Goal: Complete application form

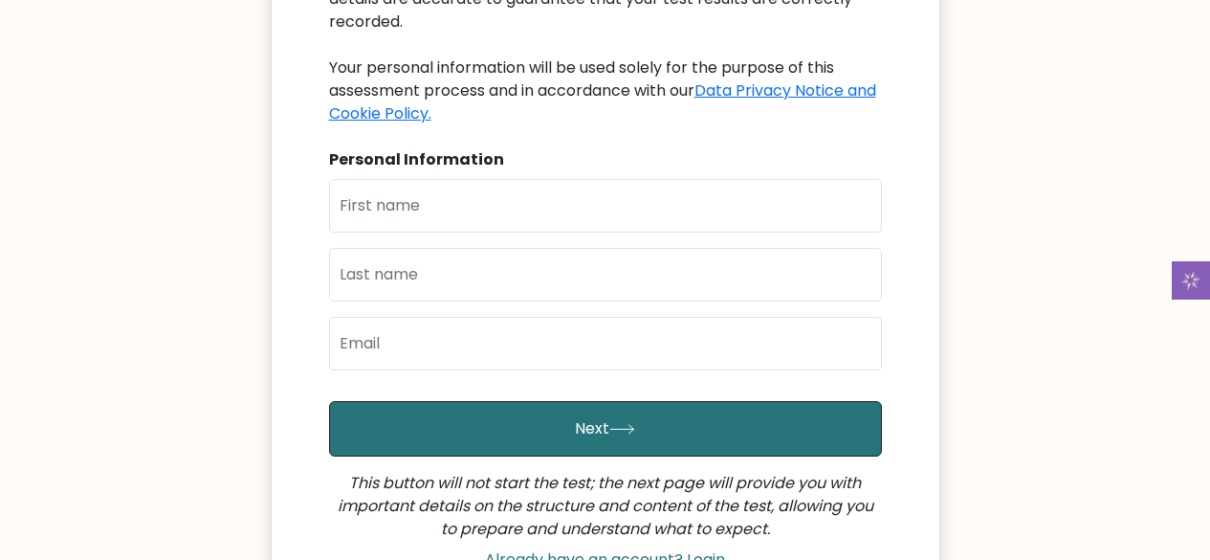
scroll to position [312, 0]
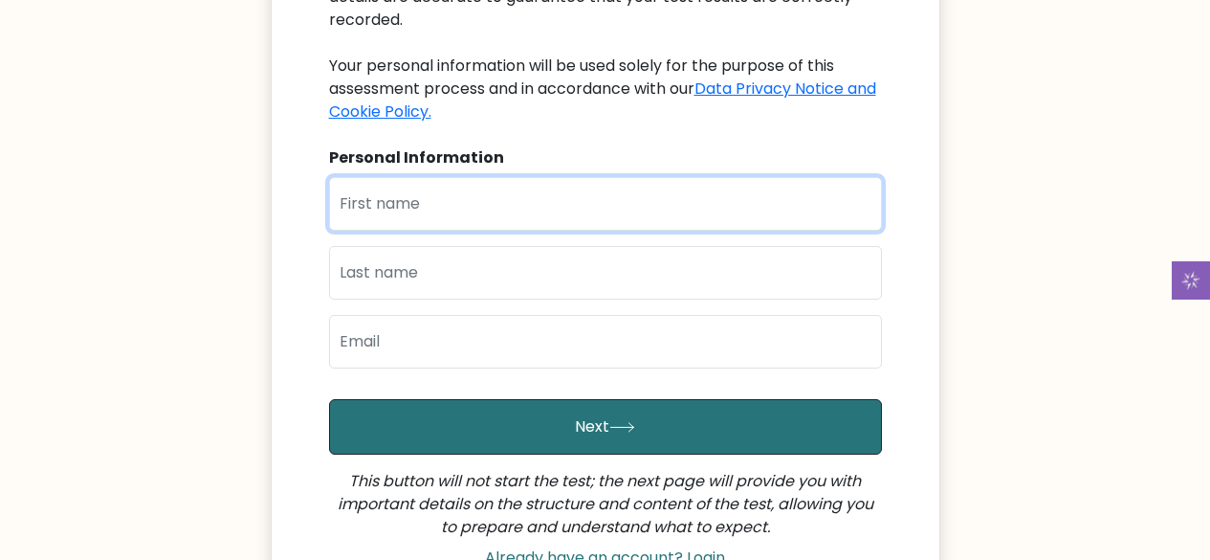
click at [424, 189] on input "text" at bounding box center [605, 204] width 553 height 54
type input "Muizz"
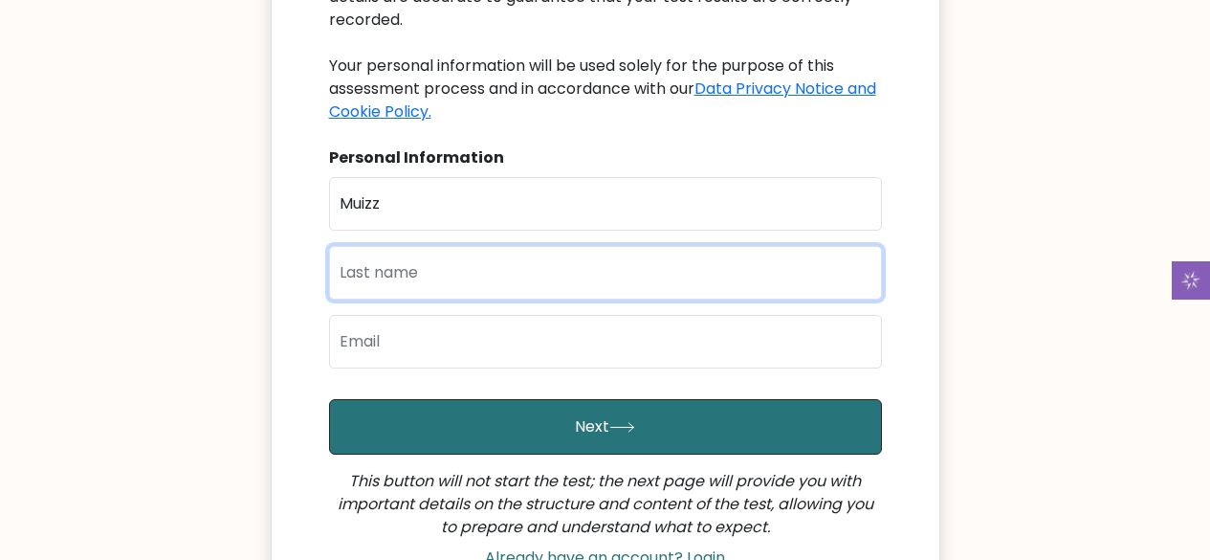
type input "Jimoh"
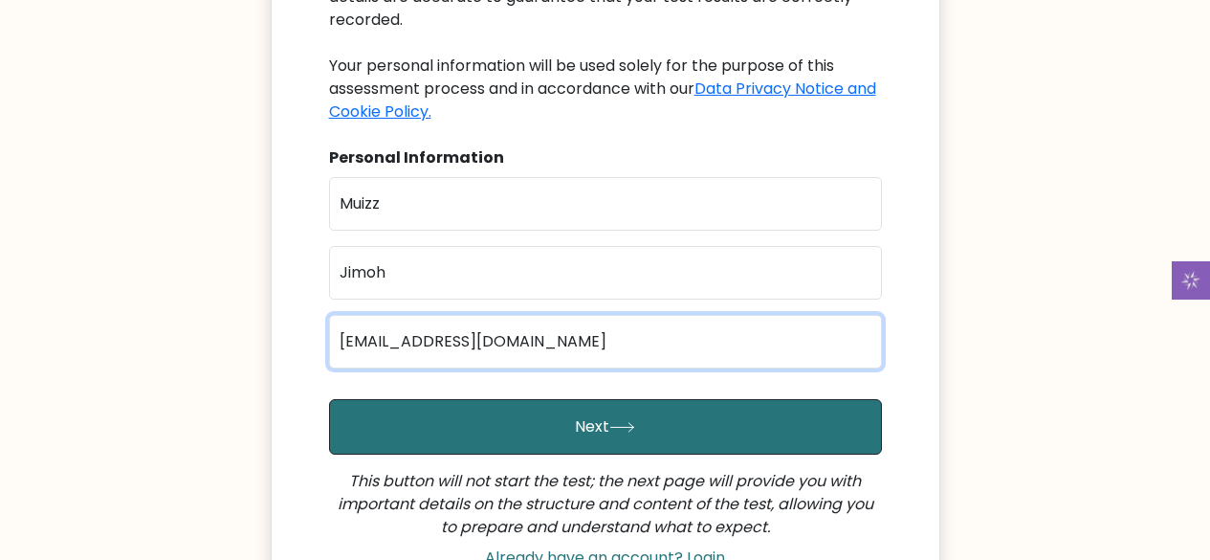
click at [447, 320] on input "muizzolalekan@gmail.com" at bounding box center [605, 342] width 553 height 54
type input "muizzolalekan1@gmail.com"
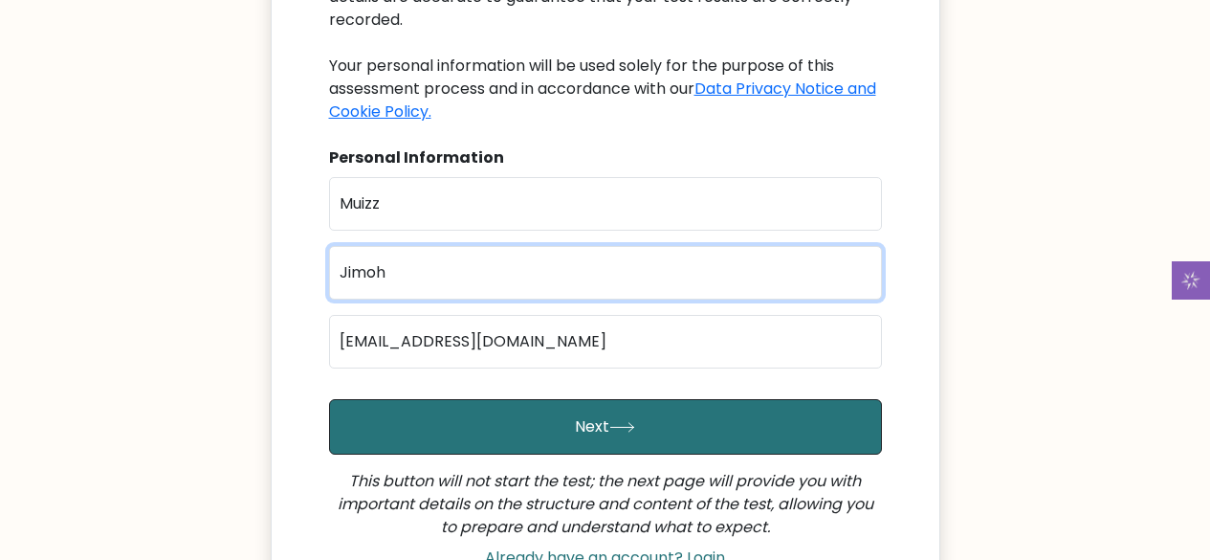
click at [487, 246] on input "Jimoh" at bounding box center [605, 273] width 553 height 54
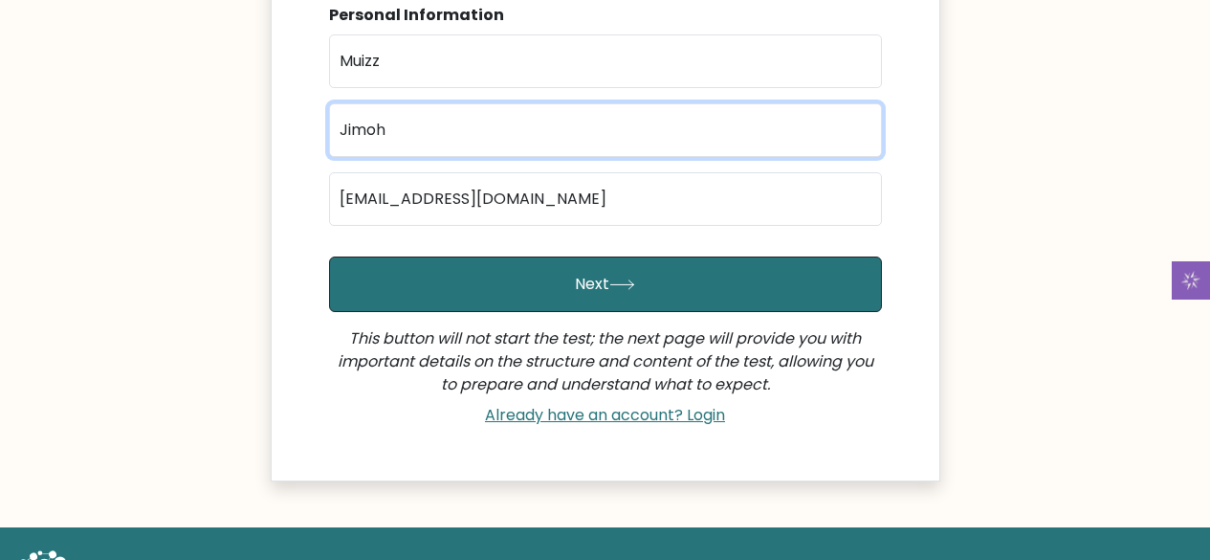
scroll to position [515, 0]
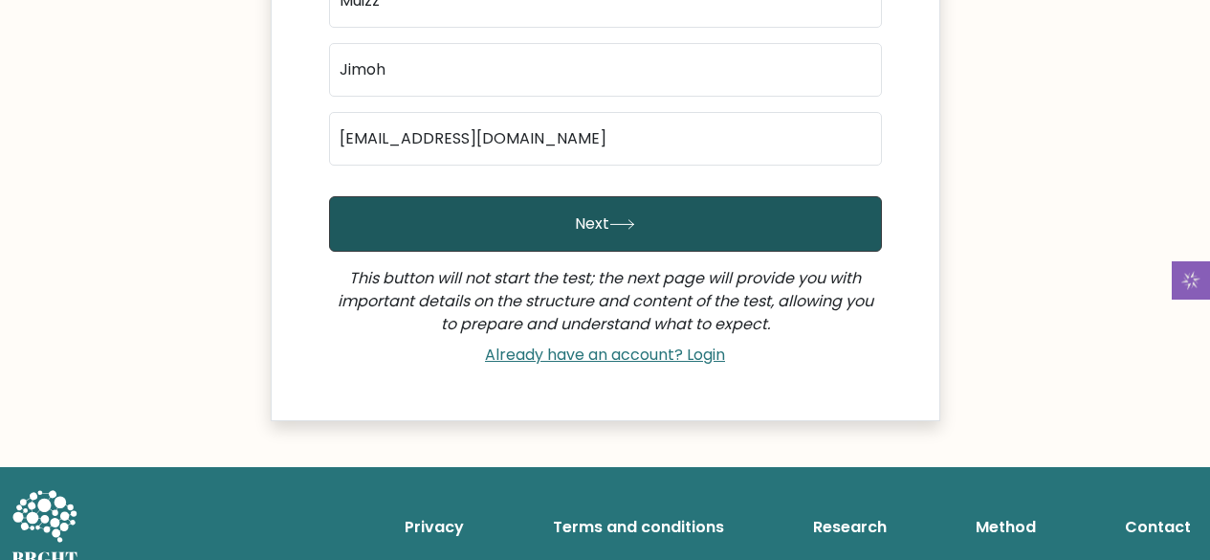
click at [594, 215] on button "Next" at bounding box center [605, 223] width 553 height 55
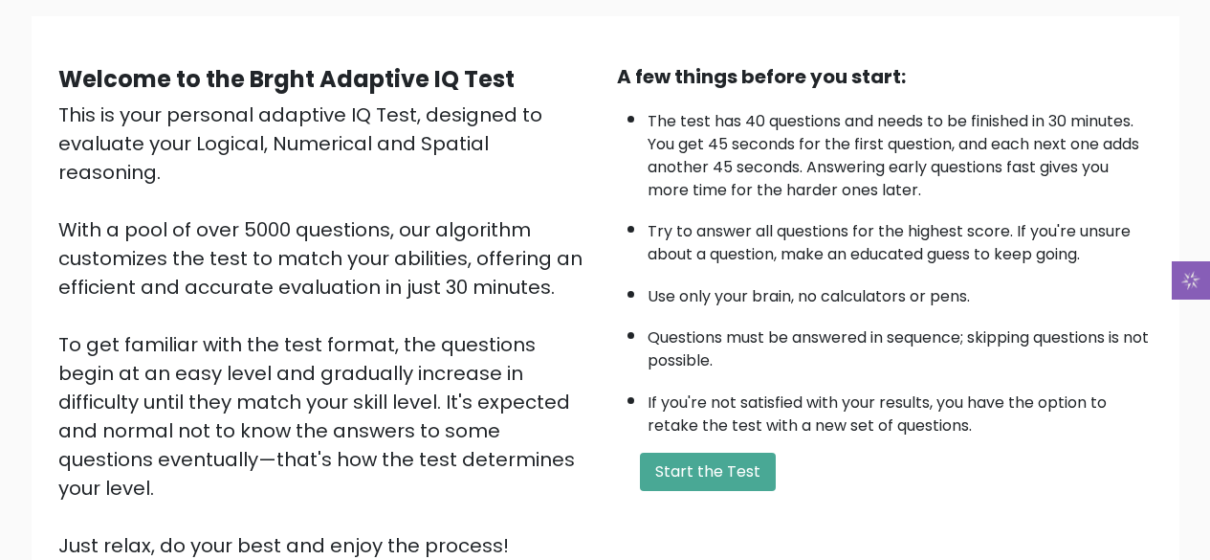
scroll to position [137, 0]
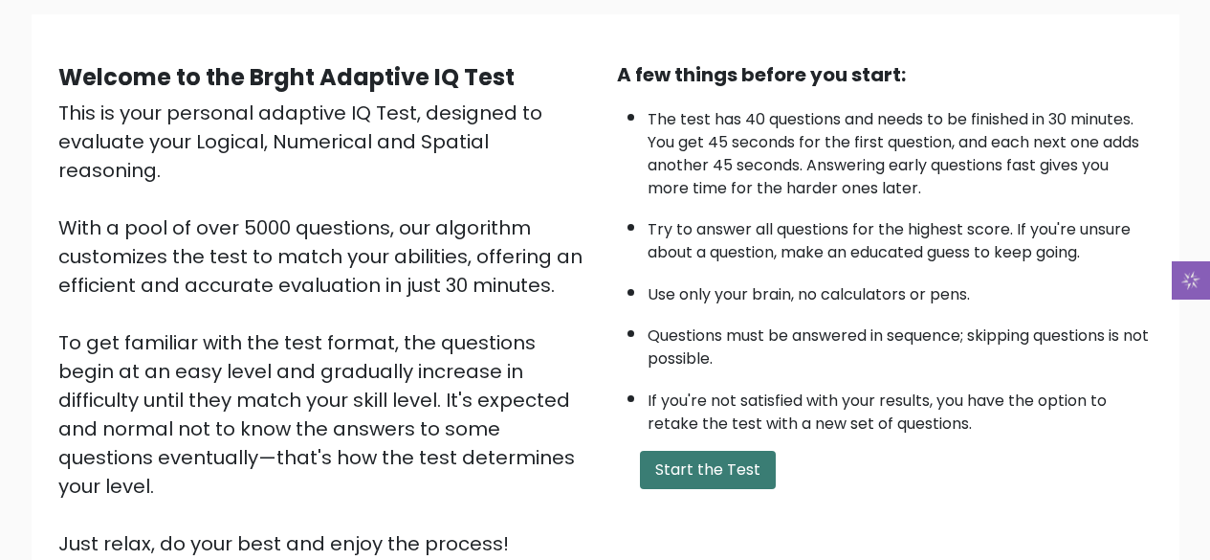
click at [716, 473] on button "Start the Test" at bounding box center [708, 470] width 136 height 38
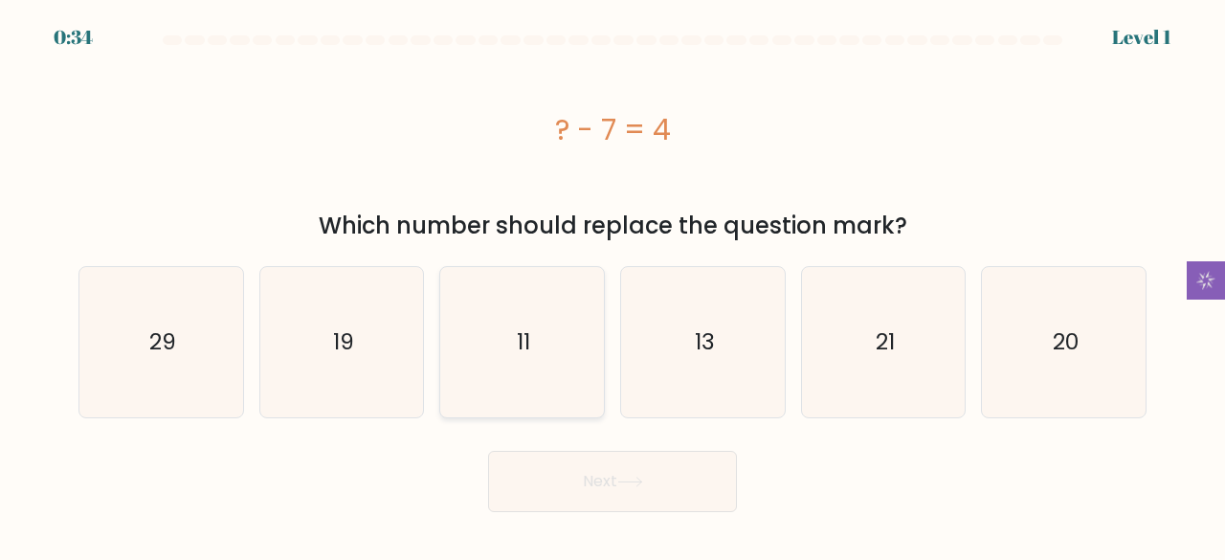
click at [530, 369] on icon "11" at bounding box center [522, 342] width 150 height 150
click at [612, 285] on input "c. 11" at bounding box center [612, 282] width 1 height 5
radio input "true"
click at [596, 477] on button "Next" at bounding box center [612, 481] width 249 height 61
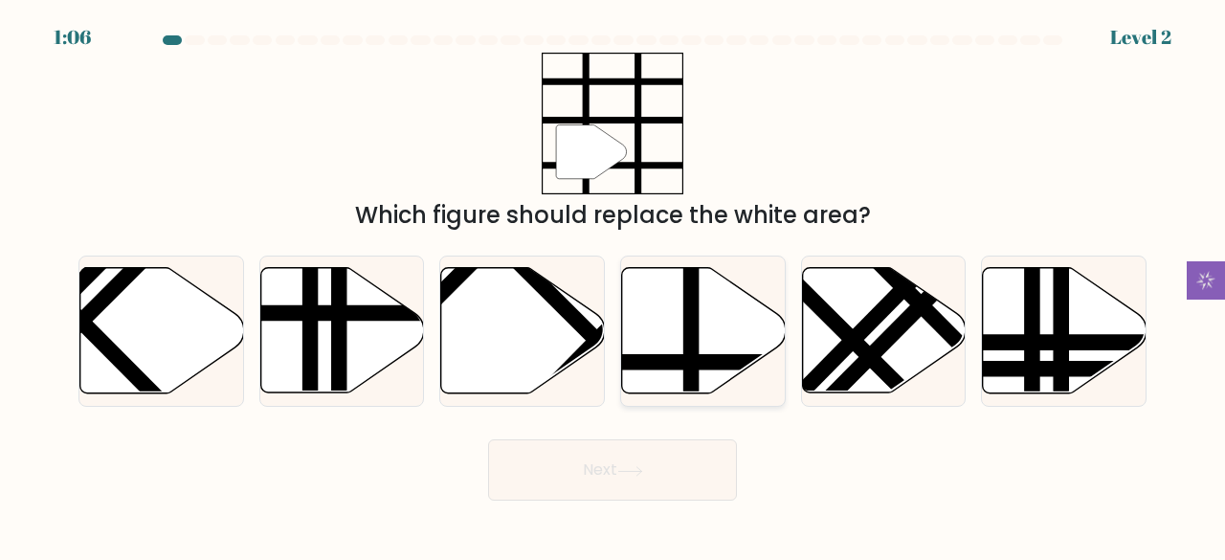
click at [654, 318] on icon at bounding box center [704, 330] width 164 height 125
click at [613, 285] on input "d." at bounding box center [612, 282] width 1 height 5
radio input "true"
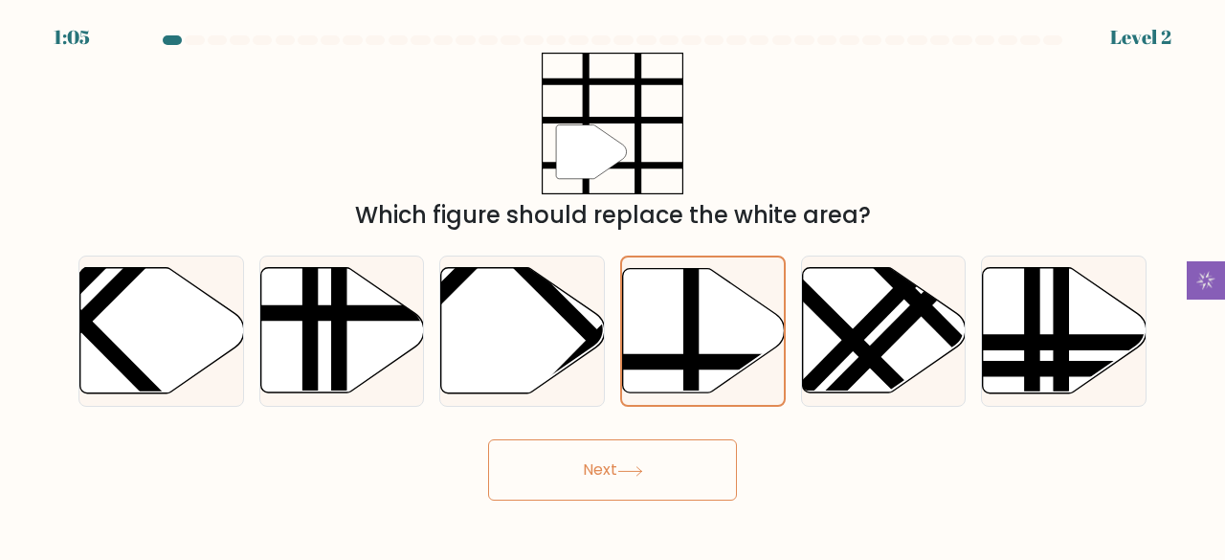
click at [636, 444] on button "Next" at bounding box center [612, 469] width 249 height 61
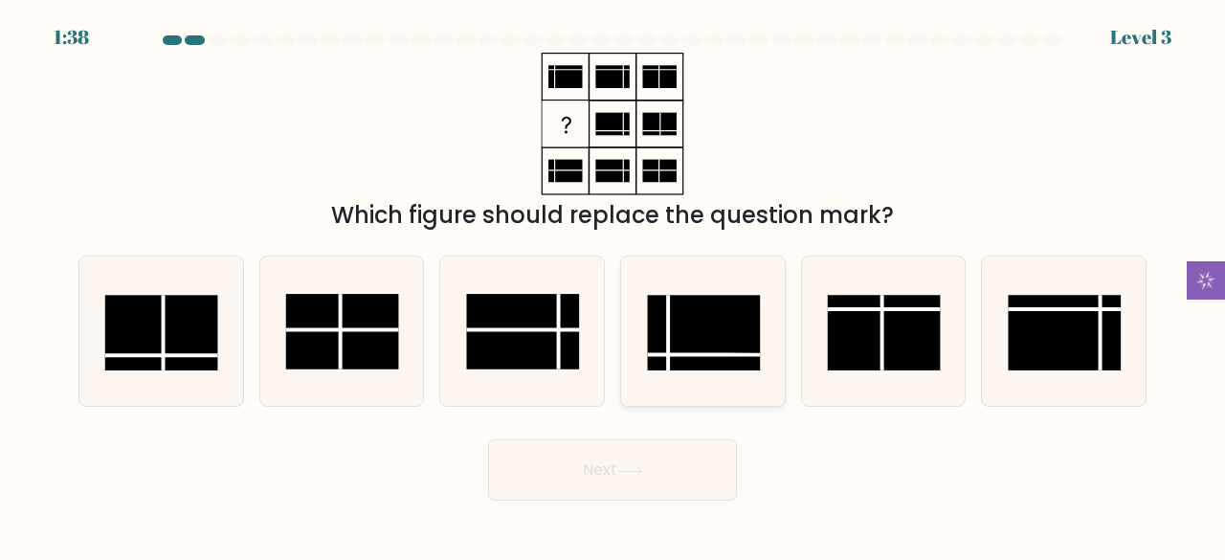
click at [688, 340] on rect at bounding box center [704, 333] width 113 height 76
click at [613, 285] on input "d." at bounding box center [612, 282] width 1 height 5
radio input "true"
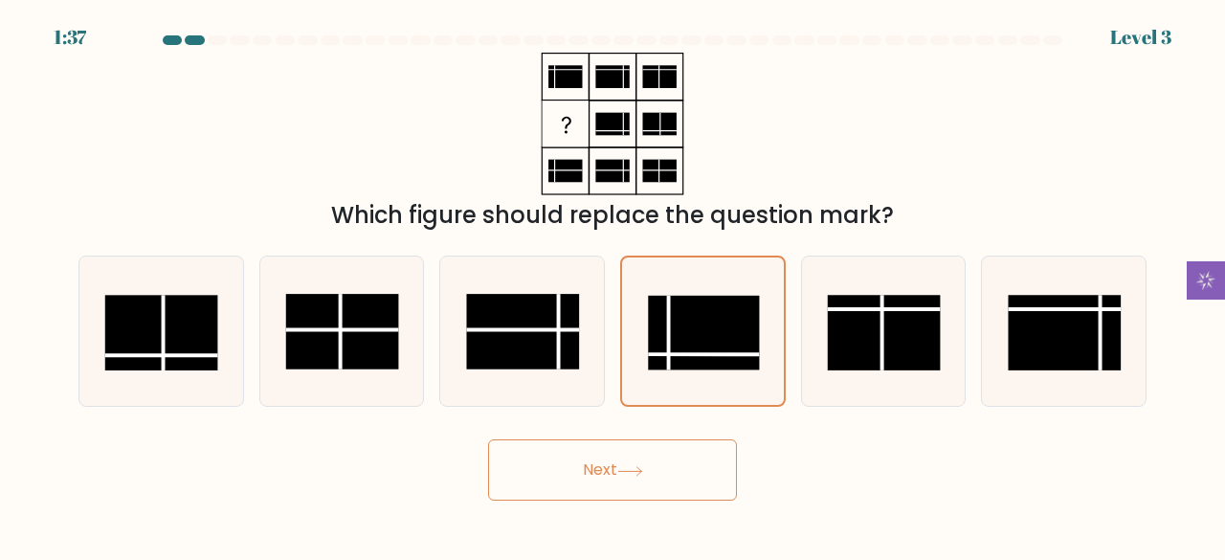
click at [651, 457] on button "Next" at bounding box center [612, 469] width 249 height 61
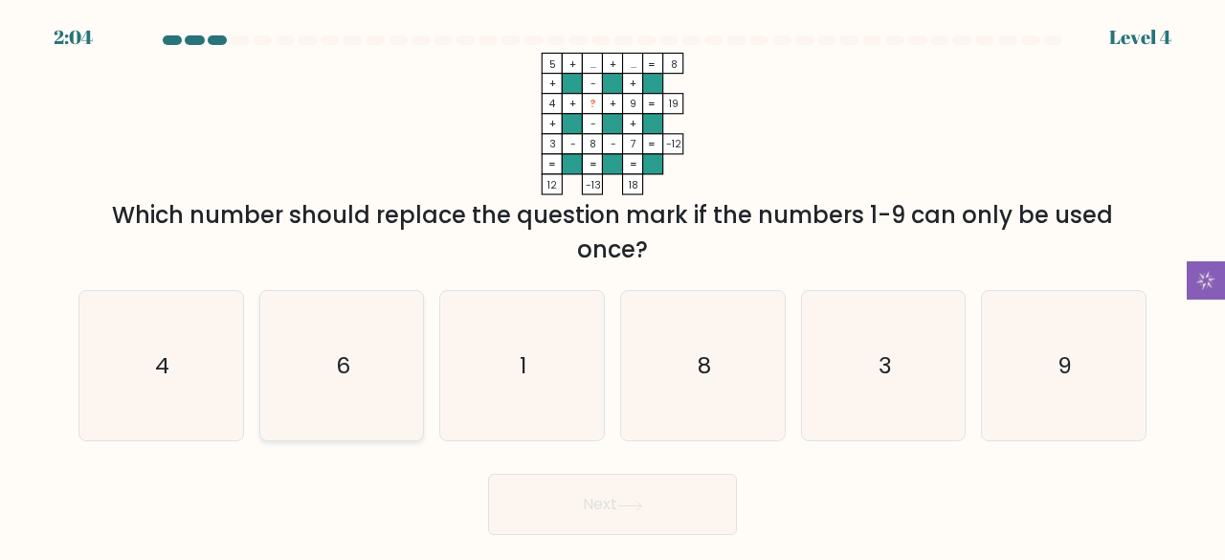
click at [344, 366] on text "6" at bounding box center [343, 365] width 14 height 32
click at [612, 285] on input "b. 6" at bounding box center [612, 282] width 1 height 5
radio input "true"
click at [568, 496] on button "Next" at bounding box center [612, 504] width 249 height 61
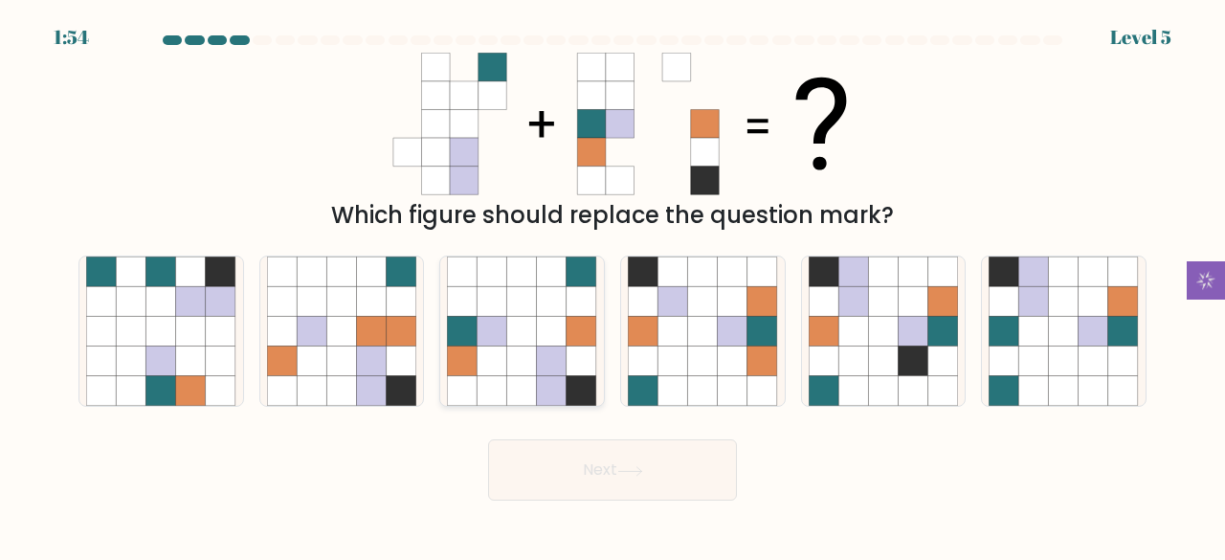
click at [496, 344] on icon at bounding box center [492, 332] width 30 height 30
click at [612, 285] on input "c." at bounding box center [612, 282] width 1 height 5
radio input "true"
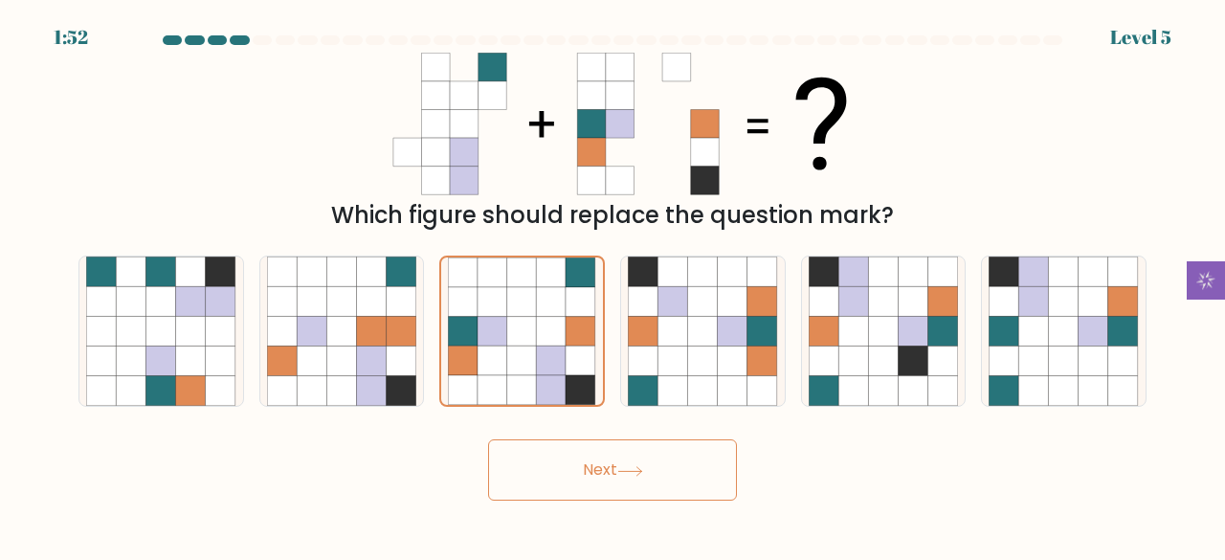
click at [617, 473] on button "Next" at bounding box center [612, 469] width 249 height 61
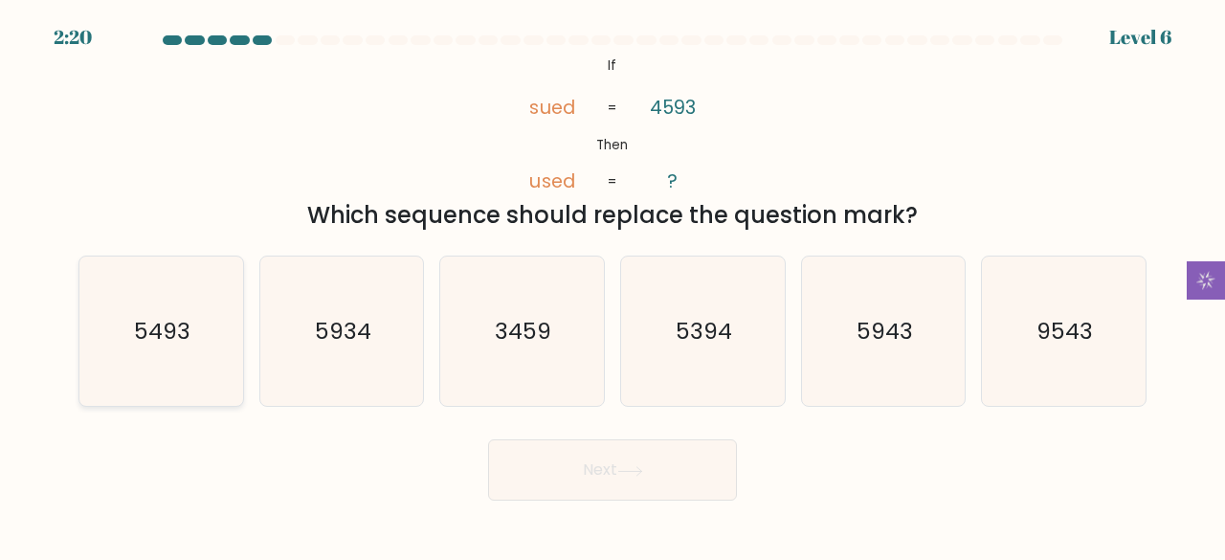
click at [172, 350] on icon "5493" at bounding box center [161, 331] width 150 height 150
click at [612, 285] on input "a. 5493" at bounding box center [612, 282] width 1 height 5
radio input "true"
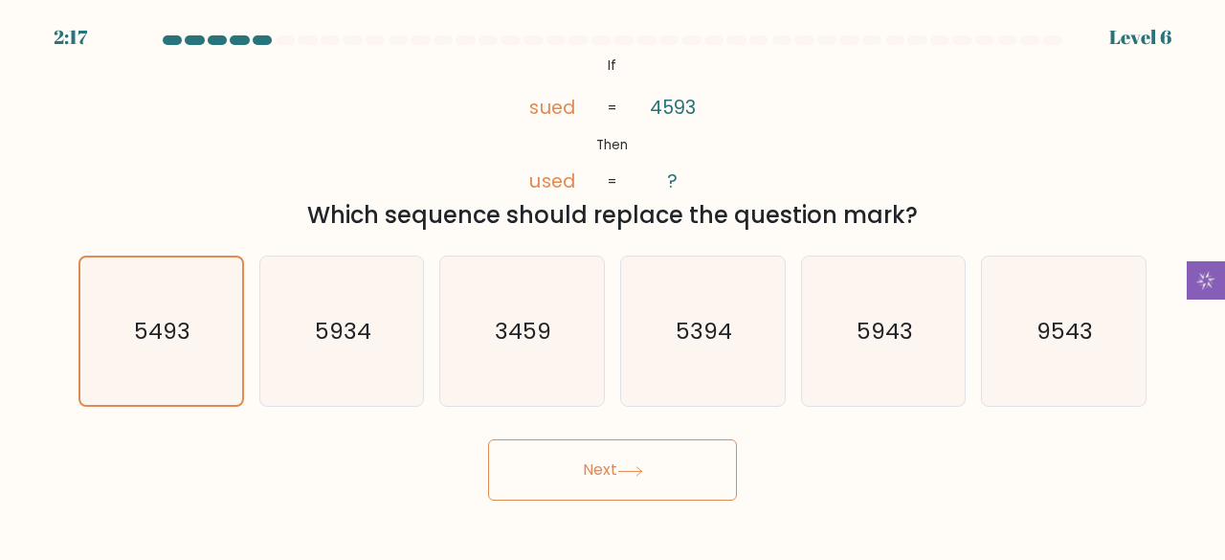
click at [653, 465] on button "Next" at bounding box center [612, 469] width 249 height 61
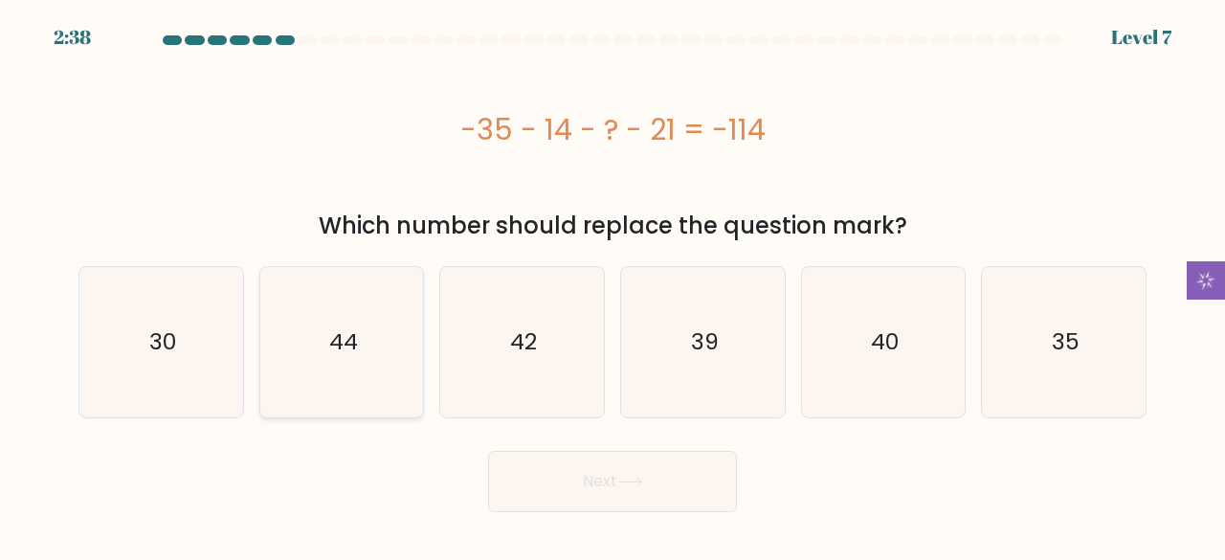
click at [356, 373] on icon "44" at bounding box center [342, 342] width 150 height 150
click at [612, 285] on input "b. 44" at bounding box center [612, 282] width 1 height 5
radio input "true"
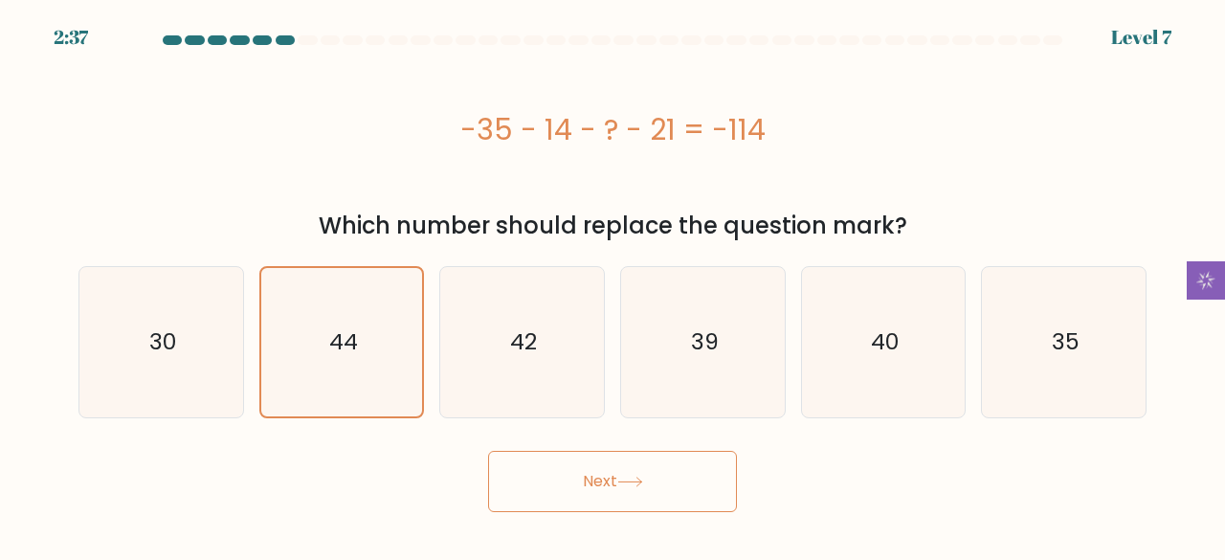
click at [636, 467] on button "Next" at bounding box center [612, 481] width 249 height 61
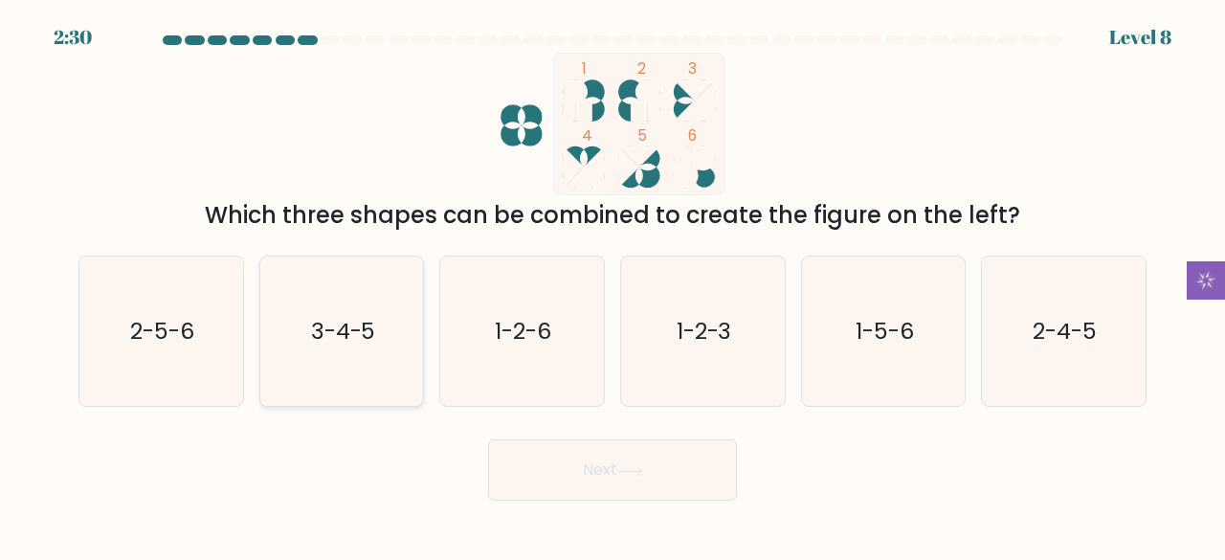
click at [334, 340] on text "3-4-5" at bounding box center [343, 331] width 65 height 32
click at [612, 285] on input "b. 3-4-5" at bounding box center [612, 282] width 1 height 5
radio input "true"
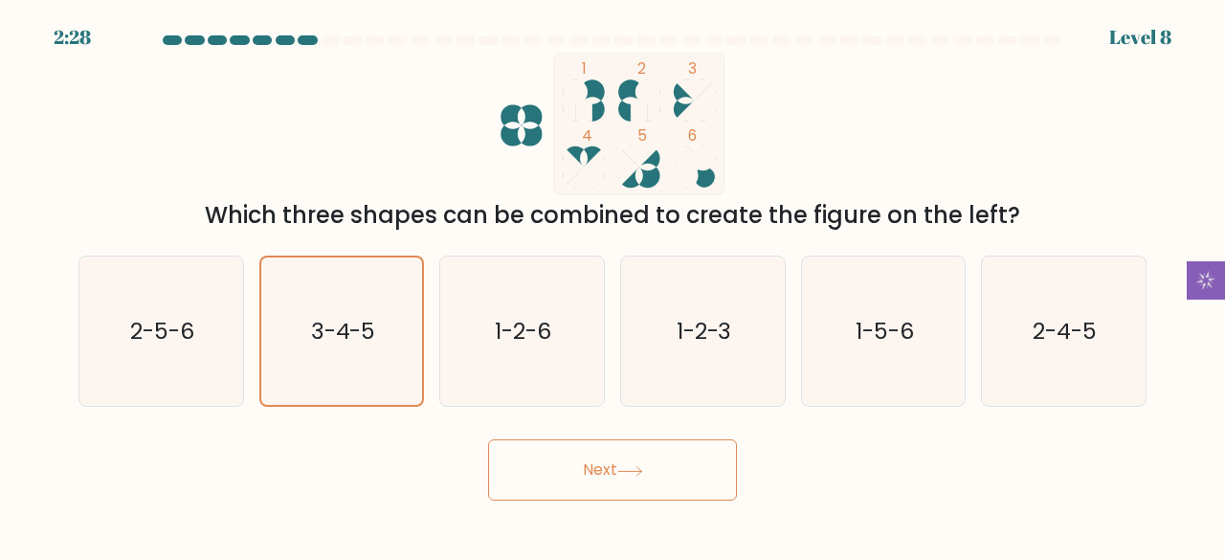
click at [632, 467] on icon at bounding box center [630, 471] width 26 height 11
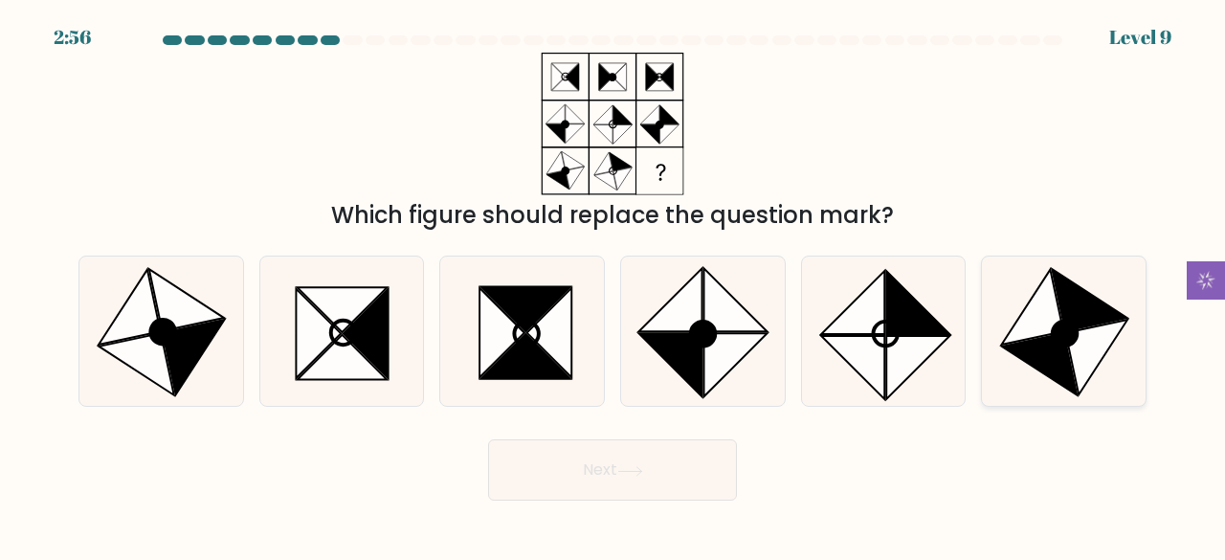
click at [1038, 331] on icon at bounding box center [1033, 307] width 62 height 76
click at [613, 285] on input "f." at bounding box center [612, 282] width 1 height 5
radio input "true"
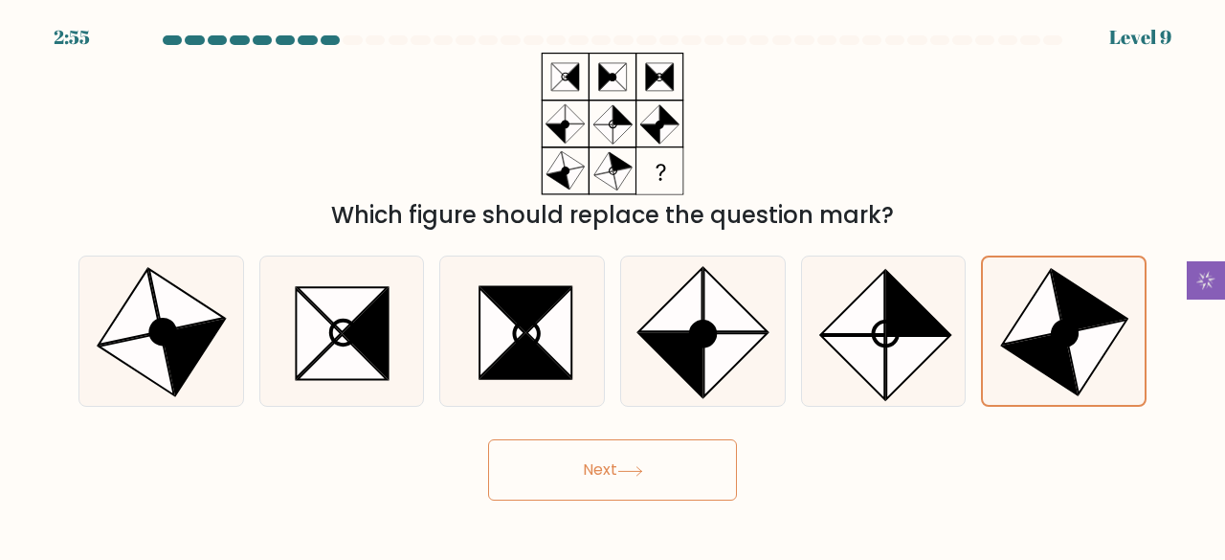
click at [700, 486] on button "Next" at bounding box center [612, 469] width 249 height 61
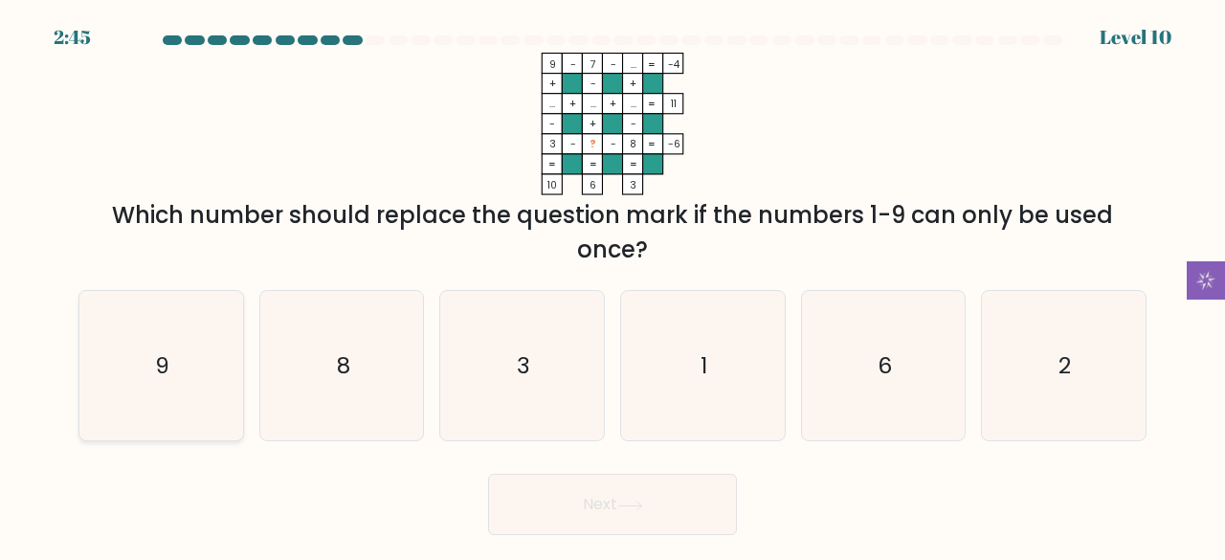
click at [175, 384] on icon "9" at bounding box center [161, 366] width 150 height 150
click at [612, 285] on input "a. 9" at bounding box center [612, 282] width 1 height 5
radio input "true"
click at [585, 482] on button "Next" at bounding box center [612, 504] width 249 height 61
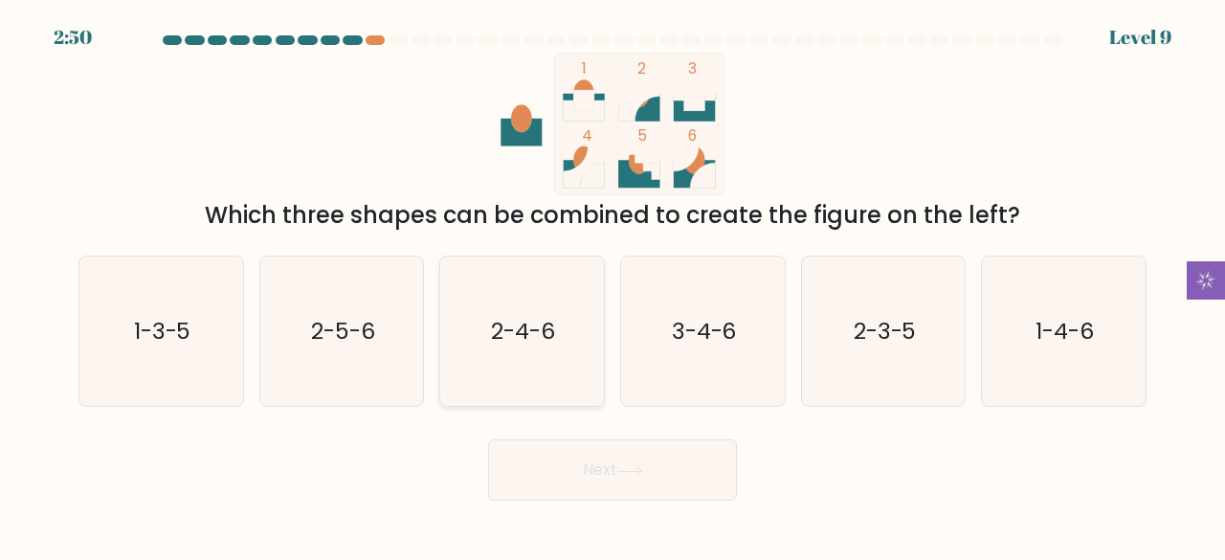
click at [537, 327] on text "2-4-6" at bounding box center [524, 331] width 64 height 32
click at [612, 285] on input "c. 2-4-6" at bounding box center [612, 282] width 1 height 5
radio input "true"
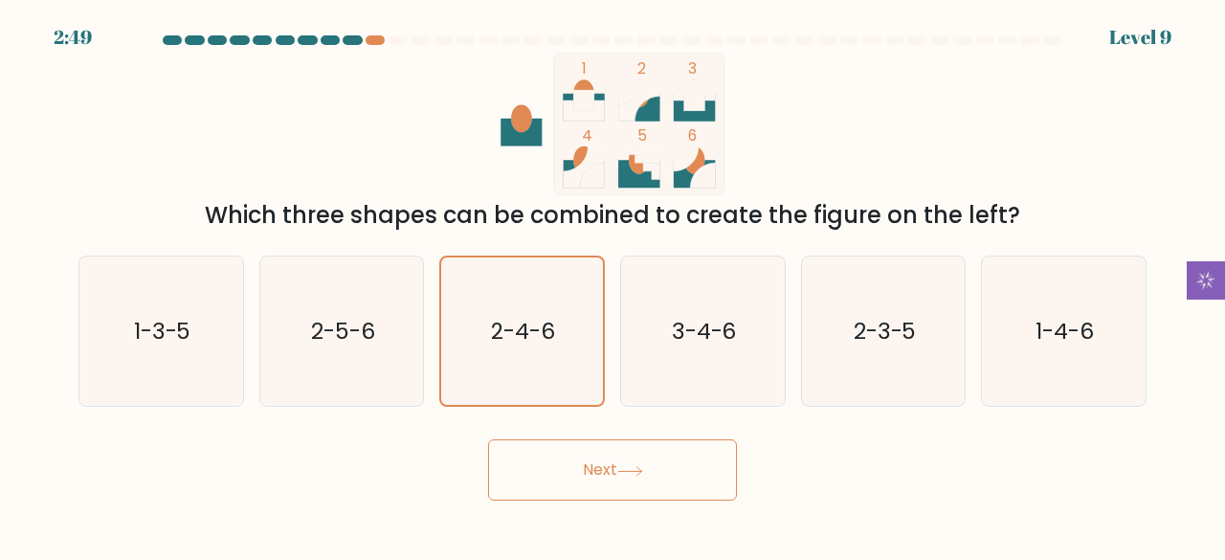
click at [640, 470] on icon at bounding box center [630, 471] width 26 height 11
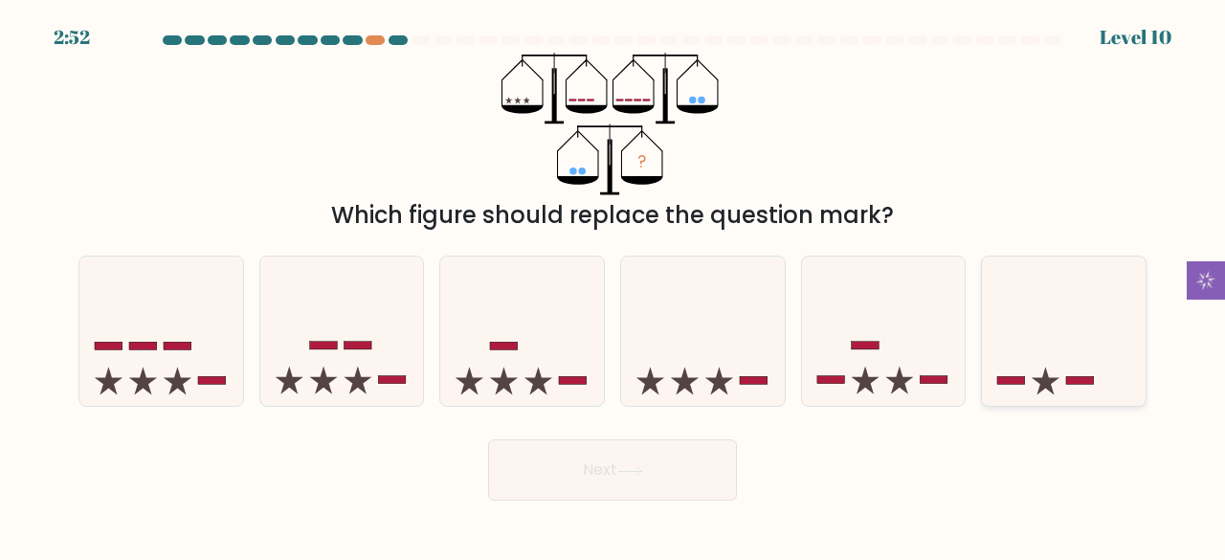
click at [1054, 333] on icon at bounding box center [1064, 330] width 164 height 135
click at [613, 285] on input "f." at bounding box center [612, 282] width 1 height 5
radio input "true"
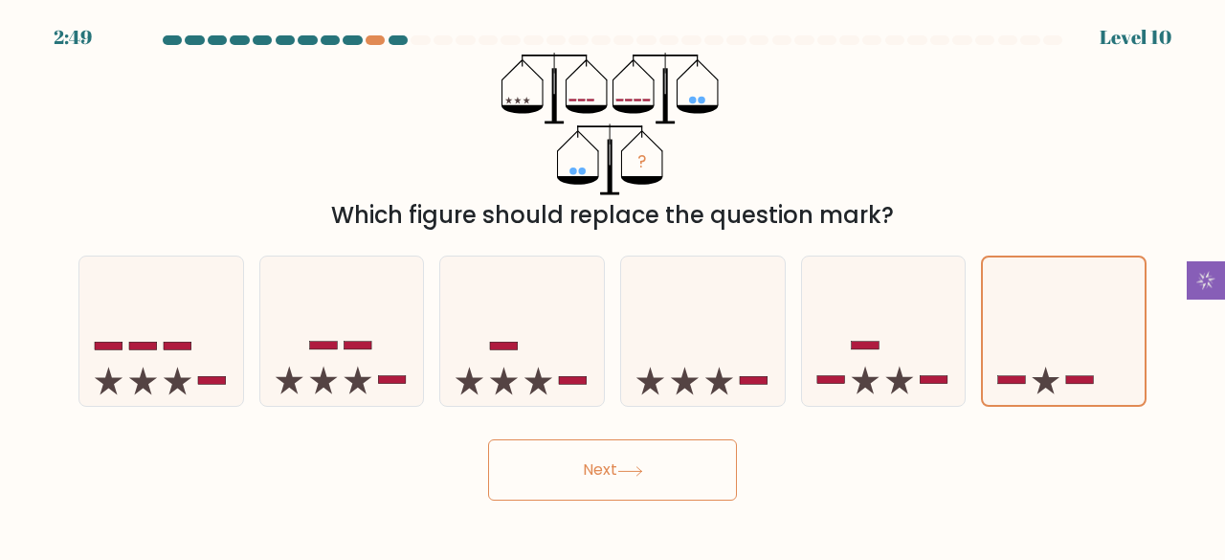
click at [650, 489] on button "Next" at bounding box center [612, 469] width 249 height 61
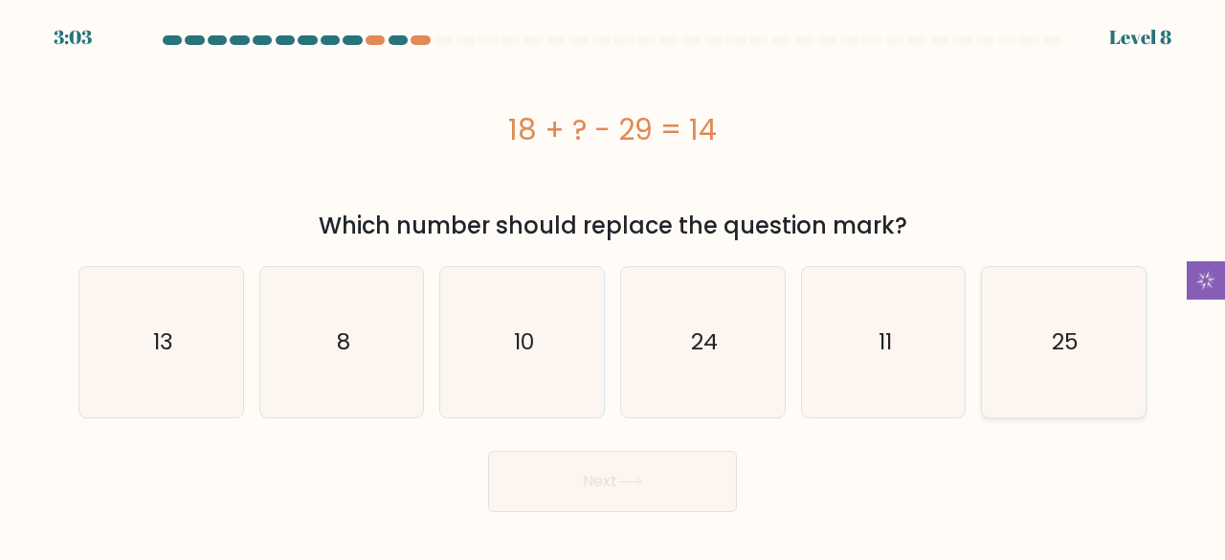
click at [1018, 333] on icon "25" at bounding box center [1063, 342] width 150 height 150
click at [613, 285] on input "f. 25" at bounding box center [612, 282] width 1 height 5
radio input "true"
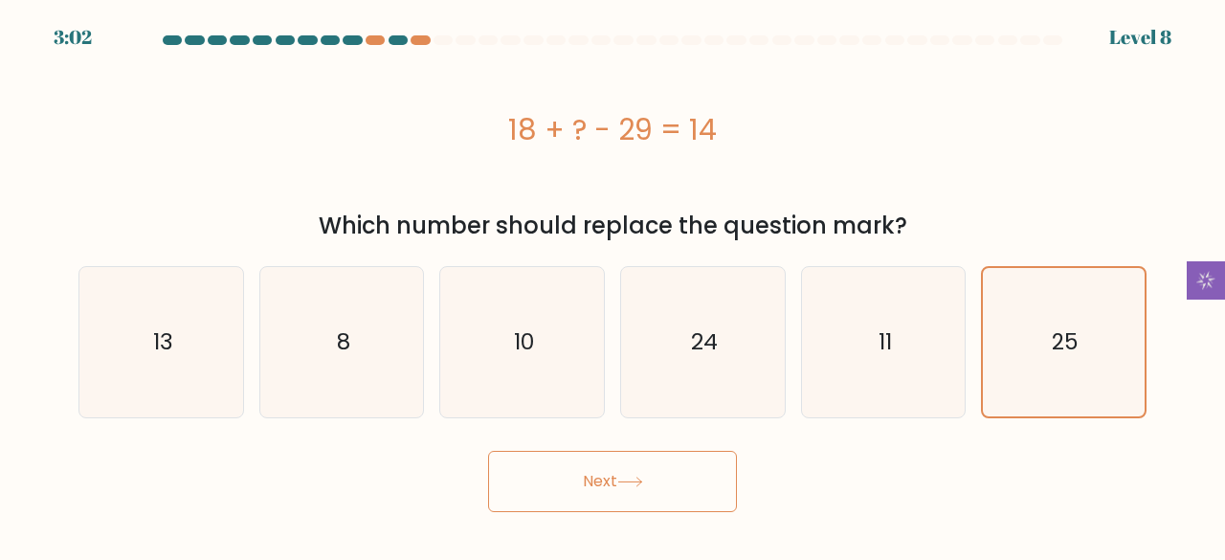
click at [658, 490] on button "Next" at bounding box center [612, 481] width 249 height 61
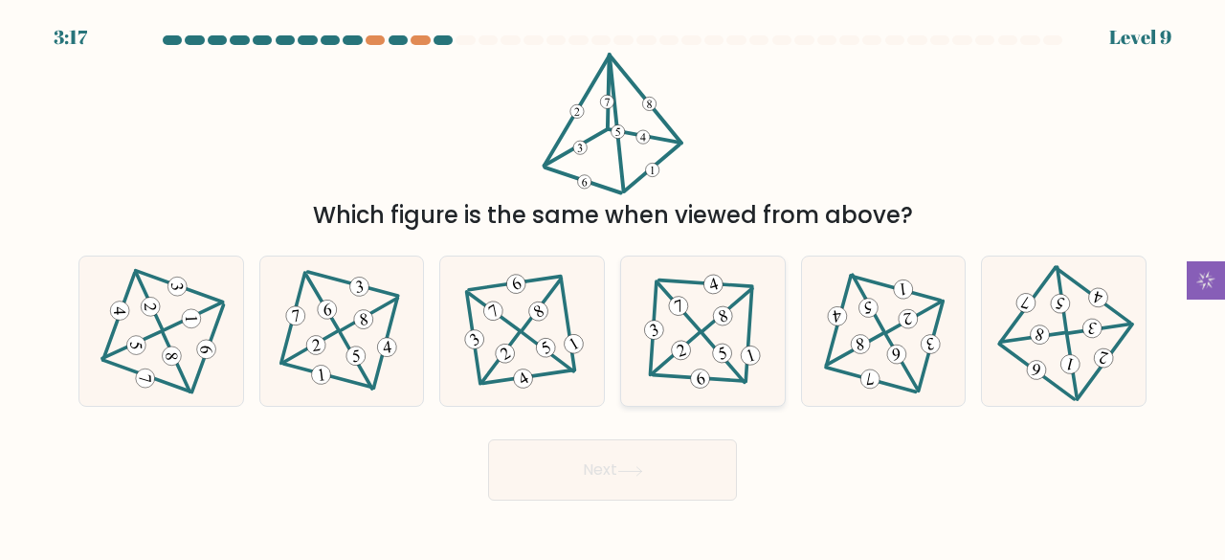
click at [688, 282] on 494 at bounding box center [705, 283] width 93 height 7
click at [613, 282] on input "d." at bounding box center [612, 282] width 1 height 5
radio input "true"
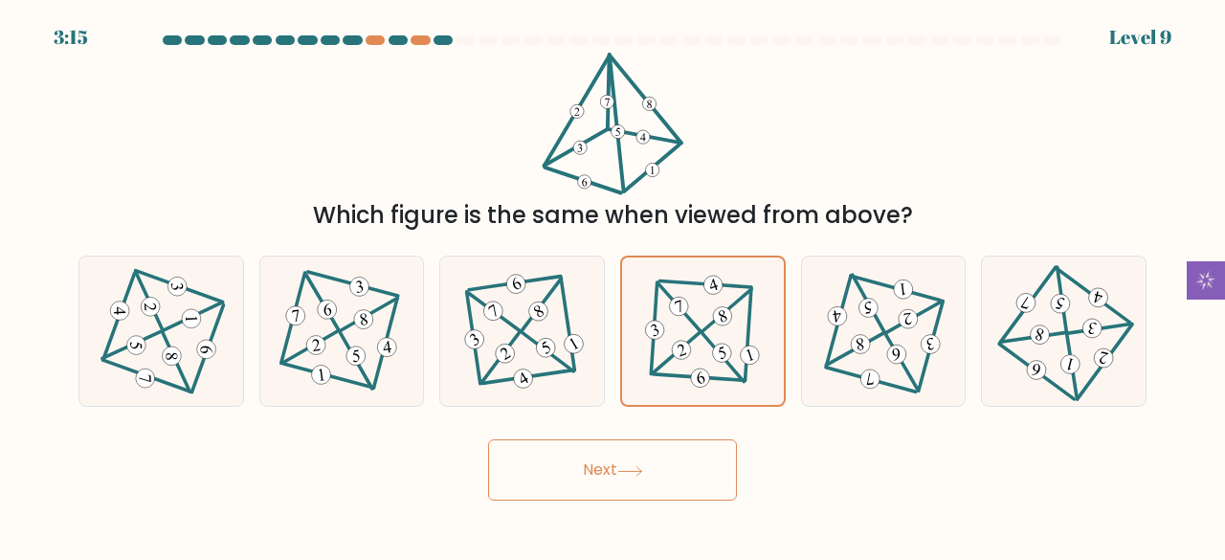
click at [594, 472] on button "Next" at bounding box center [612, 469] width 249 height 61
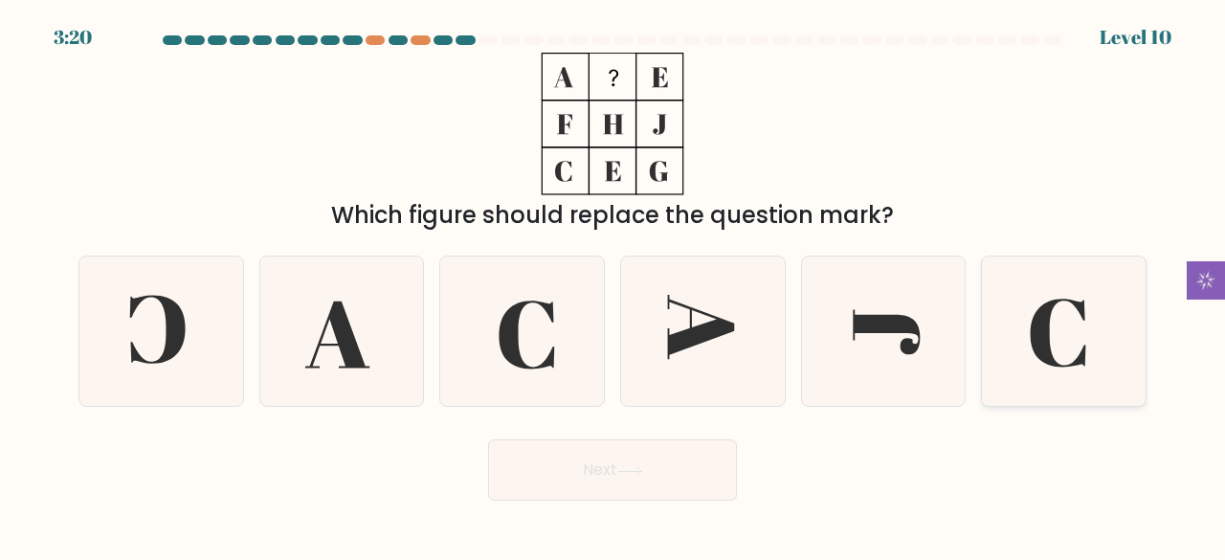
click at [1033, 325] on icon at bounding box center [1057, 332] width 55 height 69
click at [613, 285] on input "f." at bounding box center [612, 282] width 1 height 5
radio input "true"
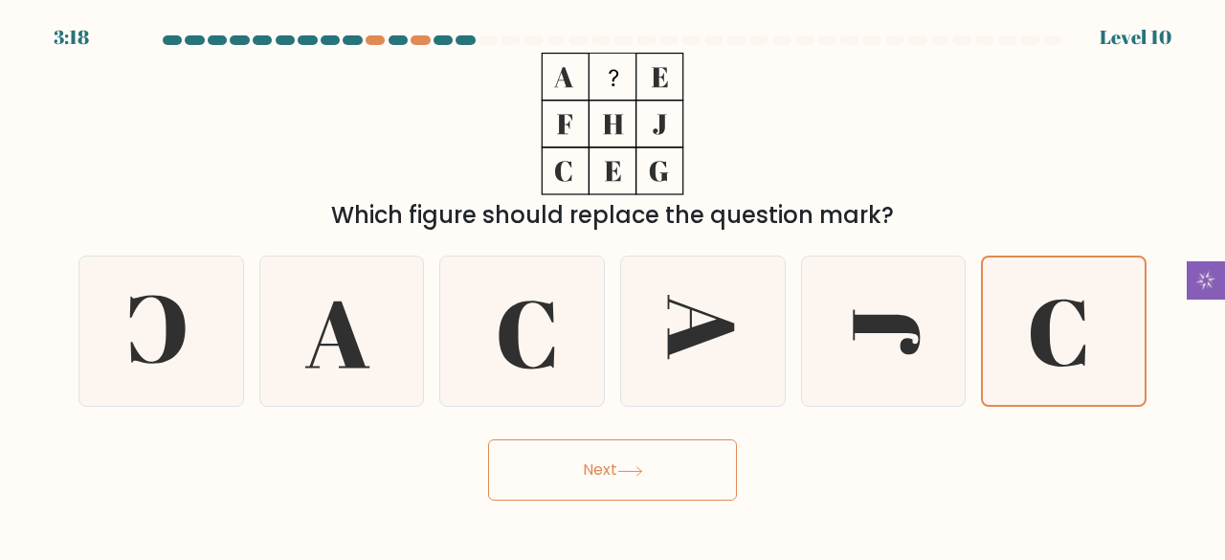
click at [593, 487] on button "Next" at bounding box center [612, 469] width 249 height 61
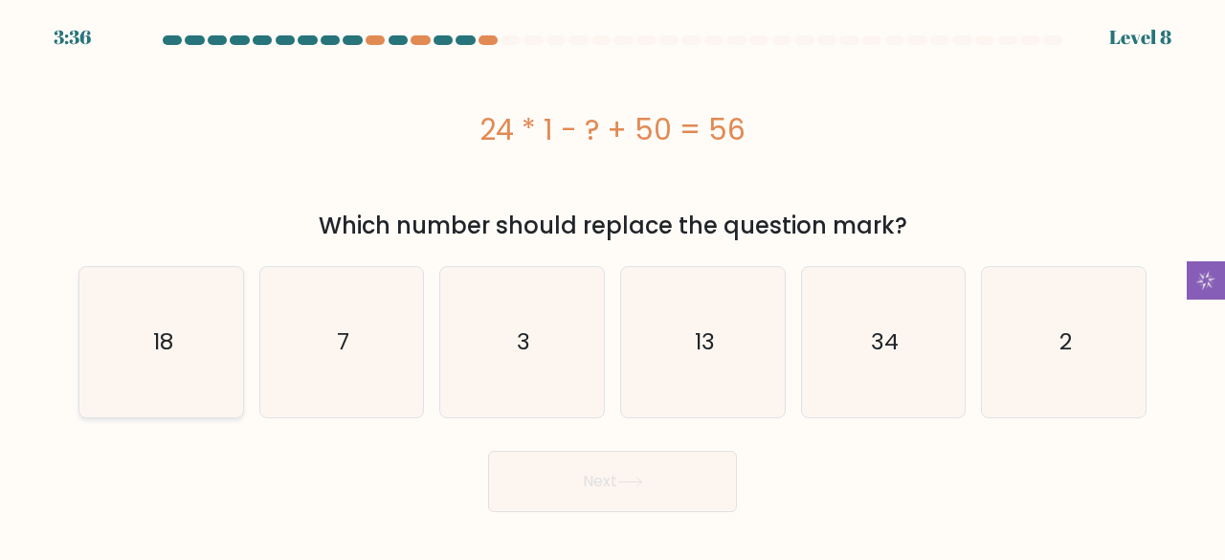
click at [201, 358] on icon "18" at bounding box center [161, 342] width 150 height 150
click at [612, 285] on input "a. 18" at bounding box center [612, 282] width 1 height 5
radio input "true"
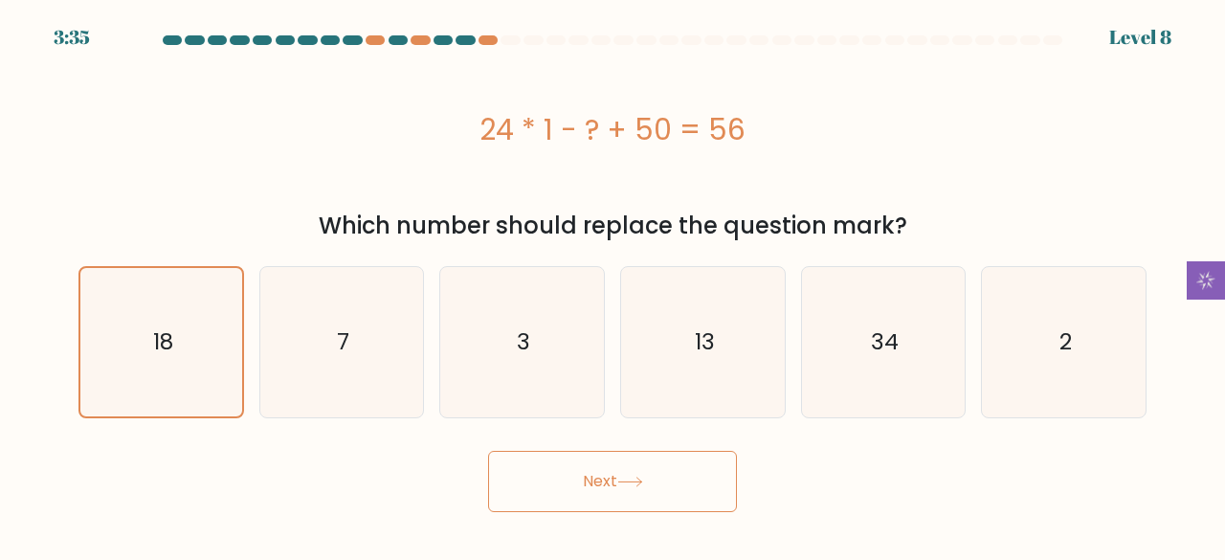
click at [698, 484] on button "Next" at bounding box center [612, 481] width 249 height 61
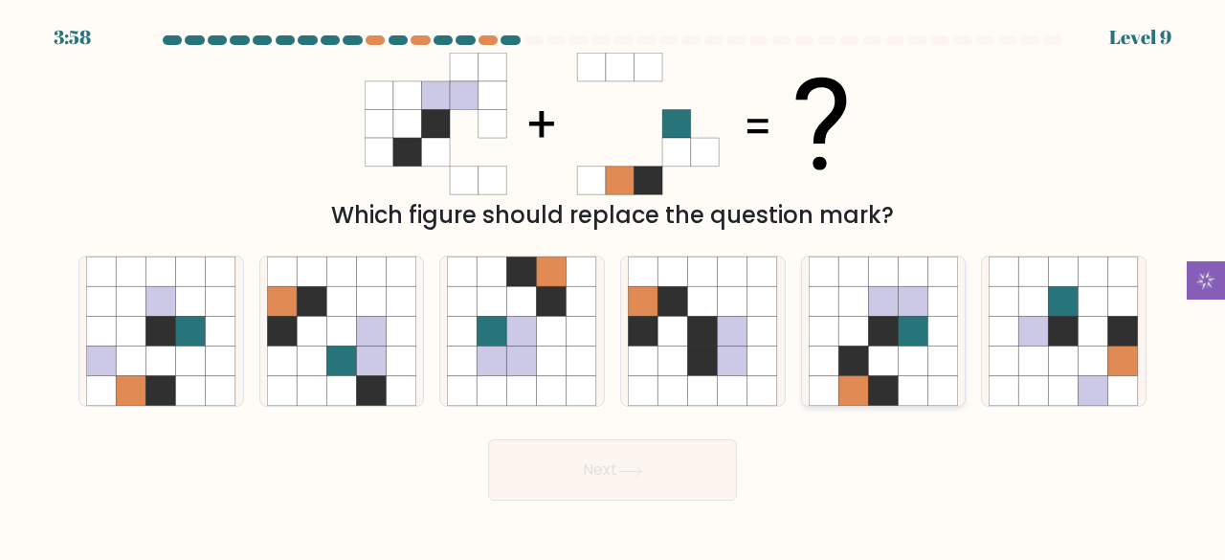
click at [840, 298] on icon at bounding box center [853, 301] width 30 height 30
click at [613, 285] on input "e." at bounding box center [612, 282] width 1 height 5
radio input "true"
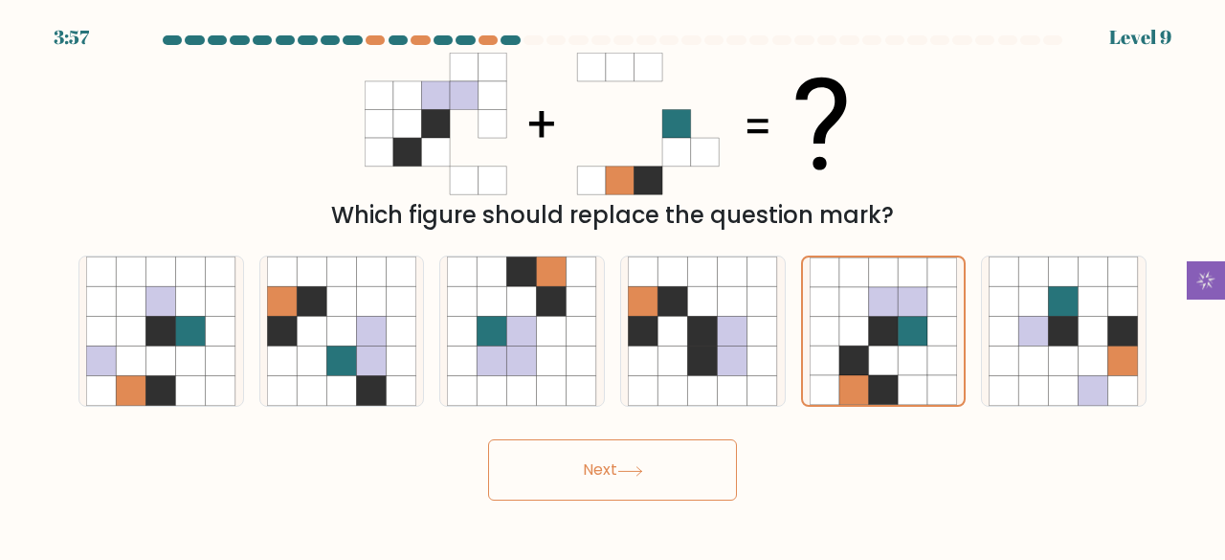
click at [653, 460] on button "Next" at bounding box center [612, 469] width 249 height 61
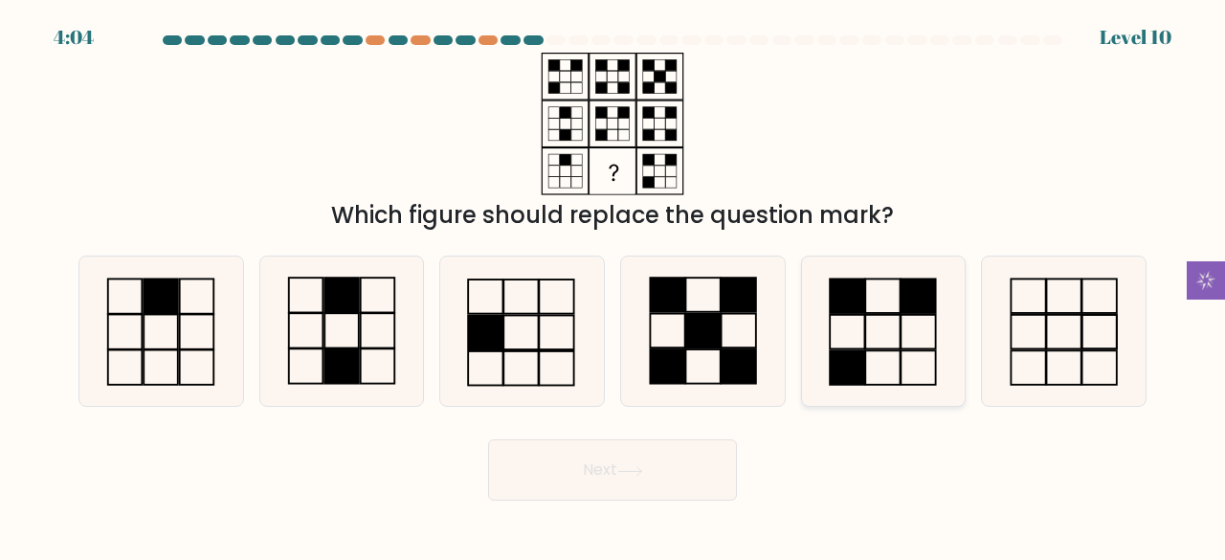
click at [893, 322] on icon at bounding box center [883, 331] width 150 height 150
click at [613, 285] on input "e." at bounding box center [612, 282] width 1 height 5
radio input "true"
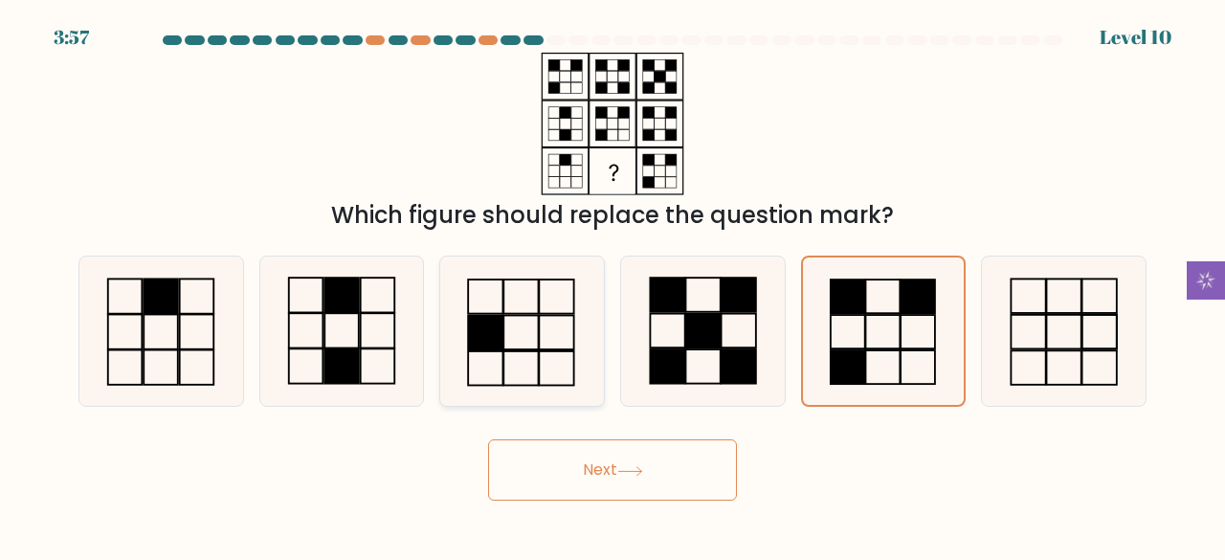
click at [517, 339] on icon at bounding box center [522, 331] width 150 height 150
click at [612, 285] on input "c." at bounding box center [612, 282] width 1 height 5
radio input "true"
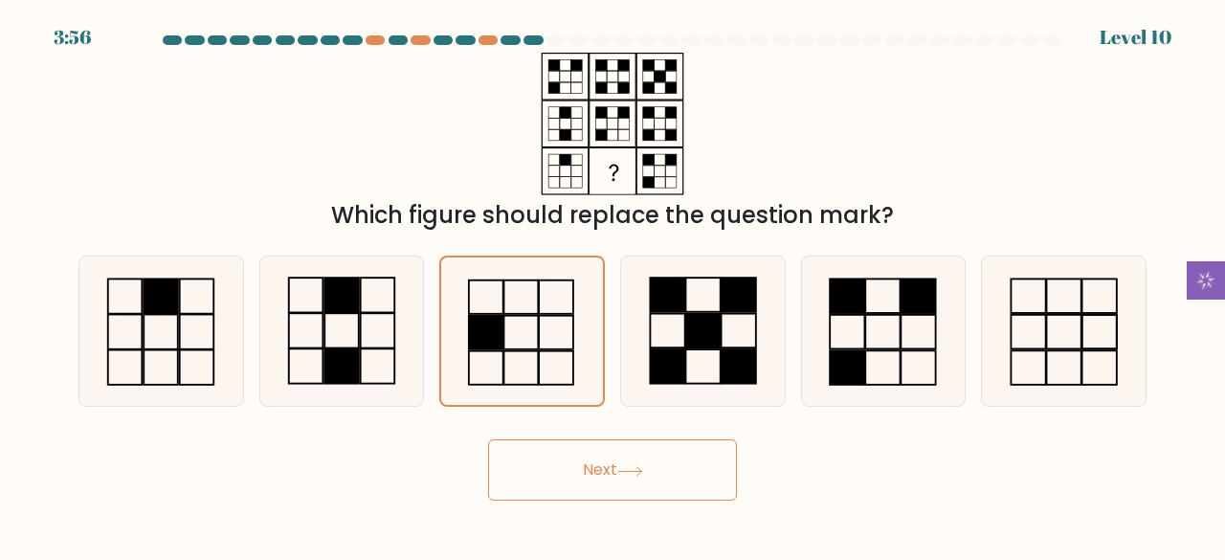
click at [614, 458] on button "Next" at bounding box center [612, 469] width 249 height 61
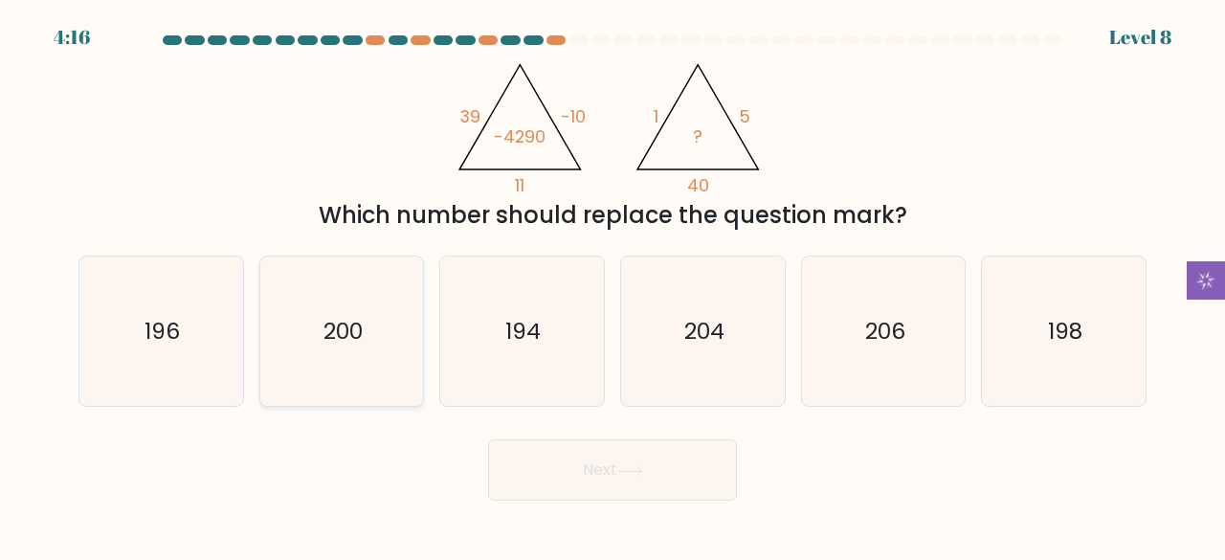
click at [368, 342] on icon "200" at bounding box center [342, 331] width 150 height 150
click at [612, 285] on input "b. 200" at bounding box center [612, 282] width 1 height 5
radio input "true"
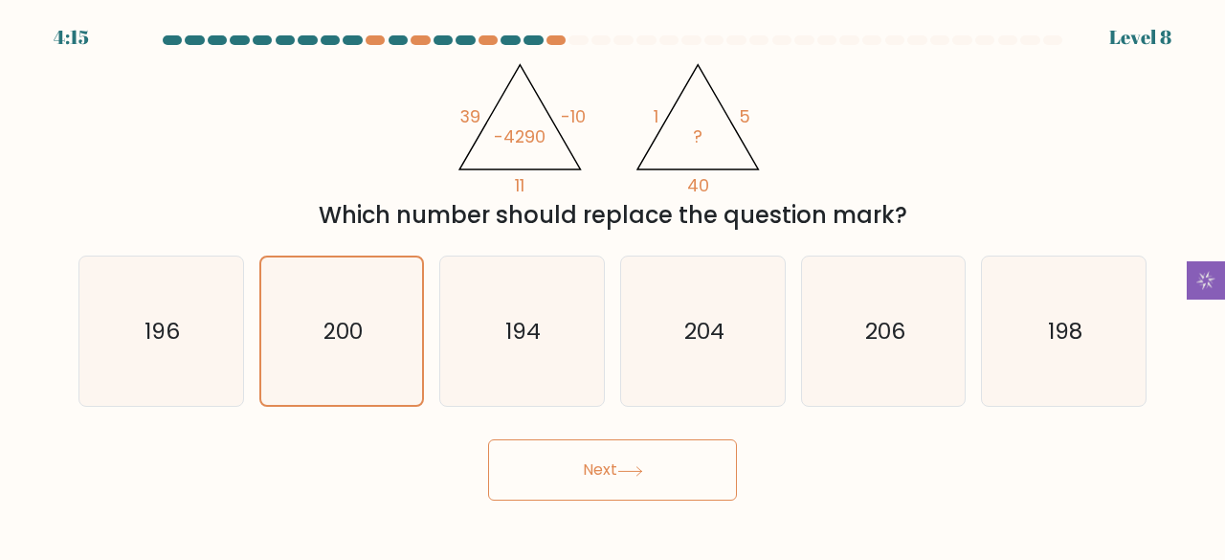
click at [653, 476] on button "Next" at bounding box center [612, 469] width 249 height 61
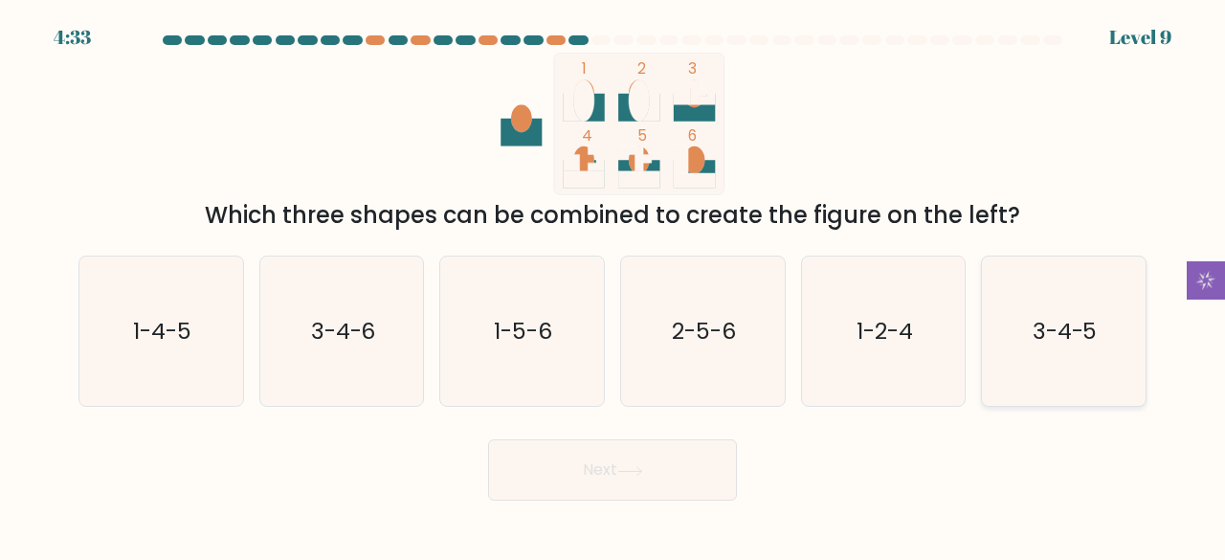
click at [1059, 321] on text "3-4-5" at bounding box center [1064, 331] width 65 height 32
click at [613, 285] on input "f. 3-4-5" at bounding box center [612, 282] width 1 height 5
radio input "true"
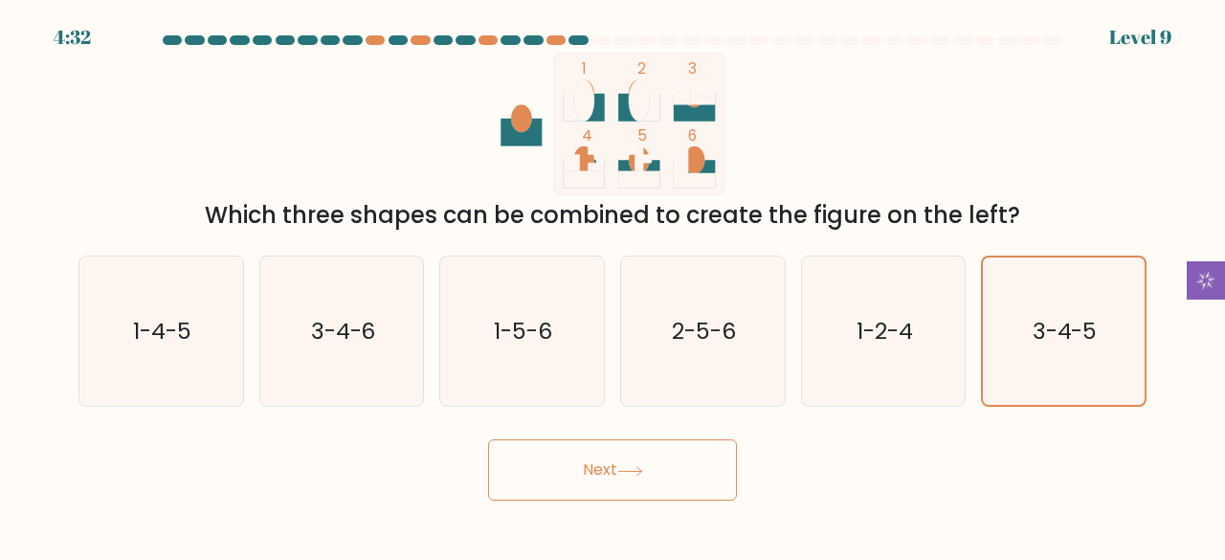
click at [673, 469] on button "Next" at bounding box center [612, 469] width 249 height 61
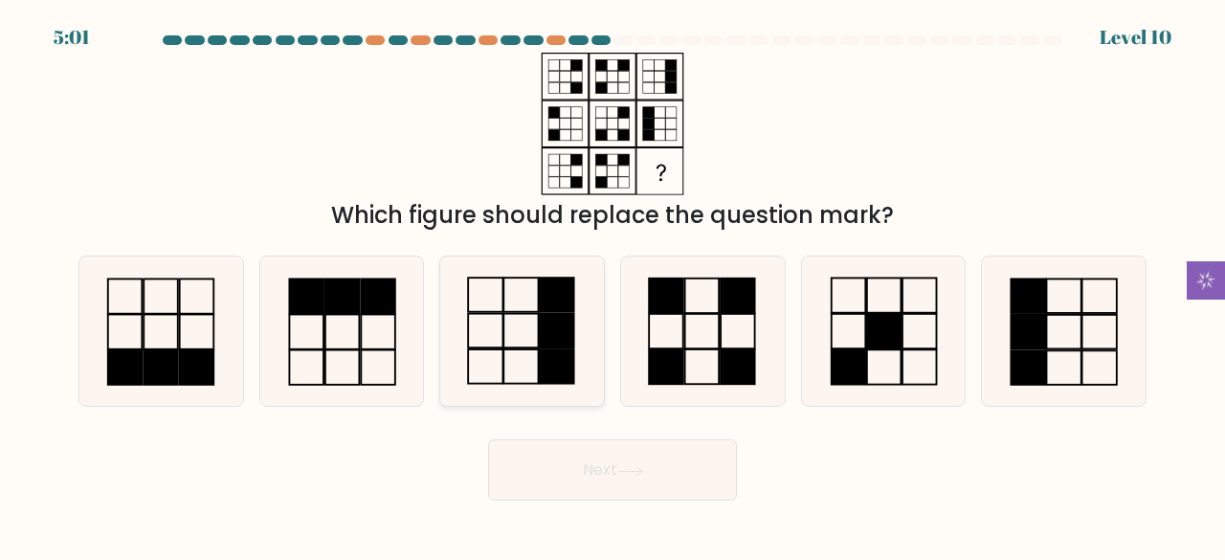
click at [577, 296] on icon at bounding box center [522, 331] width 150 height 150
click at [612, 285] on input "c." at bounding box center [612, 282] width 1 height 5
radio input "true"
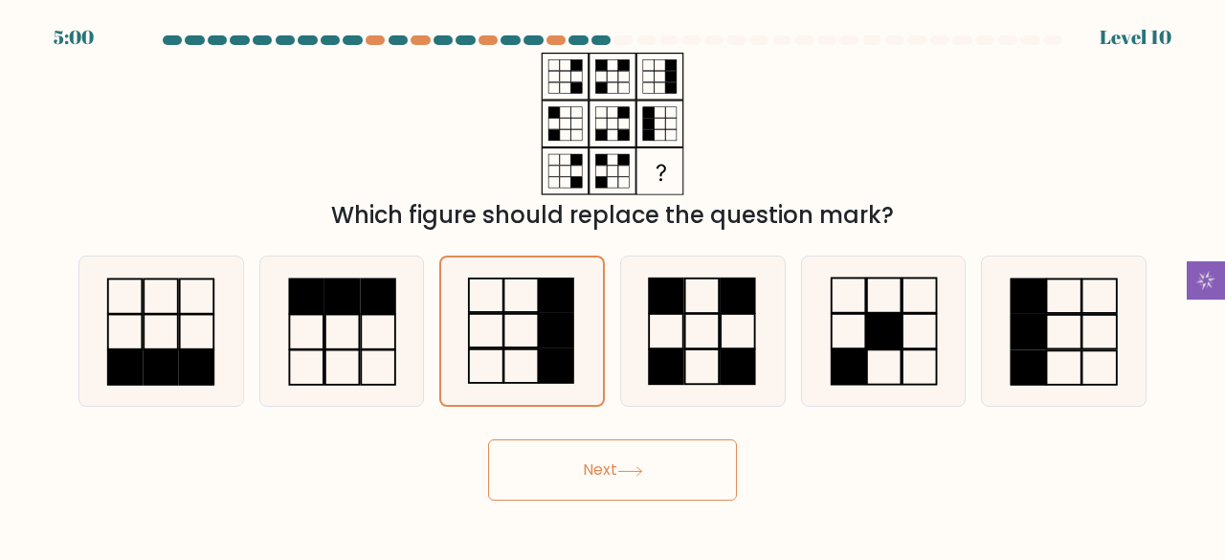
click at [679, 496] on button "Next" at bounding box center [612, 469] width 249 height 61
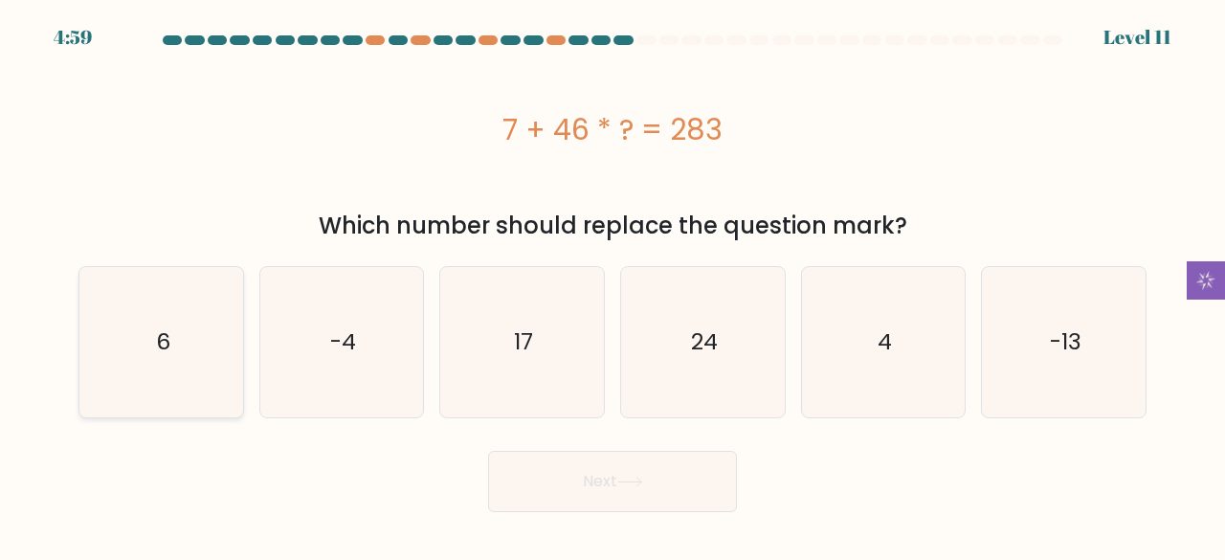
click at [180, 305] on icon "6" at bounding box center [161, 342] width 150 height 150
click at [612, 285] on input "a. 6" at bounding box center [612, 282] width 1 height 5
radio input "true"
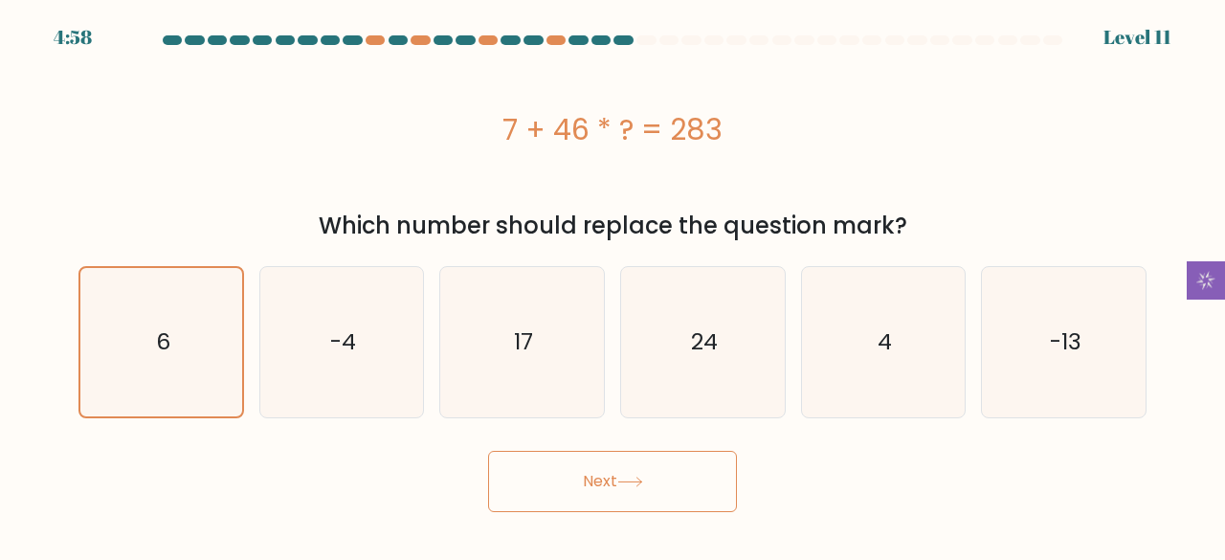
click at [581, 470] on button "Next" at bounding box center [612, 481] width 249 height 61
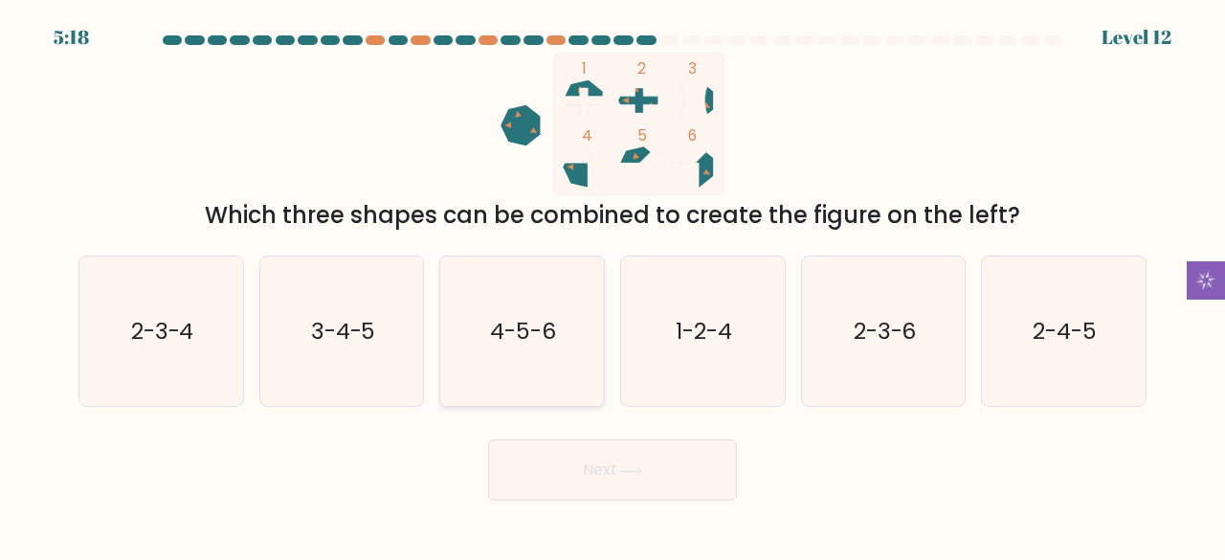
click at [483, 304] on icon "4-5-6" at bounding box center [522, 331] width 150 height 150
click at [612, 285] on input "c. 4-5-6" at bounding box center [612, 282] width 1 height 5
radio input "true"
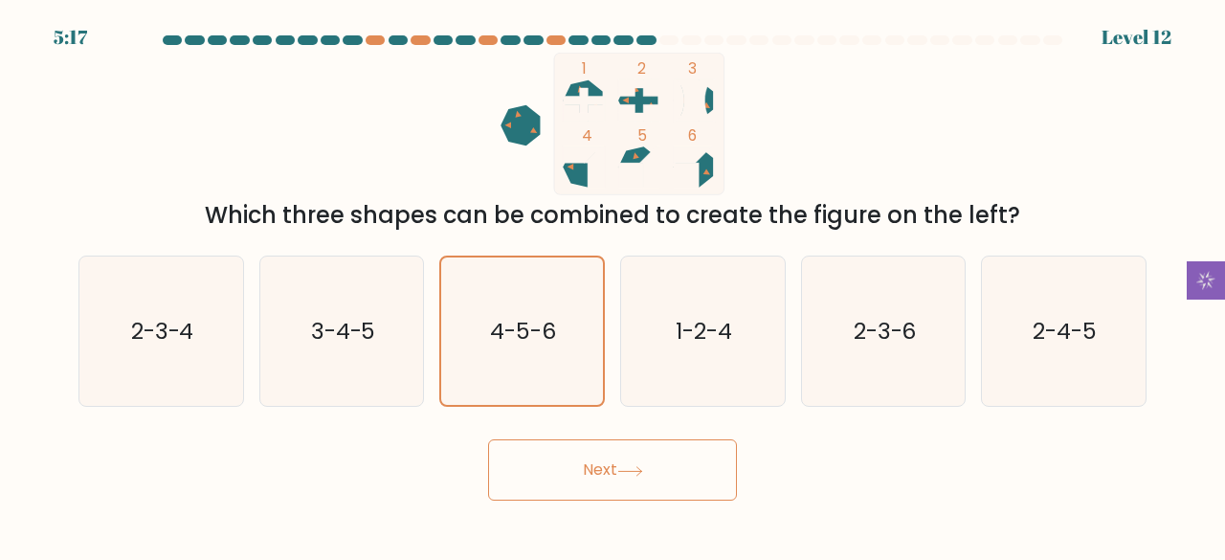
click at [575, 457] on button "Next" at bounding box center [612, 469] width 249 height 61
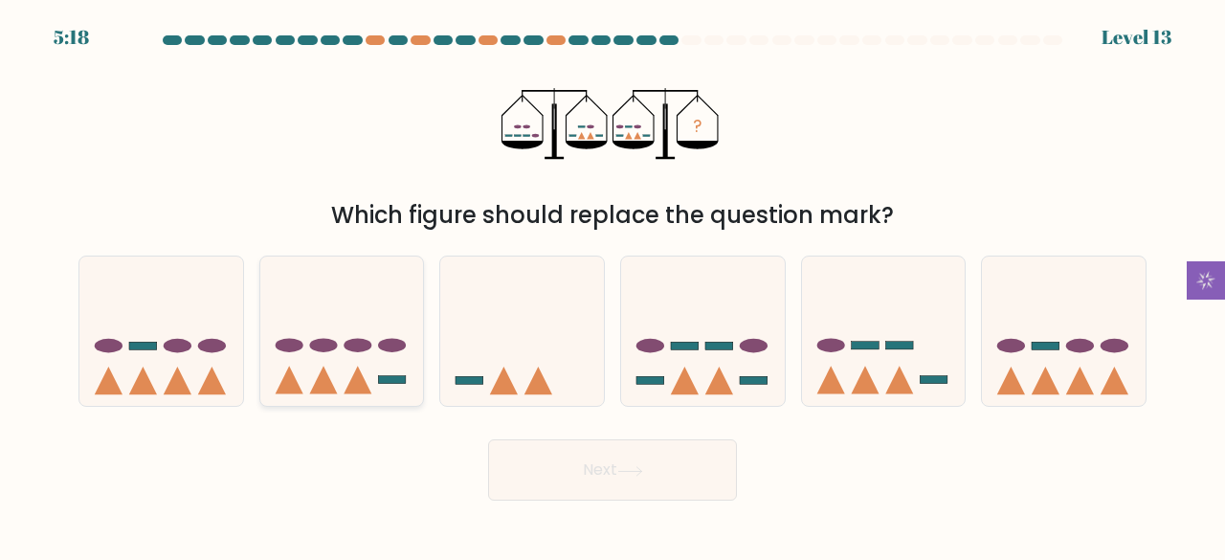
click at [351, 332] on icon at bounding box center [342, 330] width 164 height 135
click at [612, 285] on input "b." at bounding box center [612, 282] width 1 height 5
radio input "true"
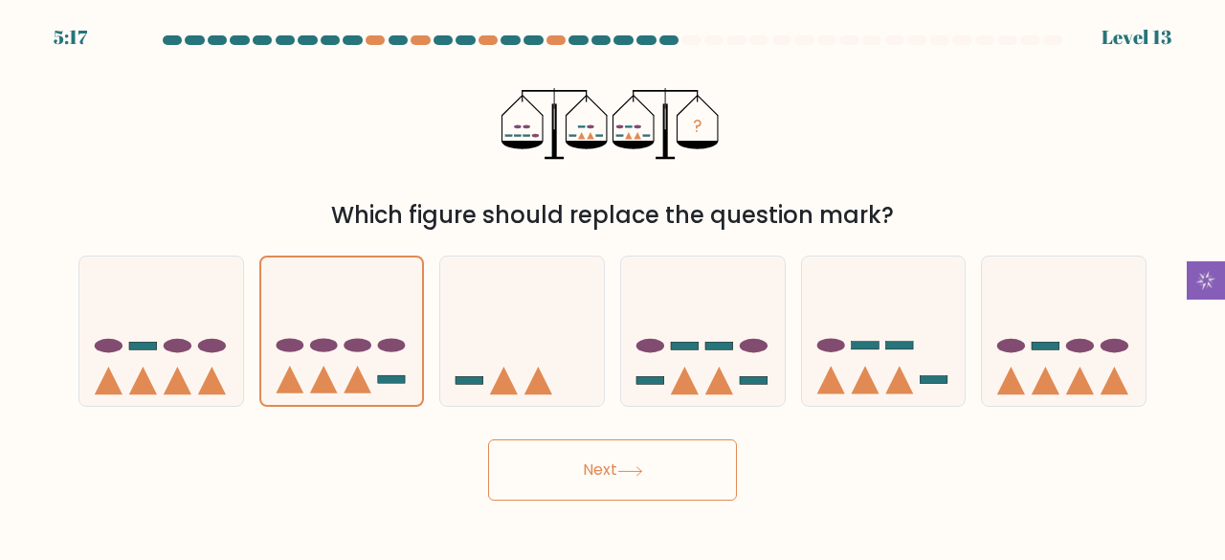
click at [609, 456] on button "Next" at bounding box center [612, 469] width 249 height 61
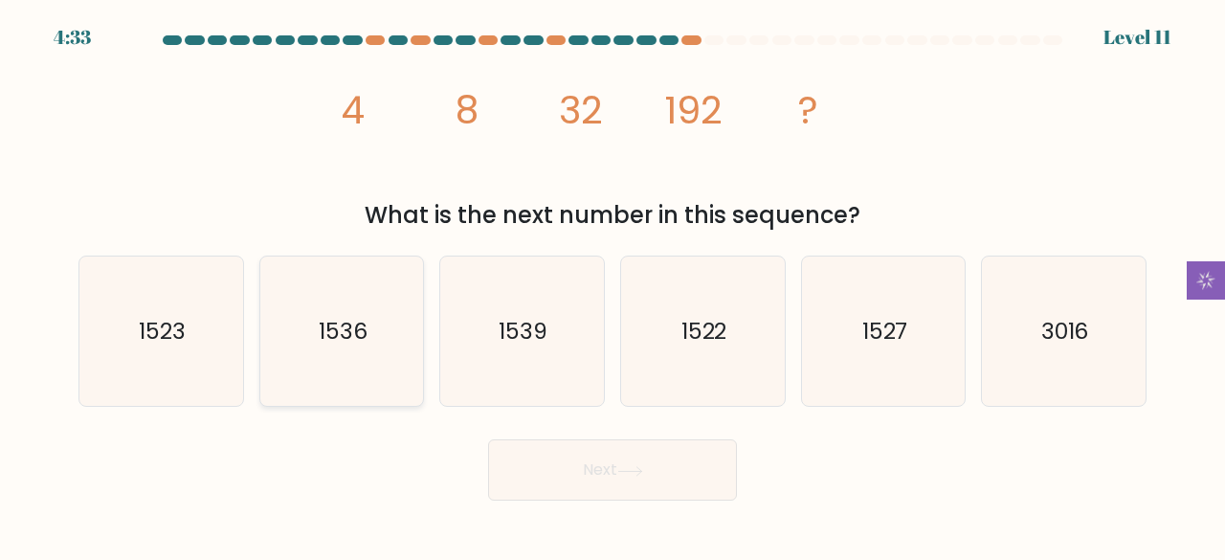
click at [379, 340] on icon "1536" at bounding box center [342, 331] width 150 height 150
click at [612, 285] on input "b. 1536" at bounding box center [612, 282] width 1 height 5
radio input "true"
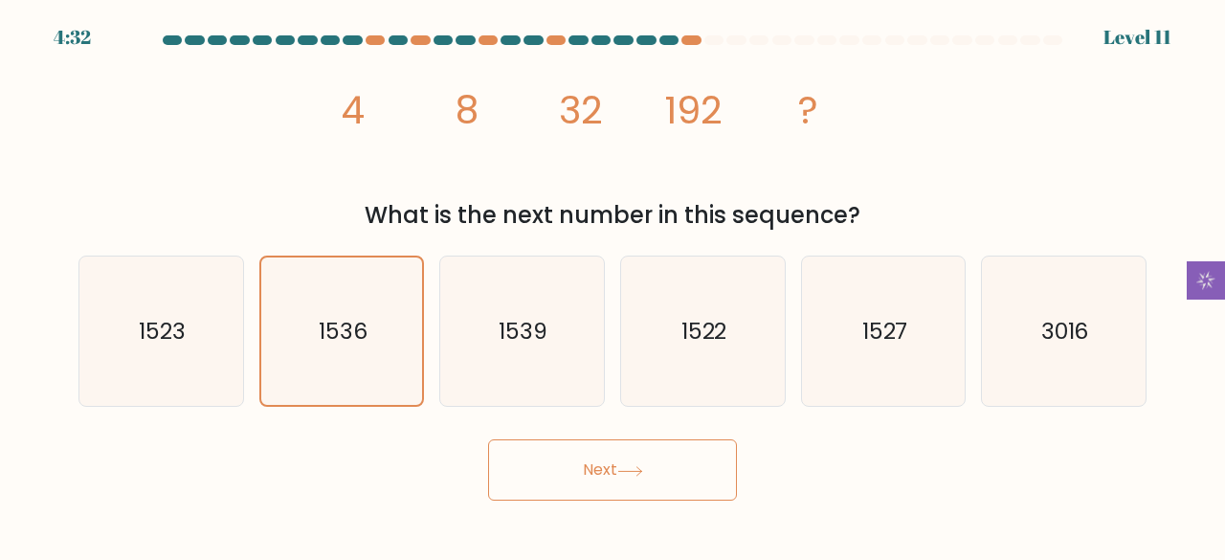
click at [617, 458] on button "Next" at bounding box center [612, 469] width 249 height 61
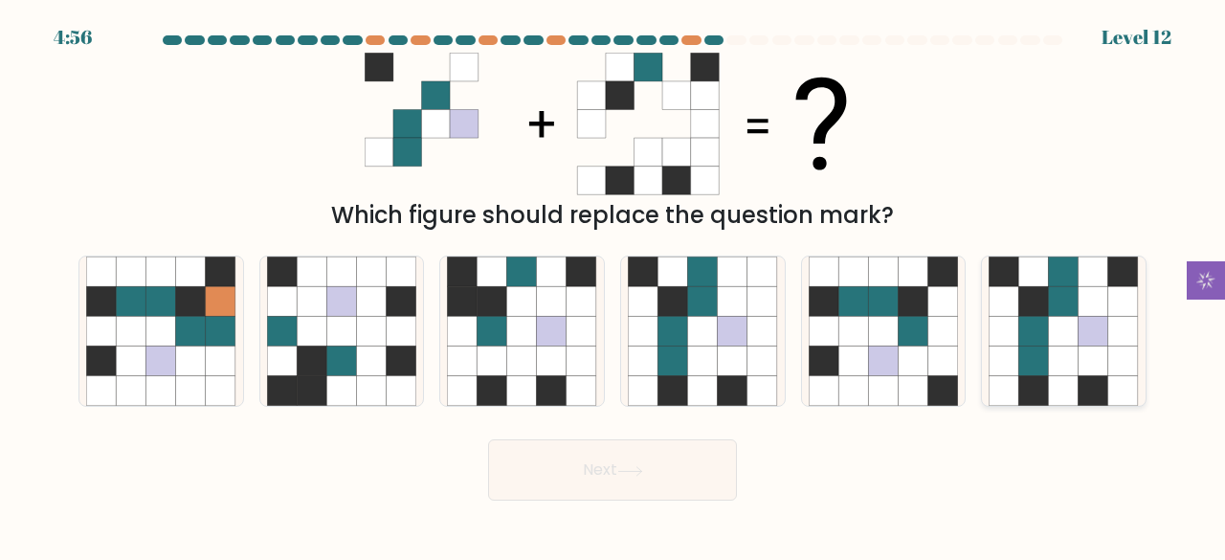
click at [1131, 283] on icon at bounding box center [1123, 271] width 30 height 30
click at [613, 283] on input "f." at bounding box center [612, 282] width 1 height 5
radio input "true"
click at [618, 457] on button "Next" at bounding box center [612, 469] width 249 height 61
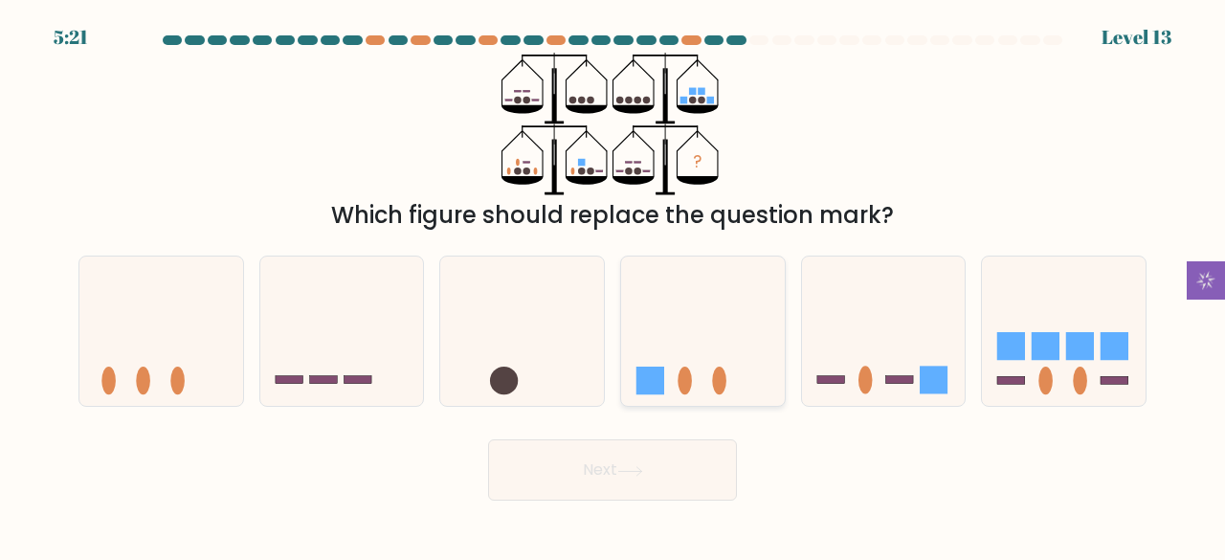
click at [656, 371] on rect at bounding box center [650, 380] width 28 height 28
click at [613, 285] on input "d." at bounding box center [612, 282] width 1 height 5
radio input "true"
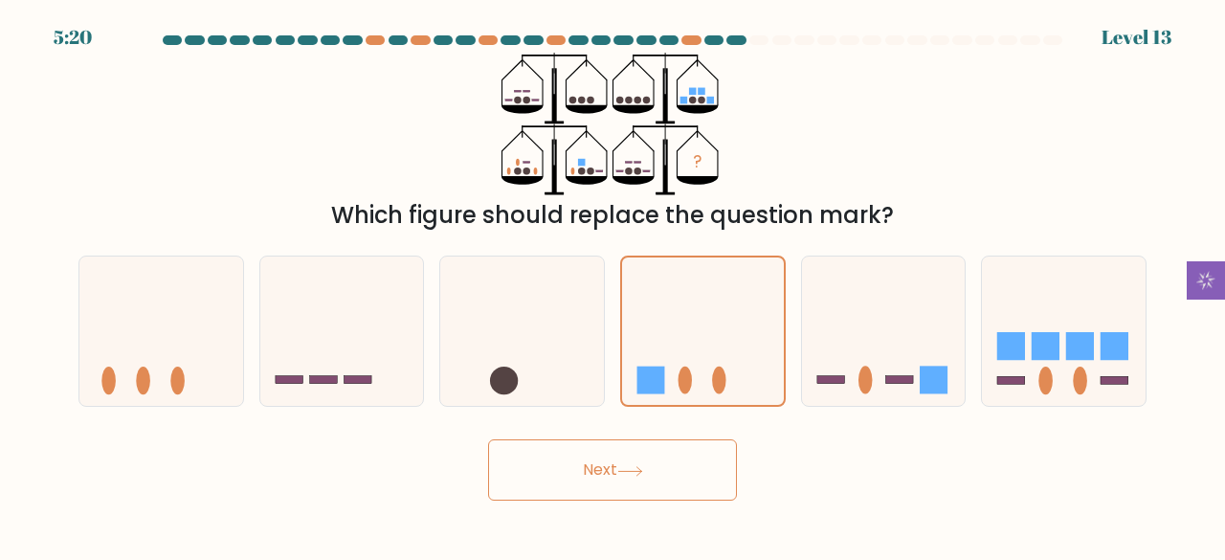
click at [643, 466] on icon at bounding box center [630, 471] width 26 height 11
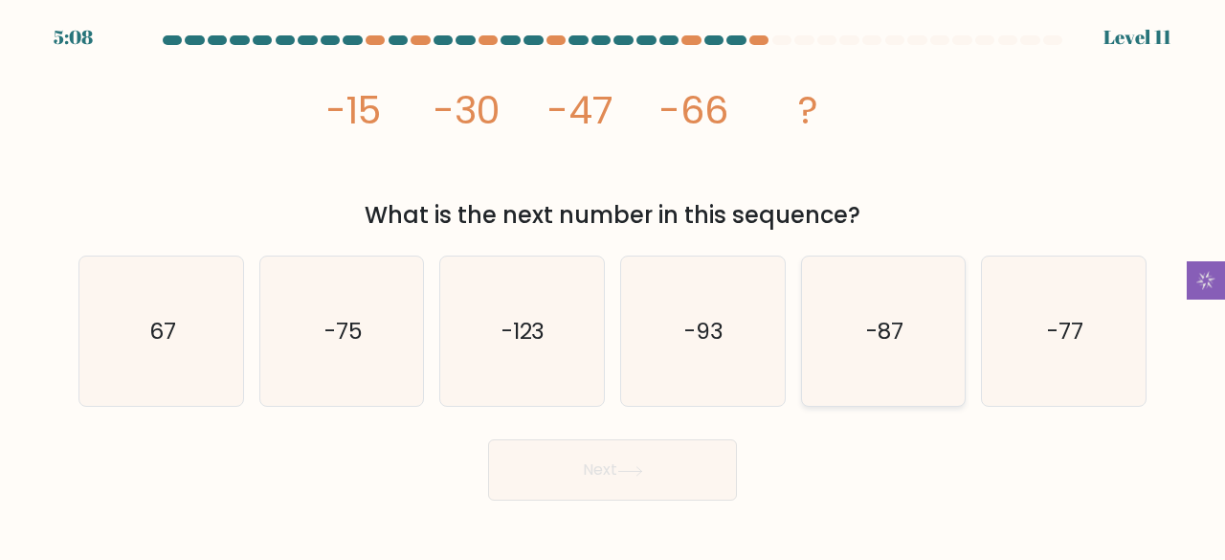
click at [916, 312] on icon "-87" at bounding box center [883, 331] width 150 height 150
click at [613, 285] on input "e. -87" at bounding box center [612, 282] width 1 height 5
radio input "true"
click at [664, 452] on button "Next" at bounding box center [612, 469] width 249 height 61
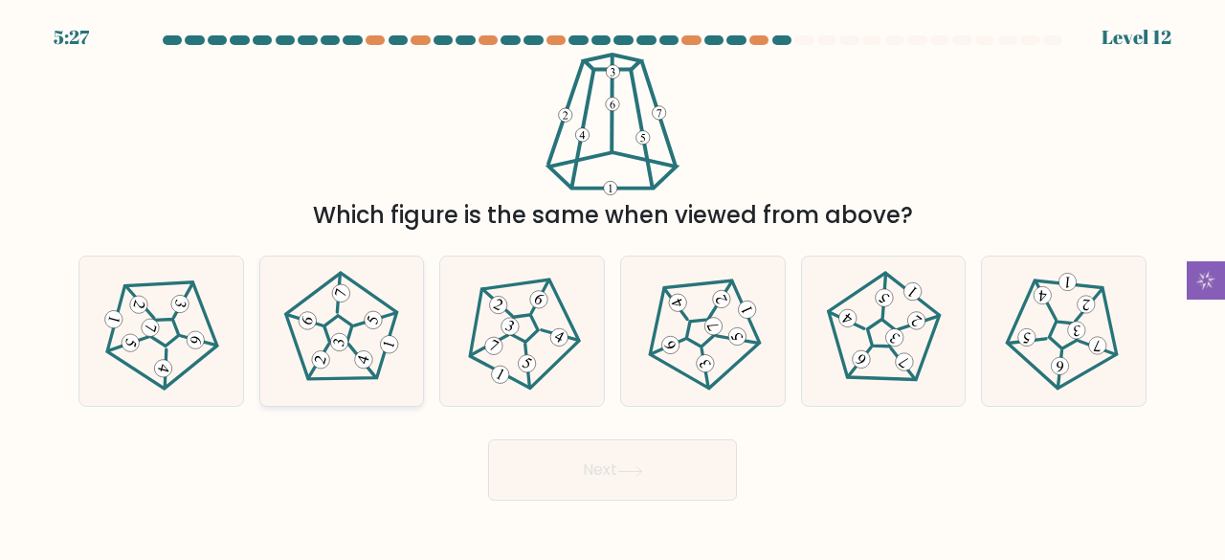
click at [312, 365] on icon at bounding box center [341, 331] width 120 height 120
click at [612, 285] on input "b." at bounding box center [612, 282] width 1 height 5
radio input "true"
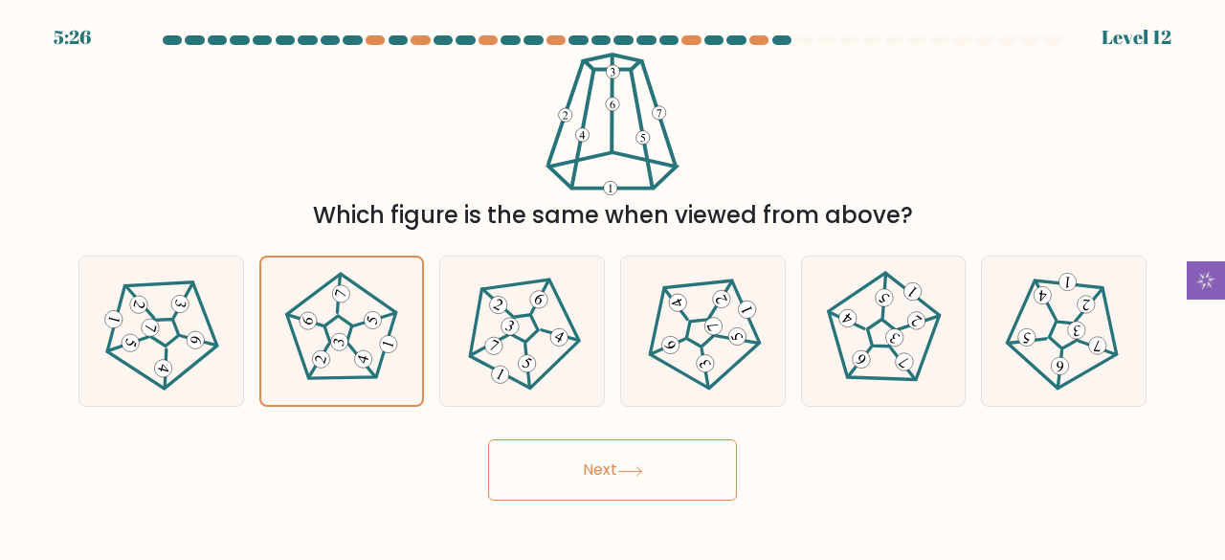
click at [541, 455] on button "Next" at bounding box center [612, 469] width 249 height 61
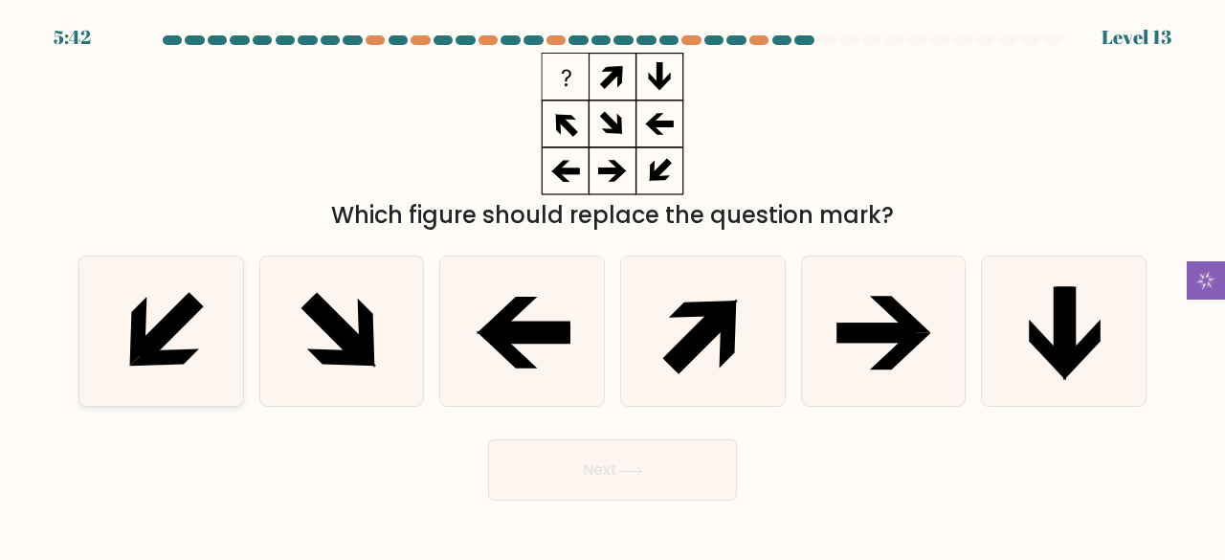
click at [148, 352] on icon at bounding box center [168, 327] width 71 height 71
click at [612, 285] on input "a." at bounding box center [612, 282] width 1 height 5
radio input "true"
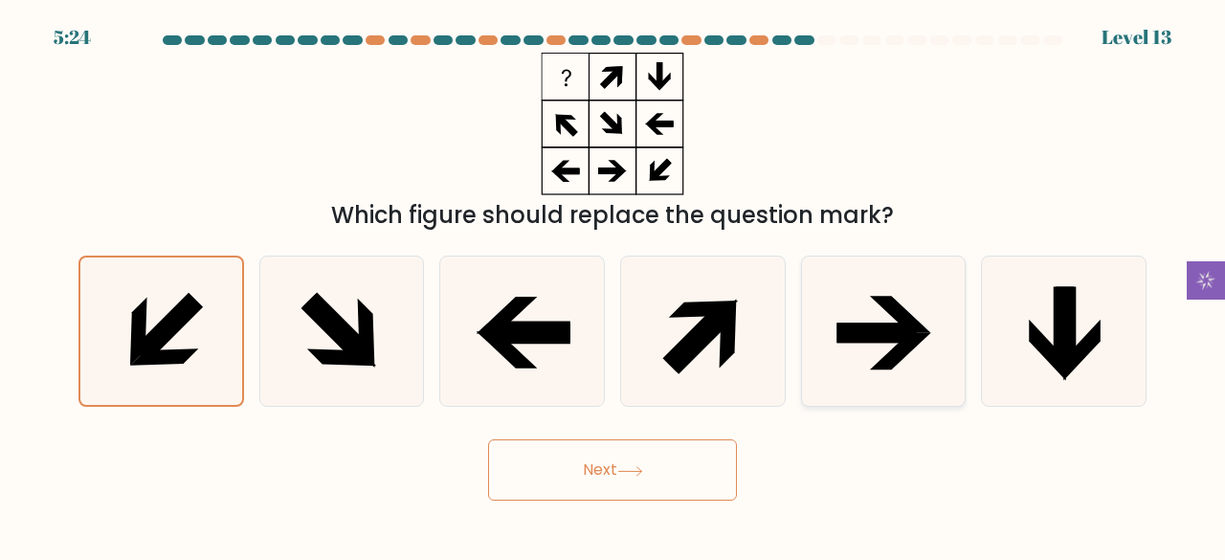
click at [840, 330] on icon at bounding box center [875, 332] width 79 height 20
click at [613, 285] on input "e." at bounding box center [612, 282] width 1 height 5
radio input "true"
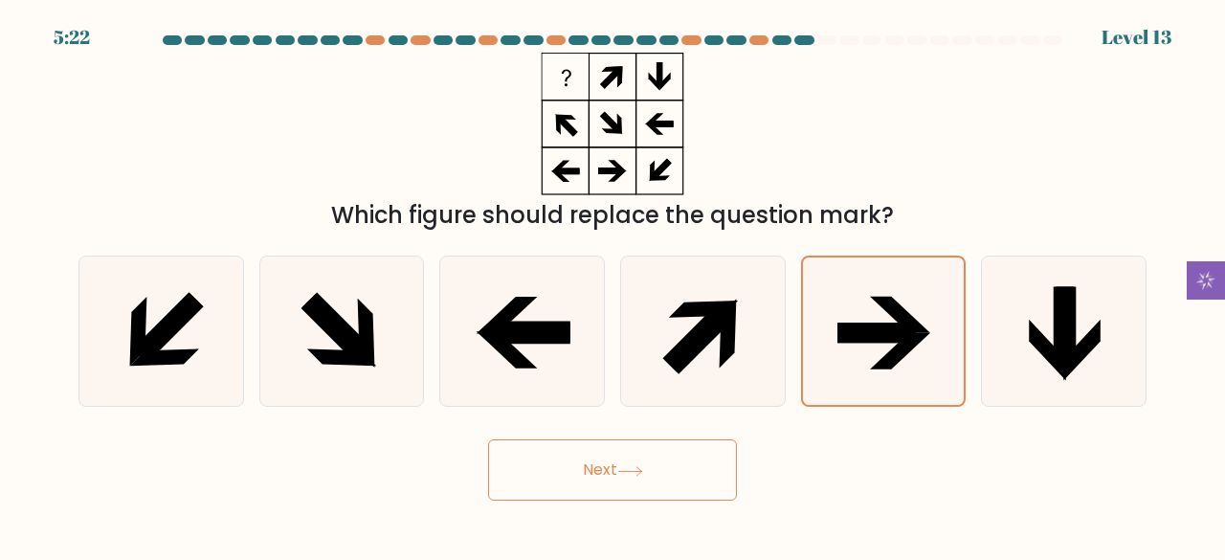
click at [563, 468] on button "Next" at bounding box center [612, 469] width 249 height 61
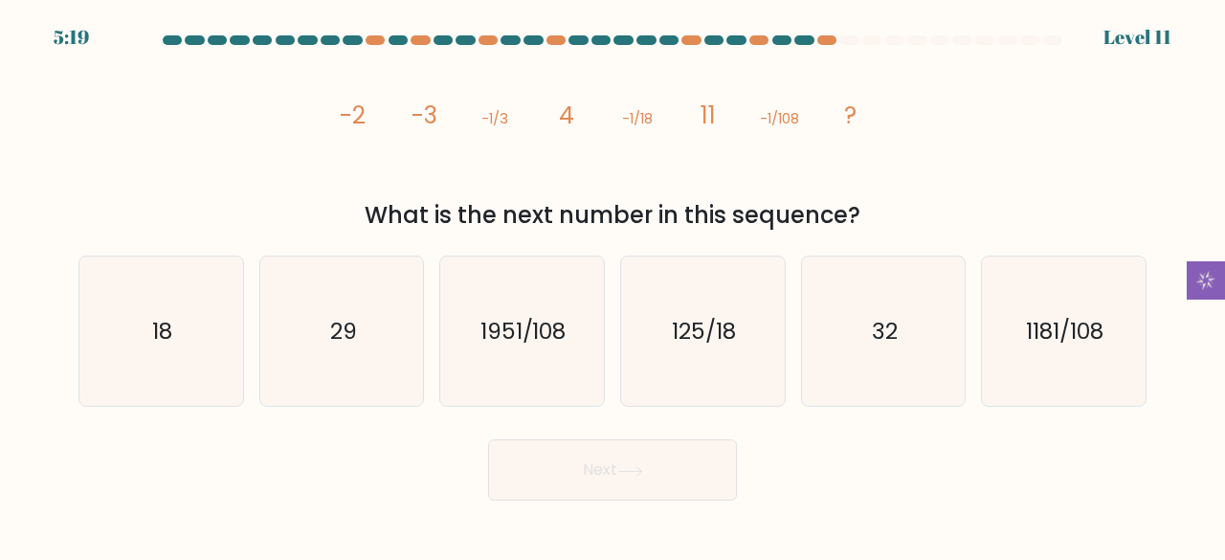
click at [665, 471] on button "Next" at bounding box center [612, 469] width 249 height 61
click at [241, 154] on div "image/svg+xml -2 -3 -1/3 4 -1/18 11 -1/108 ? What is the next number in this se…" at bounding box center [612, 143] width 1091 height 180
click at [76, 391] on div "a. 18" at bounding box center [161, 331] width 181 height 152
click at [171, 352] on icon "18" at bounding box center [161, 331] width 150 height 150
click at [612, 285] on input "a. 18" at bounding box center [612, 282] width 1 height 5
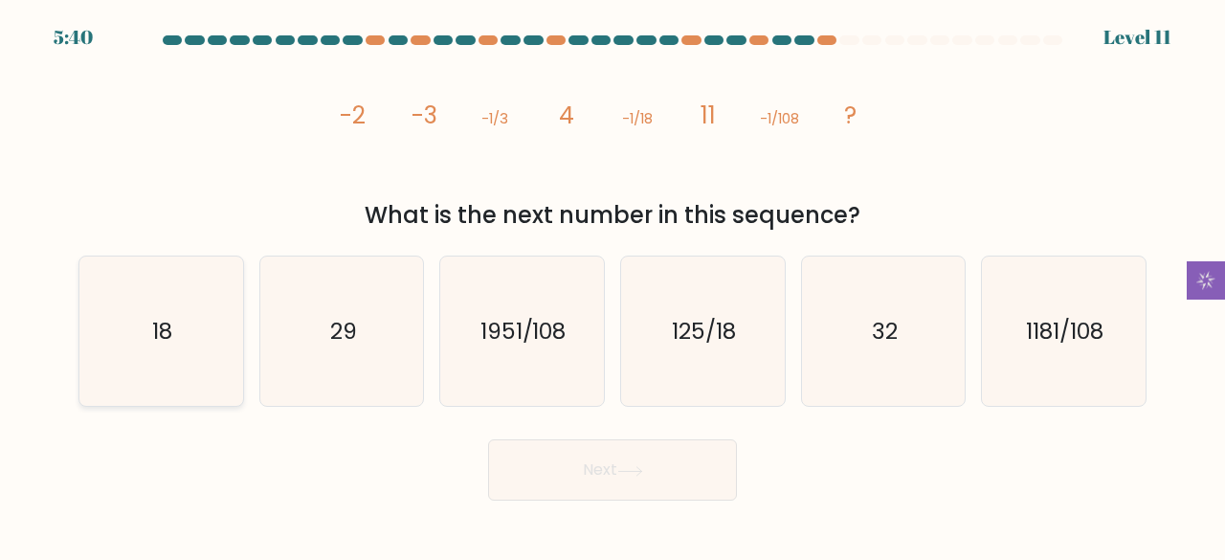
radio input "true"
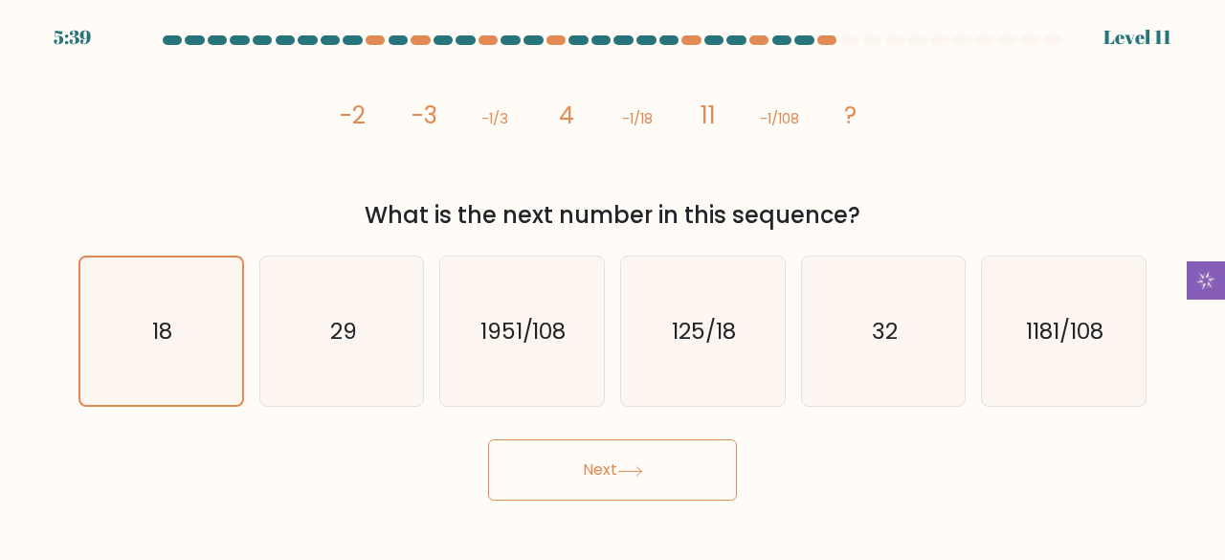
click at [579, 457] on button "Next" at bounding box center [612, 469] width 249 height 61
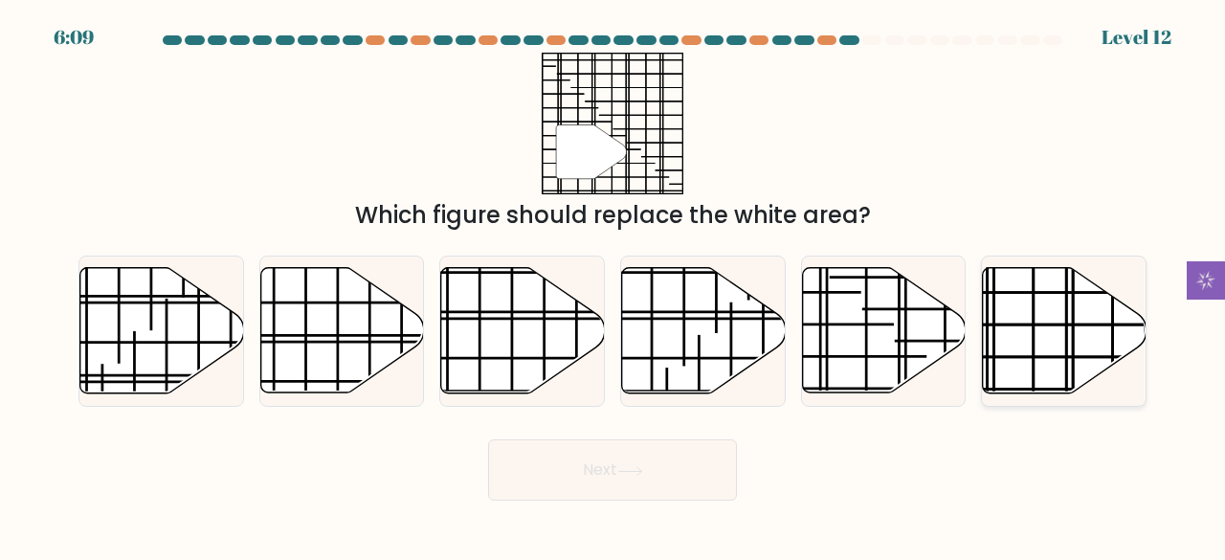
click at [1080, 300] on icon at bounding box center [1064, 330] width 164 height 125
click at [613, 285] on input "f." at bounding box center [612, 282] width 1 height 5
radio input "true"
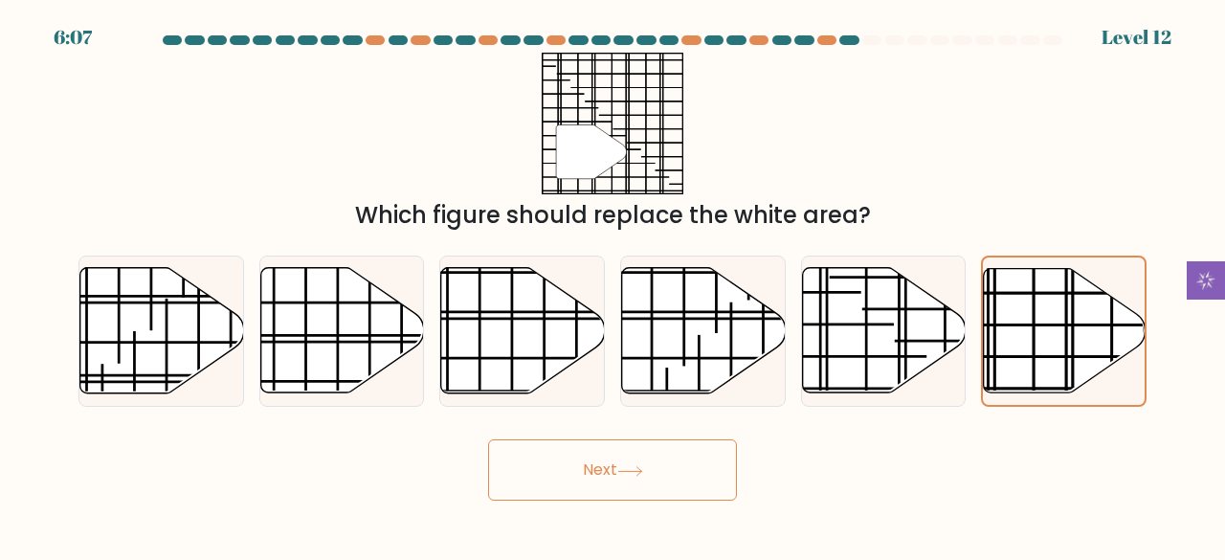
click at [618, 461] on button "Next" at bounding box center [612, 469] width 249 height 61
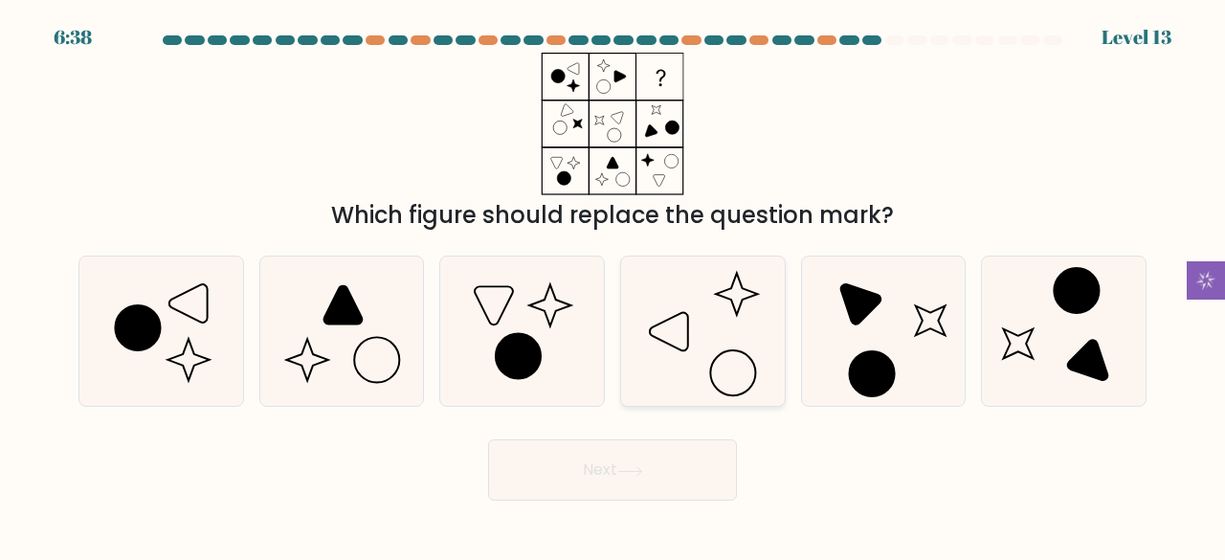
click at [717, 339] on icon at bounding box center [703, 331] width 150 height 150
click at [613, 285] on input "d." at bounding box center [612, 282] width 1 height 5
radio input "true"
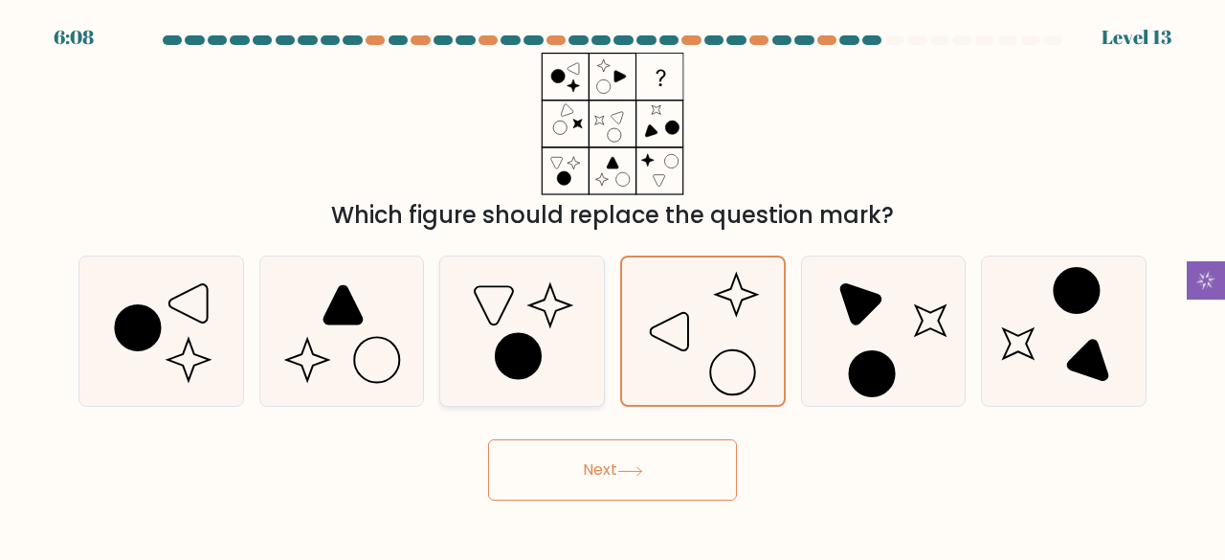
click at [510, 359] on icon at bounding box center [518, 356] width 45 height 45
click at [612, 285] on input "c." at bounding box center [612, 282] width 1 height 5
radio input "true"
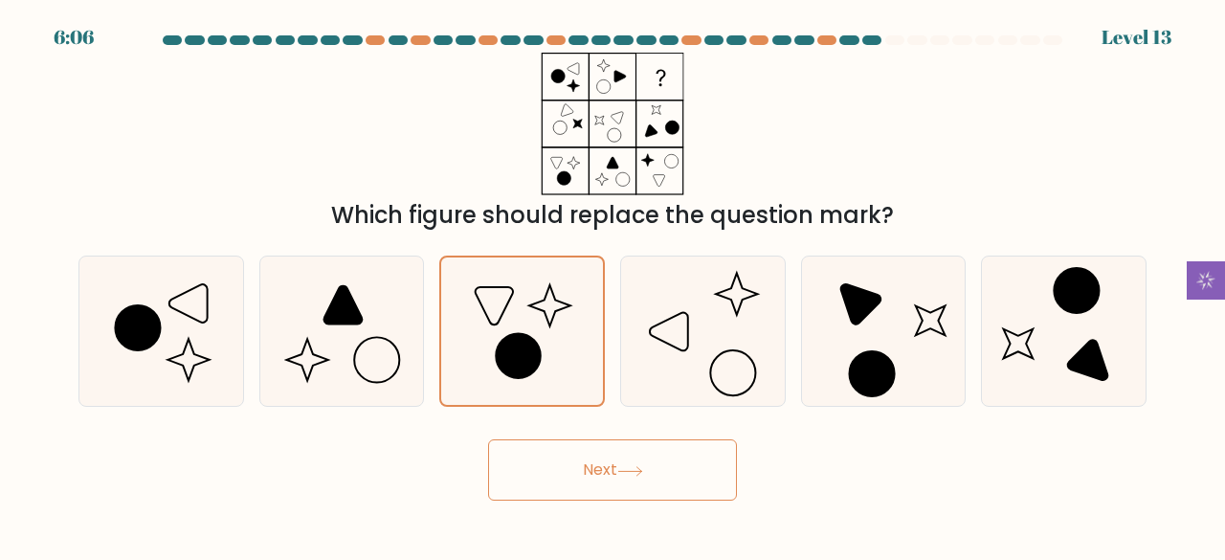
click at [611, 466] on button "Next" at bounding box center [612, 469] width 249 height 61
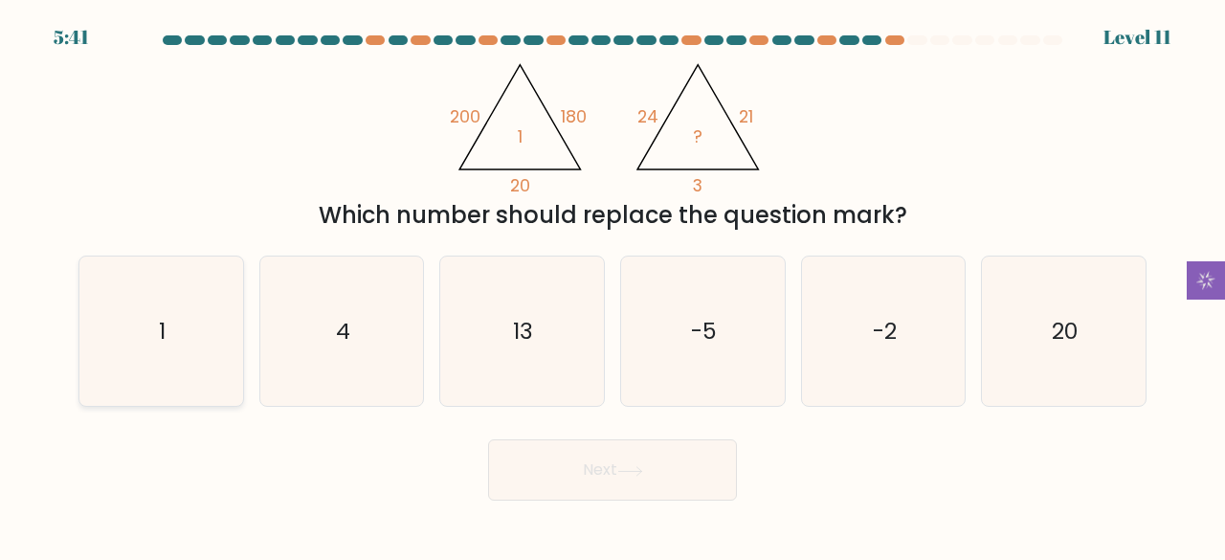
click at [143, 337] on icon "1" at bounding box center [161, 331] width 150 height 150
click at [612, 285] on input "a. 1" at bounding box center [612, 282] width 1 height 5
radio input "true"
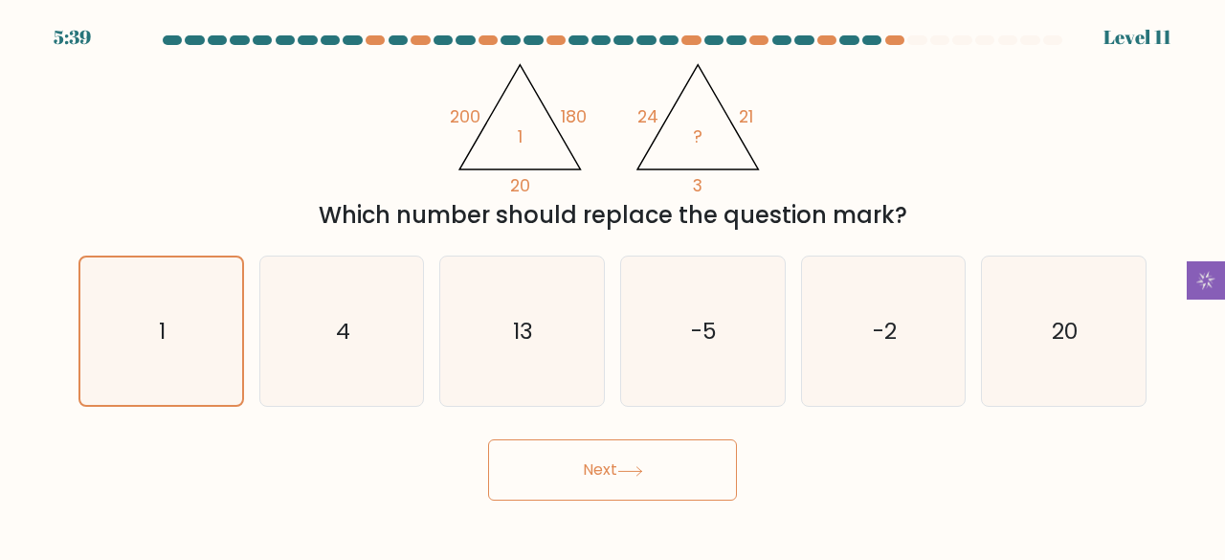
click at [535, 454] on button "Next" at bounding box center [612, 469] width 249 height 61
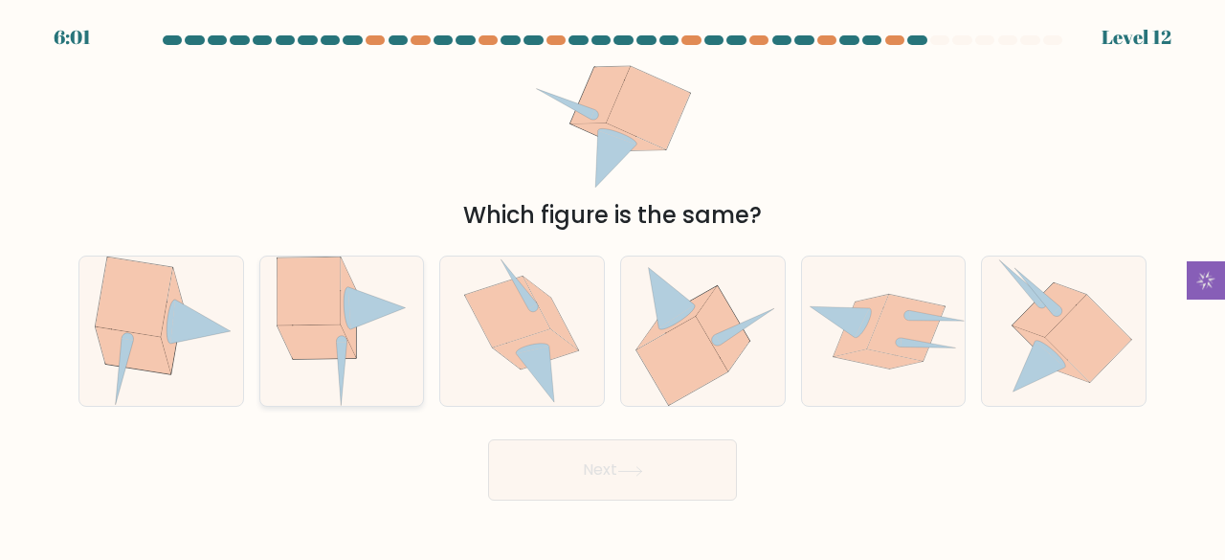
click at [353, 342] on icon at bounding box center [348, 306] width 15 height 99
click at [612, 285] on input "b." at bounding box center [612, 282] width 1 height 5
radio input "true"
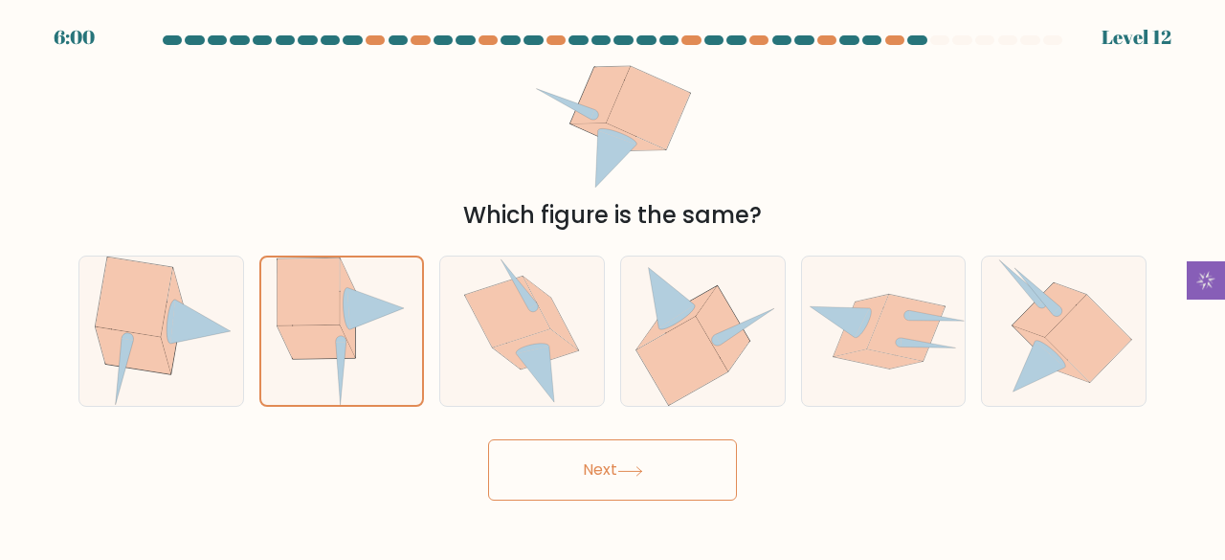
click at [591, 489] on button "Next" at bounding box center [612, 469] width 249 height 61
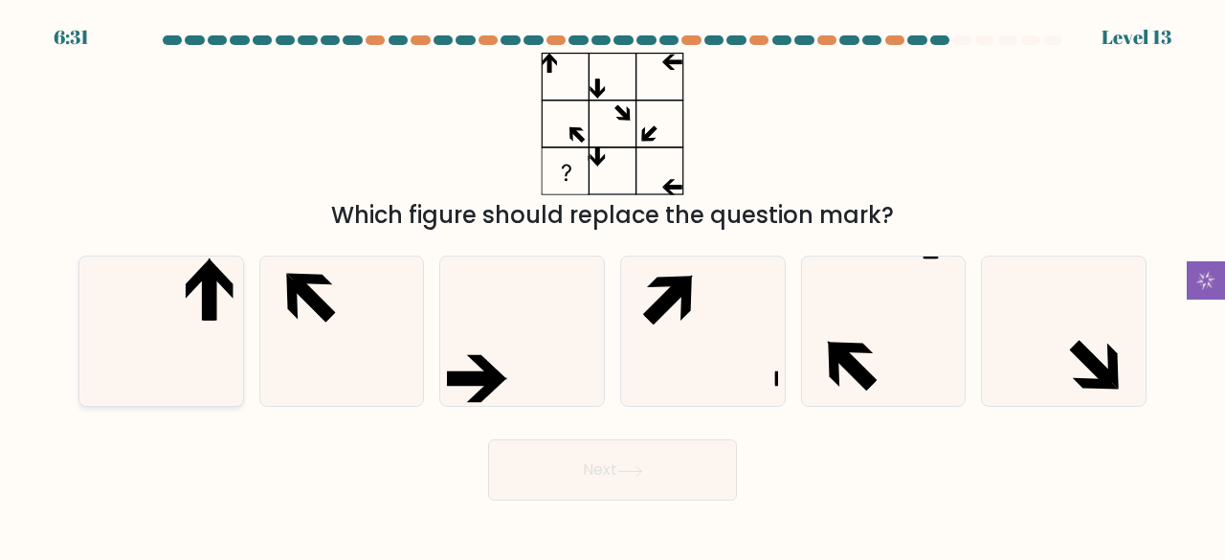
click at [156, 347] on icon at bounding box center [161, 331] width 150 height 150
click at [612, 285] on input "a." at bounding box center [612, 282] width 1 height 5
radio input "true"
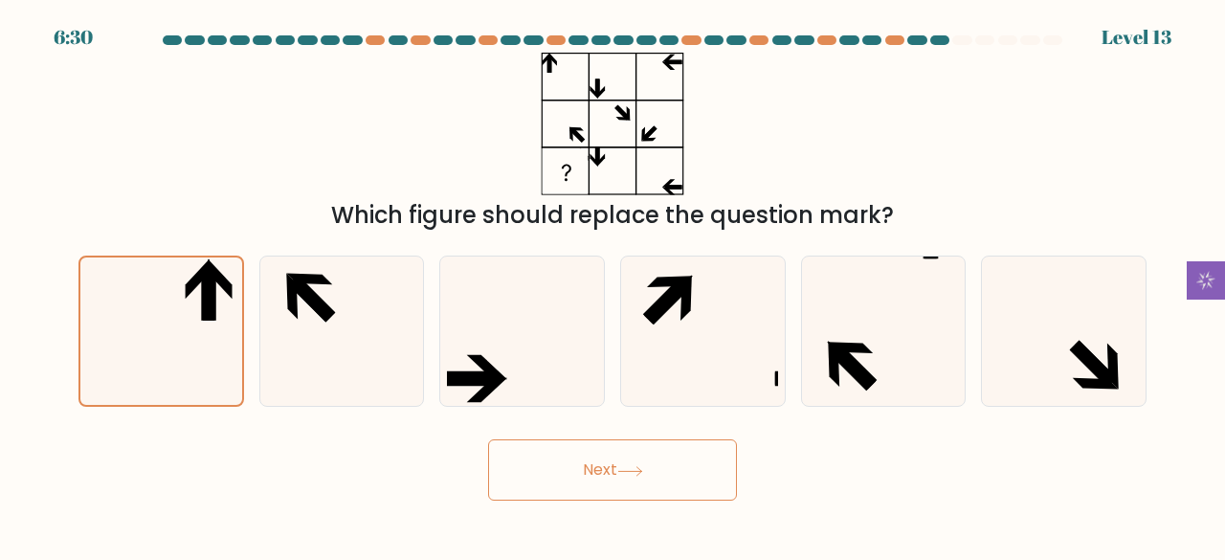
click at [605, 492] on button "Next" at bounding box center [612, 469] width 249 height 61
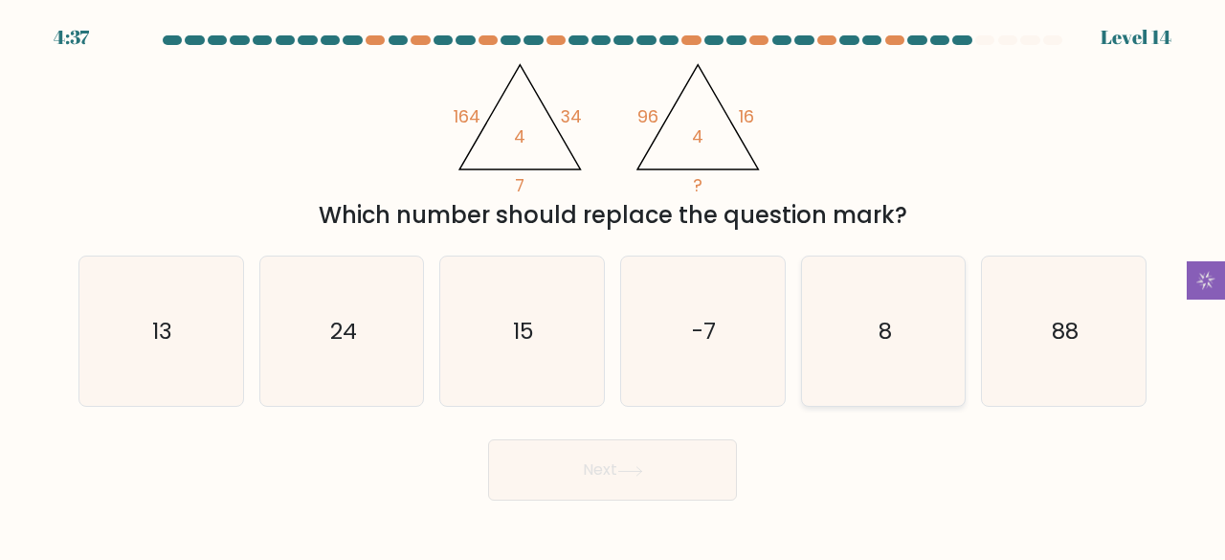
click at [882, 338] on text "8" at bounding box center [884, 331] width 13 height 32
click at [613, 285] on input "e. 8" at bounding box center [612, 282] width 1 height 5
radio input "true"
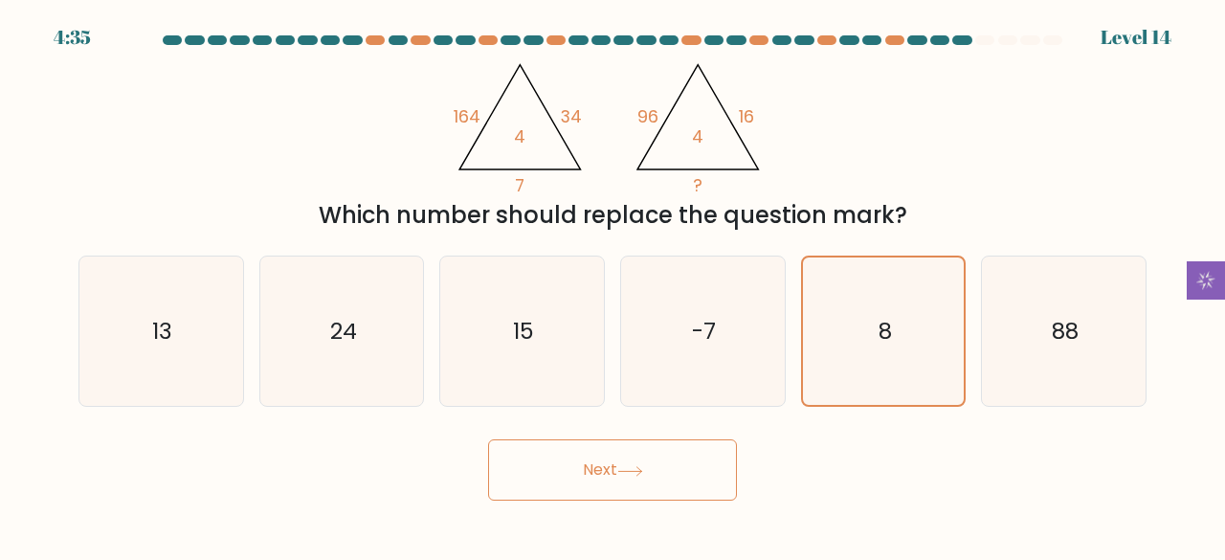
click at [629, 470] on icon at bounding box center [630, 471] width 26 height 11
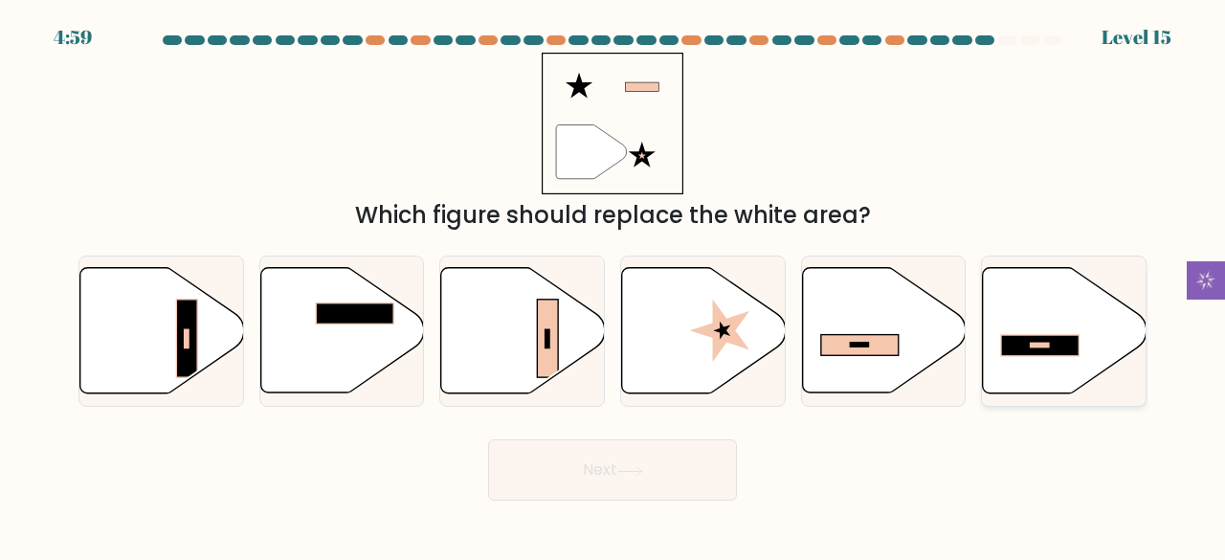
click at [1041, 345] on rect at bounding box center [1039, 345] width 18 height 4
click at [613, 285] on input "f." at bounding box center [612, 282] width 1 height 5
radio input "true"
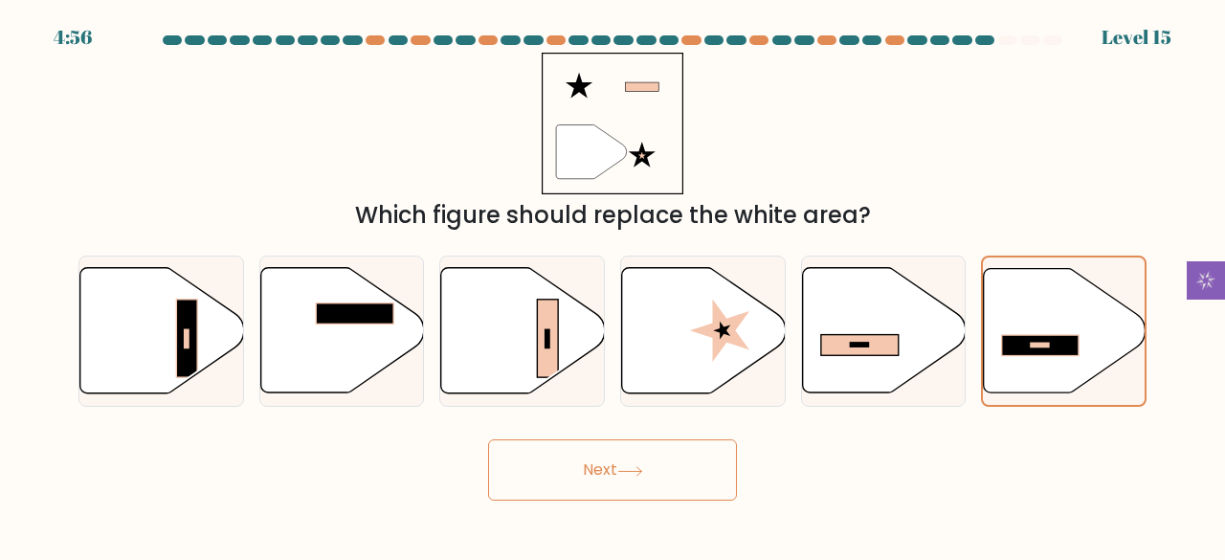
click at [626, 475] on icon at bounding box center [630, 471] width 26 height 11
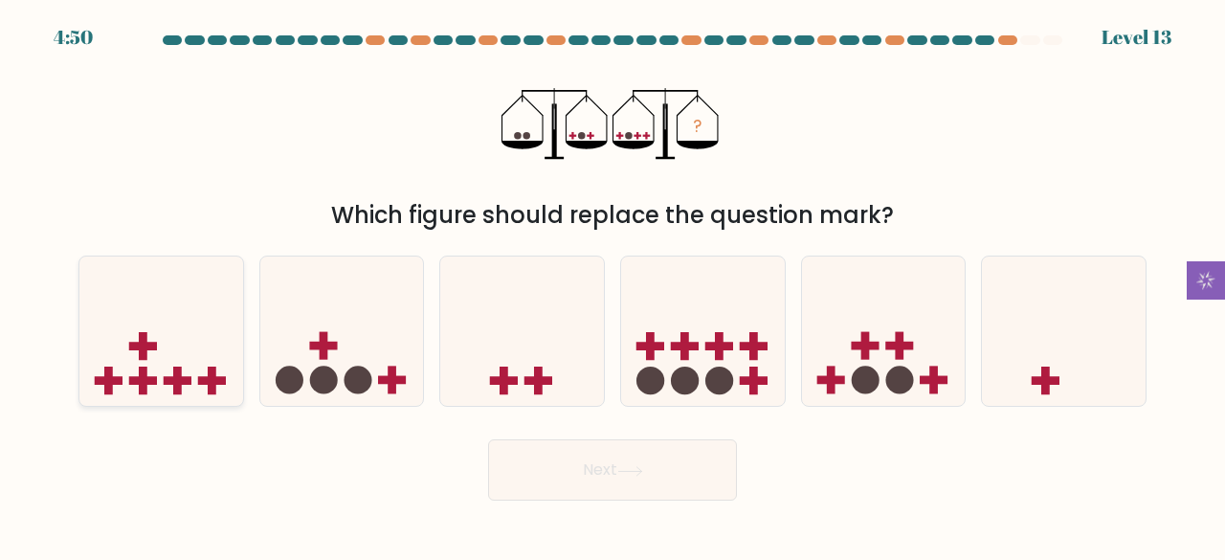
click at [164, 327] on icon at bounding box center [161, 330] width 164 height 135
click at [612, 285] on input "a." at bounding box center [612, 282] width 1 height 5
radio input "true"
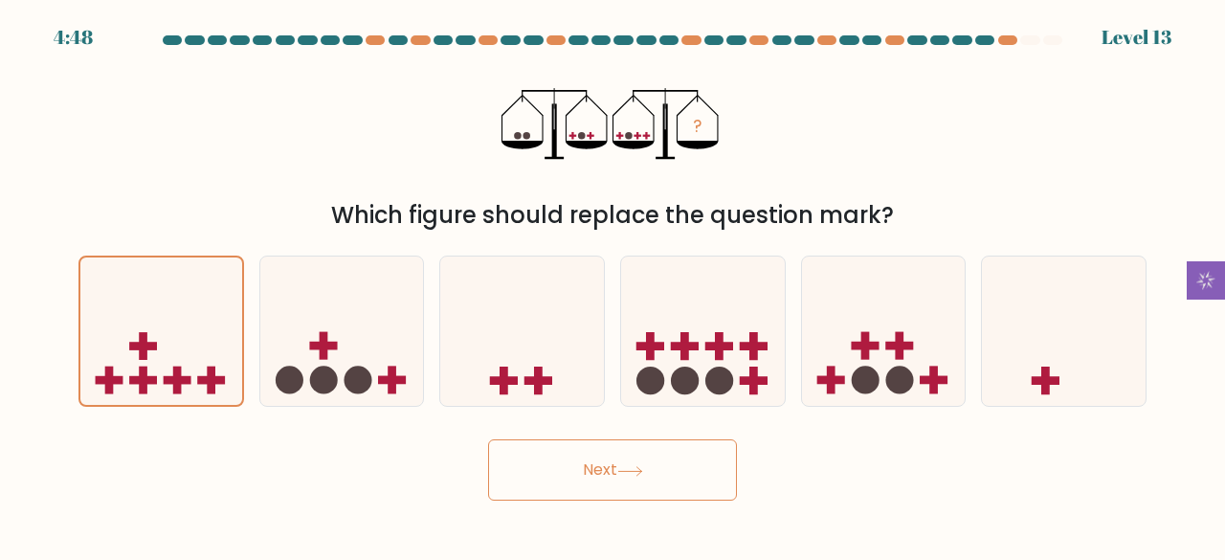
click at [656, 470] on button "Next" at bounding box center [612, 469] width 249 height 61
click at [202, 306] on icon at bounding box center [161, 331] width 162 height 134
click at [612, 285] on input "a." at bounding box center [612, 282] width 1 height 5
click at [572, 484] on button "Next" at bounding box center [612, 469] width 249 height 61
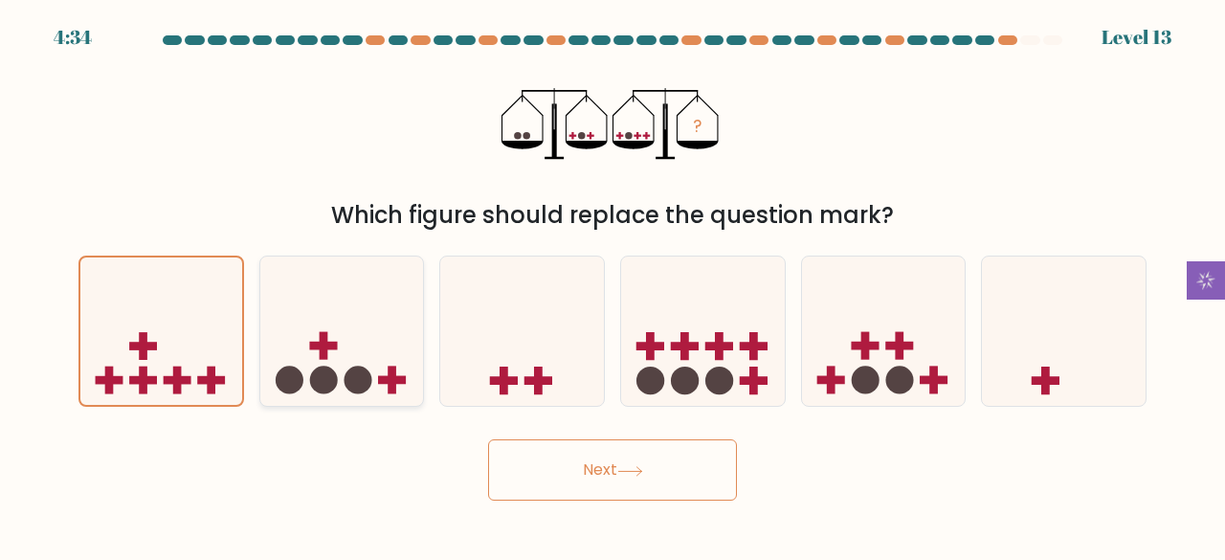
click at [392, 340] on icon at bounding box center [342, 330] width 164 height 135
click at [612, 285] on input "b." at bounding box center [612, 282] width 1 height 5
radio input "true"
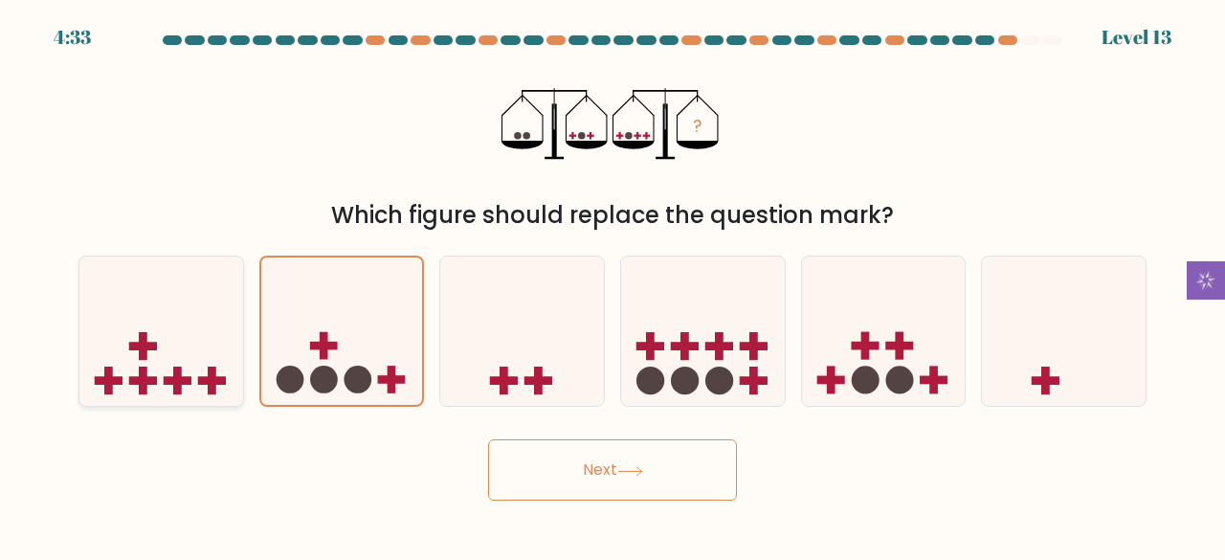
click at [183, 353] on icon at bounding box center [161, 330] width 164 height 135
click at [612, 285] on input "a." at bounding box center [612, 282] width 1 height 5
radio input "true"
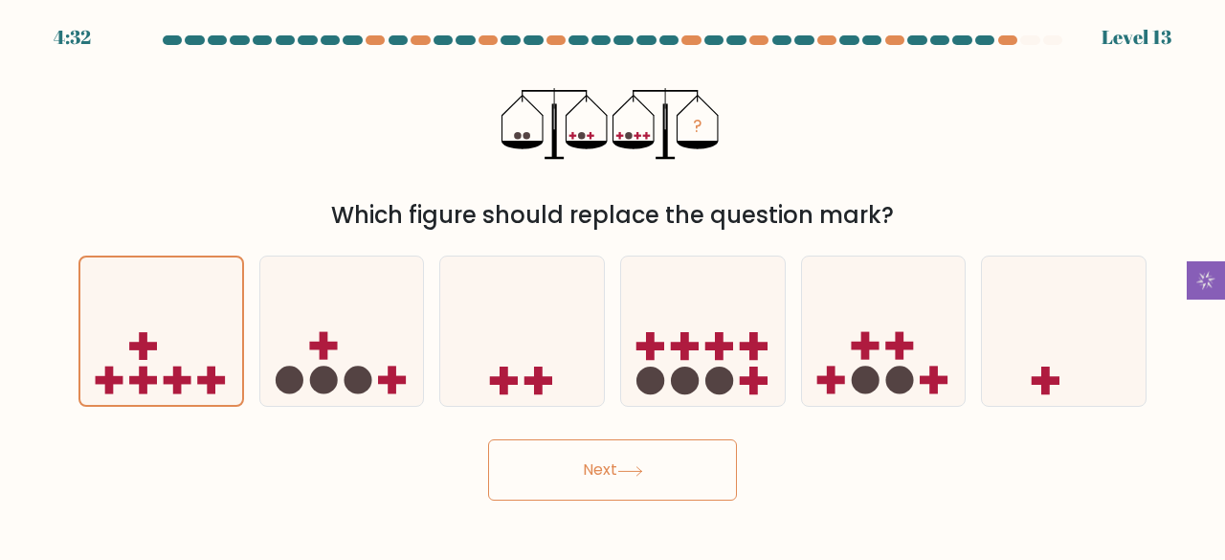
click at [550, 462] on button "Next" at bounding box center [612, 469] width 249 height 61
click at [1058, 371] on icon at bounding box center [1064, 330] width 164 height 135
click at [613, 285] on input "f." at bounding box center [612, 282] width 1 height 5
radio input "true"
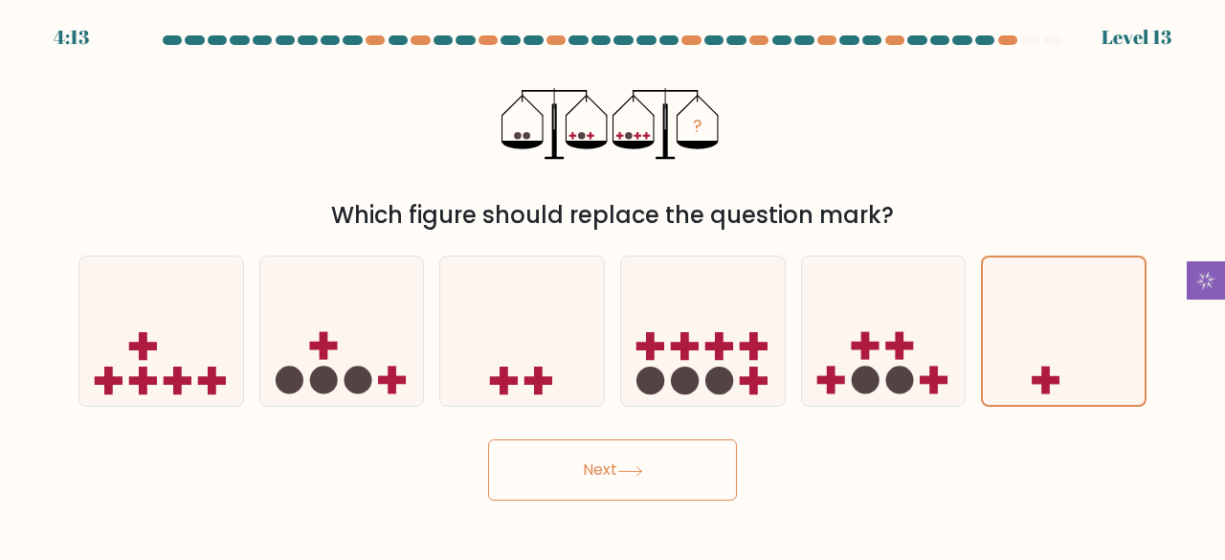
click at [646, 506] on body "4:13 Level 13" at bounding box center [612, 280] width 1225 height 560
click at [619, 474] on button "Next" at bounding box center [612, 469] width 249 height 61
click at [523, 334] on icon at bounding box center [522, 330] width 164 height 135
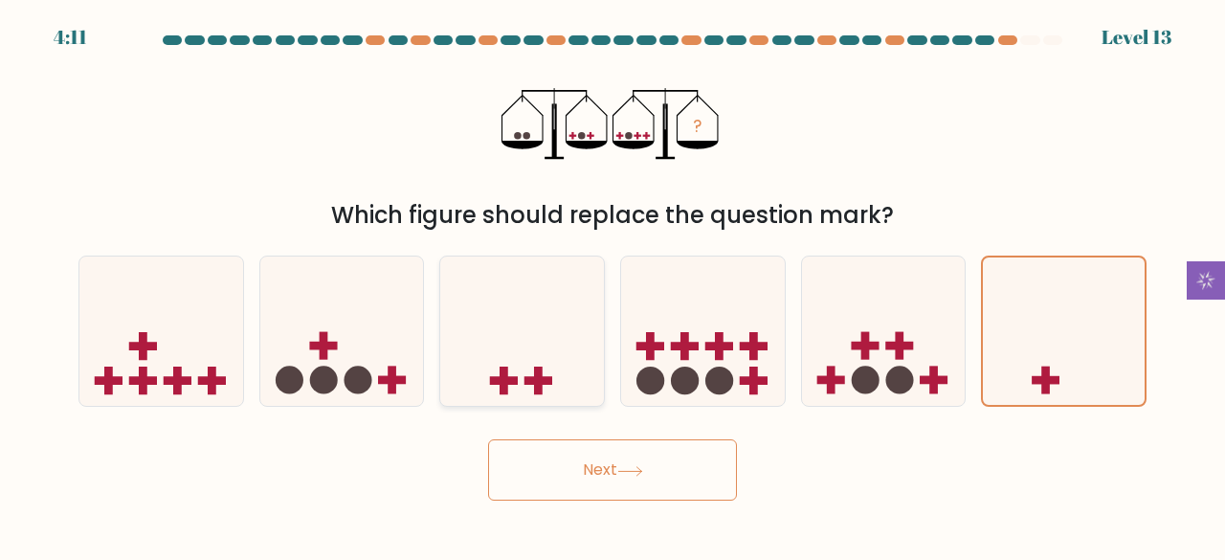
click at [612, 285] on input "c." at bounding box center [612, 282] width 1 height 5
radio input "true"
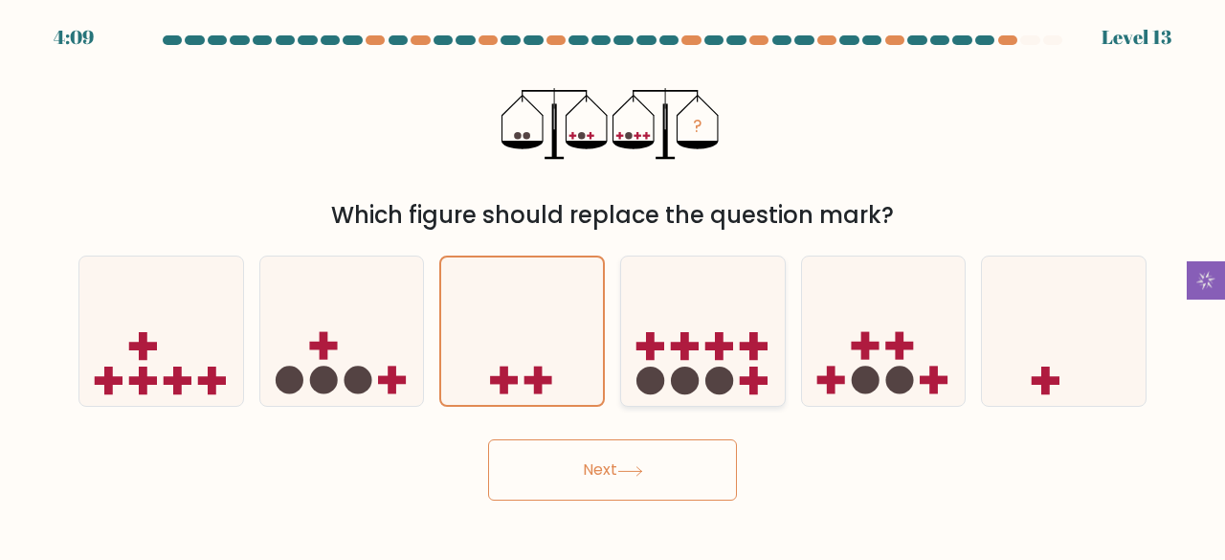
click at [737, 339] on icon at bounding box center [703, 330] width 164 height 135
click at [613, 285] on input "d." at bounding box center [612, 282] width 1 height 5
radio input "true"
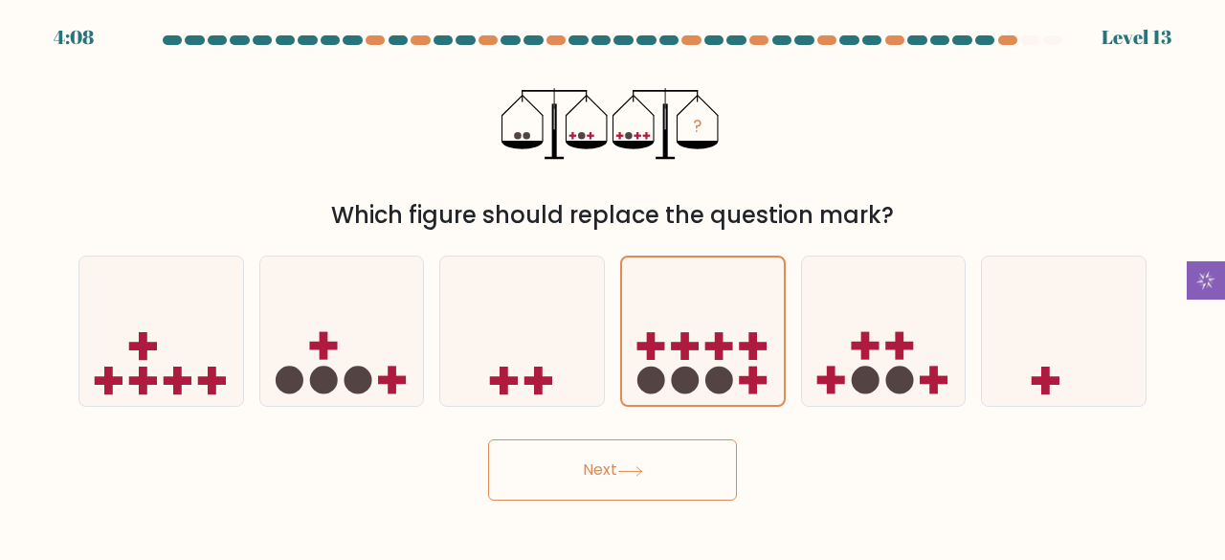
click at [581, 489] on button "Next" at bounding box center [612, 469] width 249 height 61
click at [118, 311] on icon at bounding box center [161, 330] width 164 height 135
click at [612, 285] on input "a." at bounding box center [612, 282] width 1 height 5
radio input "true"
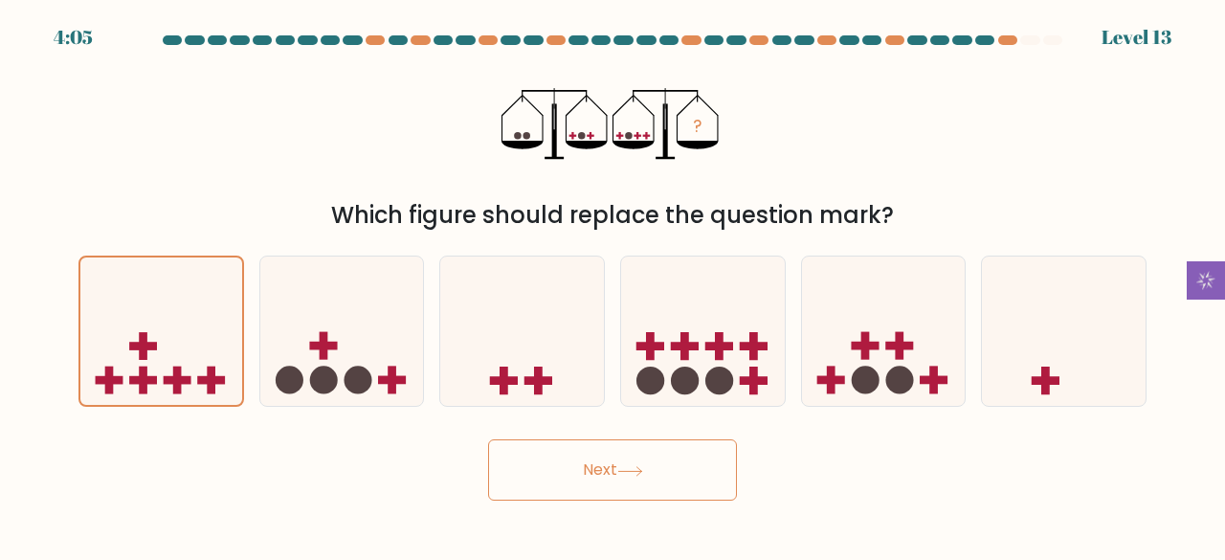
click at [548, 434] on div "Next" at bounding box center [612, 465] width 1091 height 71
click at [563, 457] on button "Next" at bounding box center [612, 469] width 249 height 61
drag, startPoint x: 563, startPoint y: 457, endPoint x: 368, endPoint y: 443, distance: 195.7
click at [368, 443] on div "Next" at bounding box center [612, 465] width 1091 height 71
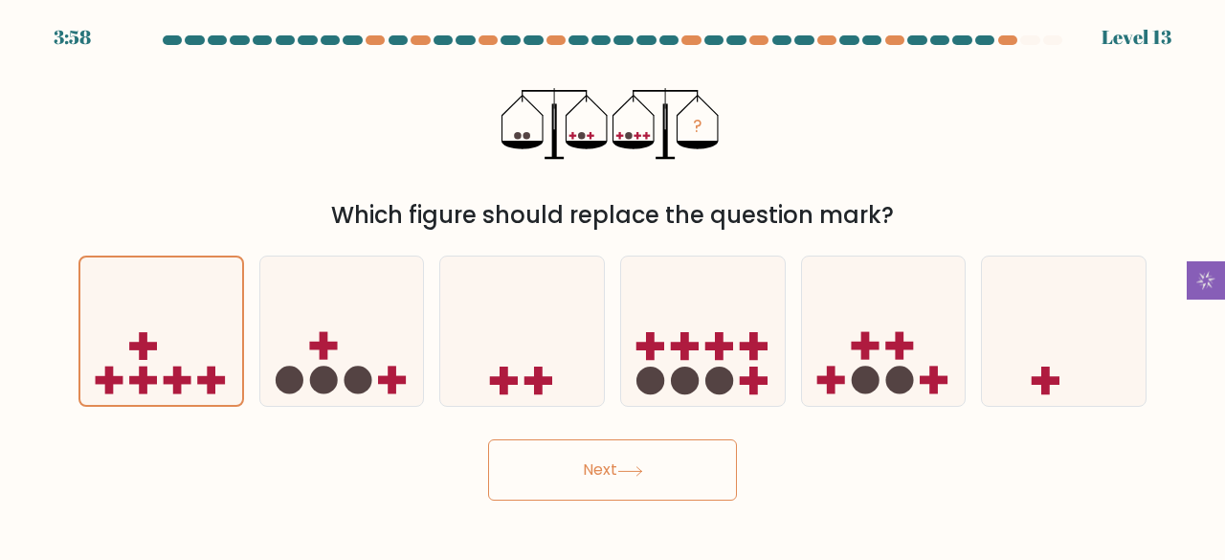
click at [607, 476] on button "Next" at bounding box center [612, 469] width 249 height 61
click at [683, 473] on button "Next" at bounding box center [612, 469] width 249 height 61
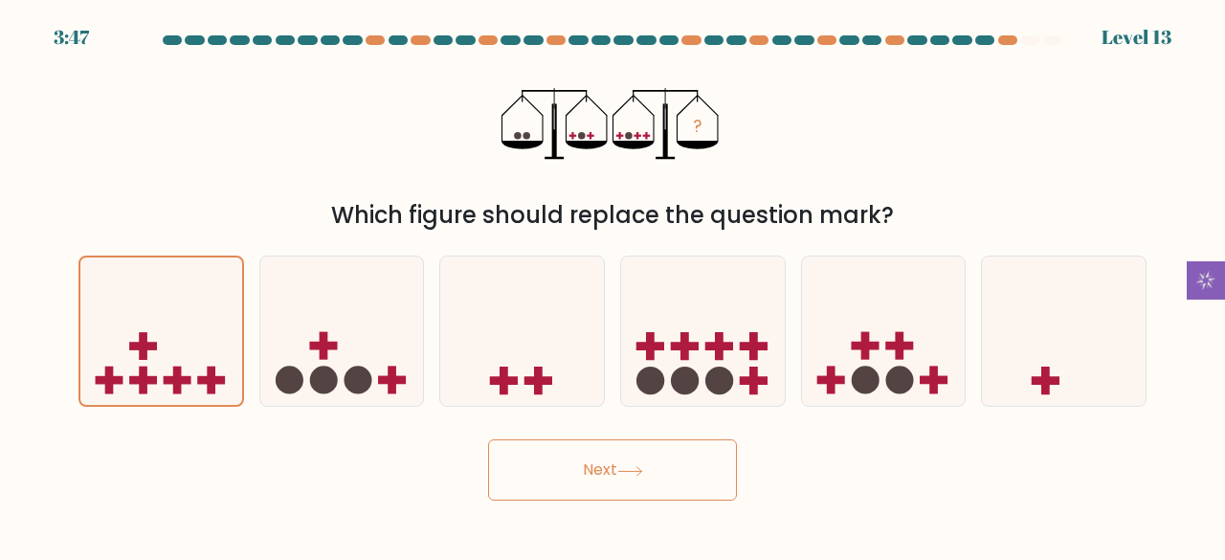
click at [639, 467] on icon at bounding box center [630, 471] width 26 height 11
click at [351, 339] on icon at bounding box center [342, 330] width 164 height 135
click at [612, 285] on input "b." at bounding box center [612, 282] width 1 height 5
radio input "true"
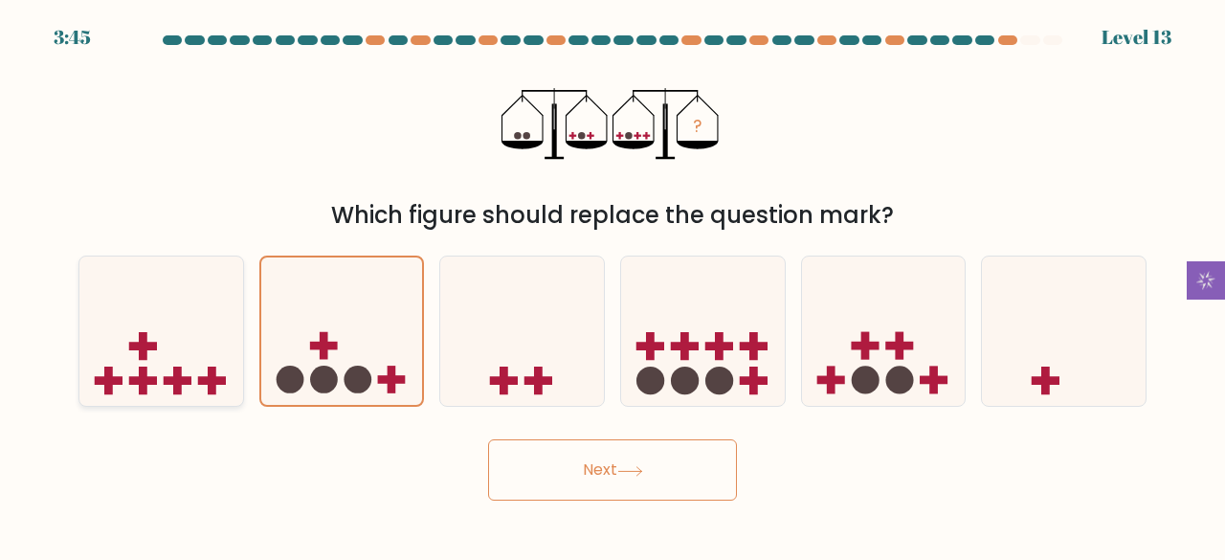
click at [165, 318] on icon at bounding box center [161, 330] width 164 height 135
click at [612, 285] on input "a." at bounding box center [612, 282] width 1 height 5
radio input "true"
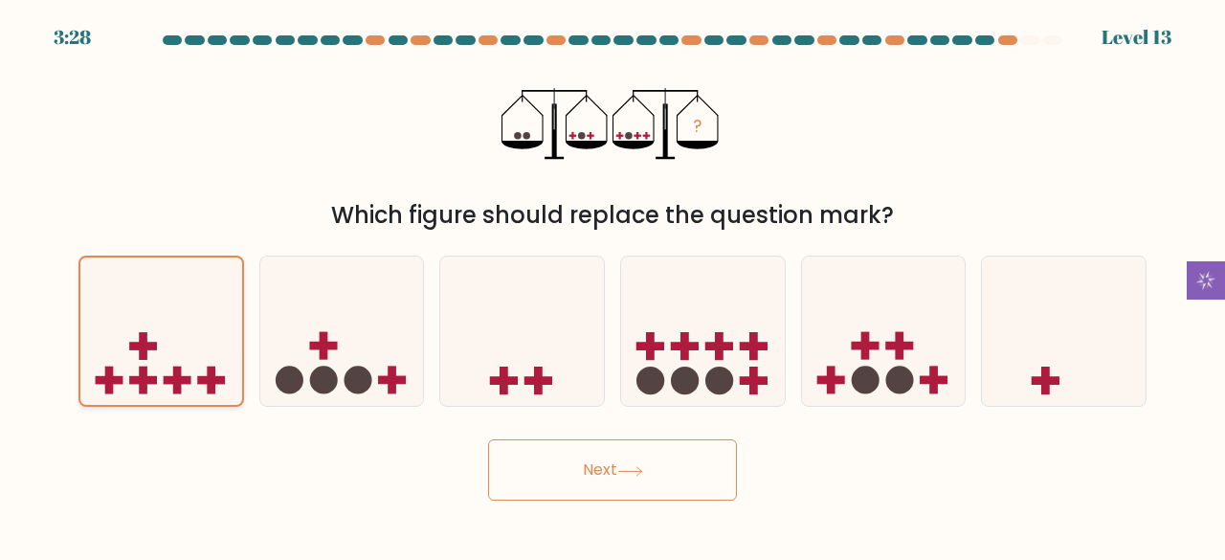
click at [182, 358] on icon at bounding box center [161, 331] width 162 height 134
click at [612, 285] on input "a." at bounding box center [612, 282] width 1 height 5
click at [182, 358] on icon at bounding box center [161, 331] width 162 height 134
click at [612, 285] on input "a." at bounding box center [612, 282] width 1 height 5
click at [182, 358] on icon at bounding box center [161, 331] width 162 height 134
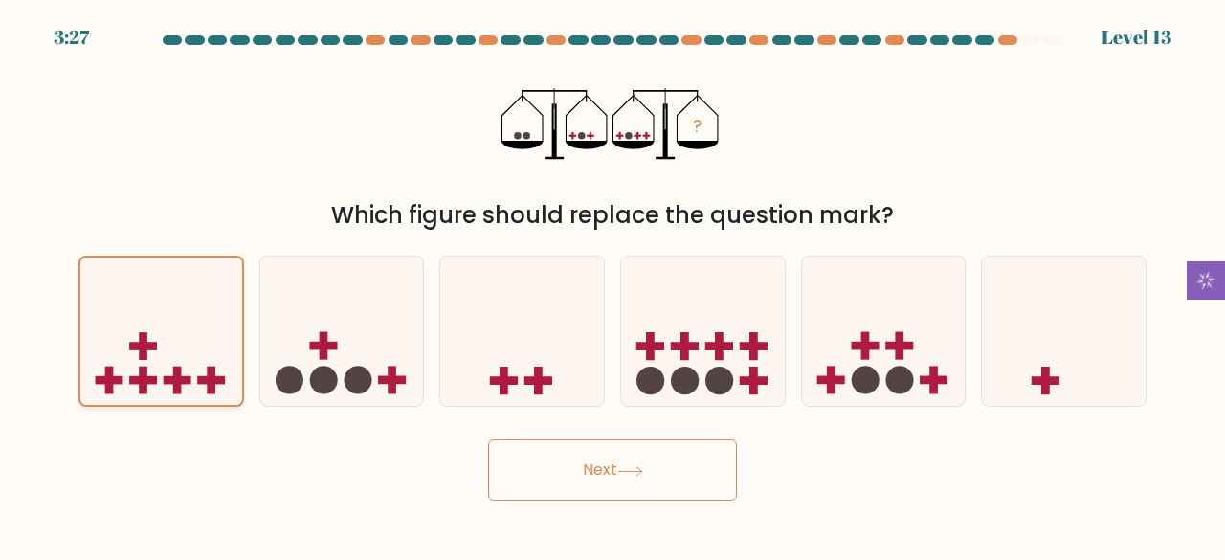
click at [612, 285] on input "a." at bounding box center [612, 282] width 1 height 5
click at [348, 479] on div "Next" at bounding box center [612, 465] width 1091 height 71
click at [572, 476] on button "Next" at bounding box center [612, 469] width 249 height 61
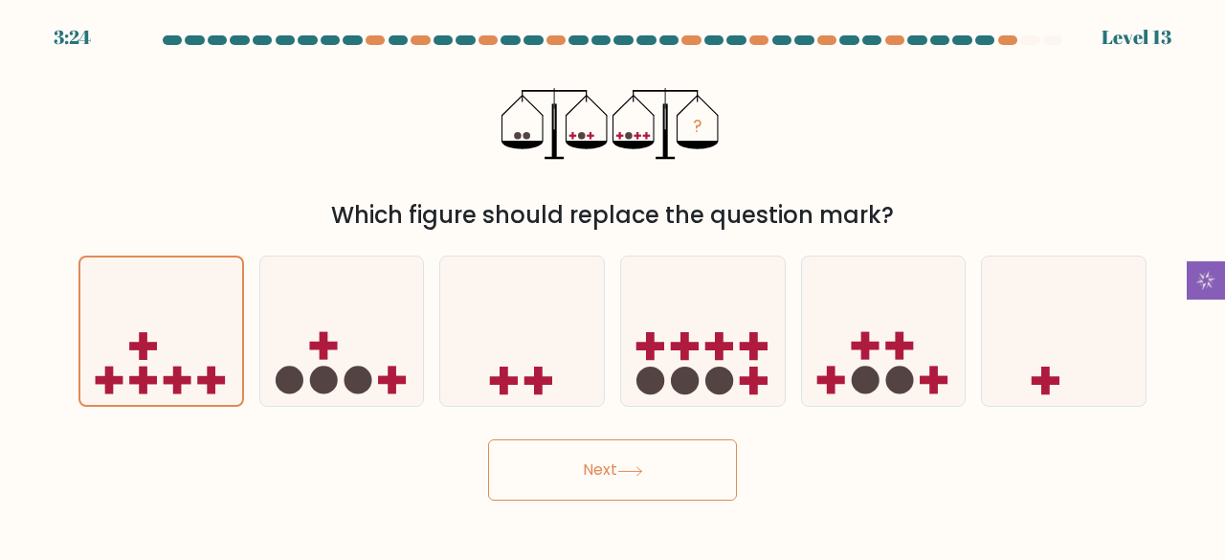
click at [572, 476] on button "Next" at bounding box center [612, 469] width 249 height 61
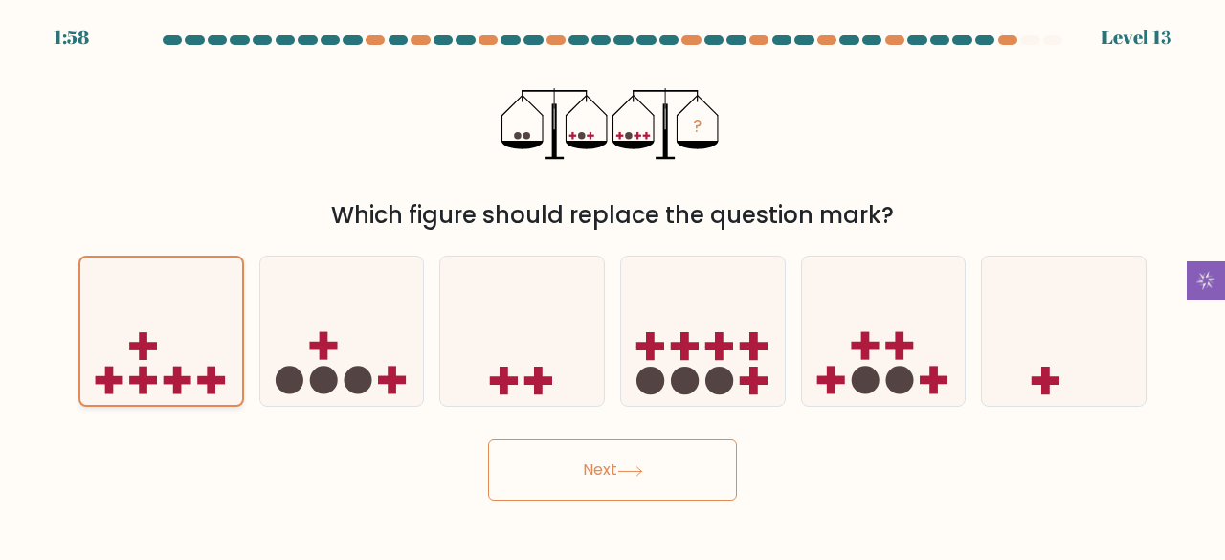
click at [171, 381] on rect at bounding box center [178, 380] width 28 height 9
click at [612, 285] on input "a." at bounding box center [612, 282] width 1 height 5
click at [555, 443] on button "Next" at bounding box center [612, 469] width 249 height 61
click at [657, 449] on button "Next" at bounding box center [612, 469] width 249 height 61
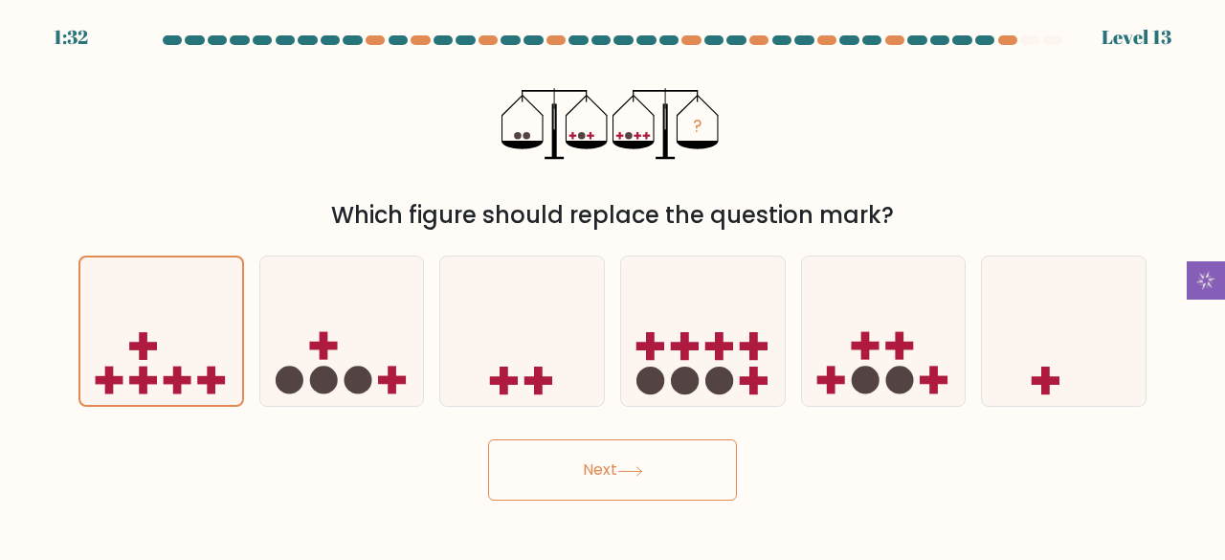
click at [691, 474] on button "Next" at bounding box center [612, 469] width 249 height 61
click at [688, 468] on button "Next" at bounding box center [612, 469] width 249 height 61
click at [633, 455] on button "Next" at bounding box center [612, 469] width 249 height 61
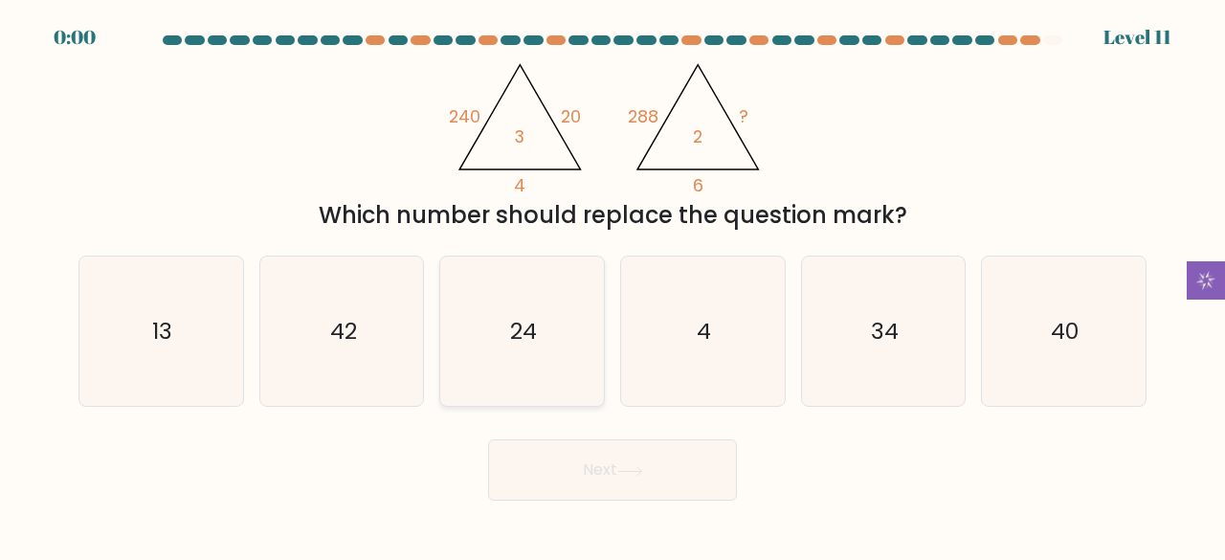
click at [506, 340] on icon "24" at bounding box center [522, 331] width 150 height 150
click at [612, 285] on input "c. 24" at bounding box center [612, 282] width 1 height 5
radio input "true"
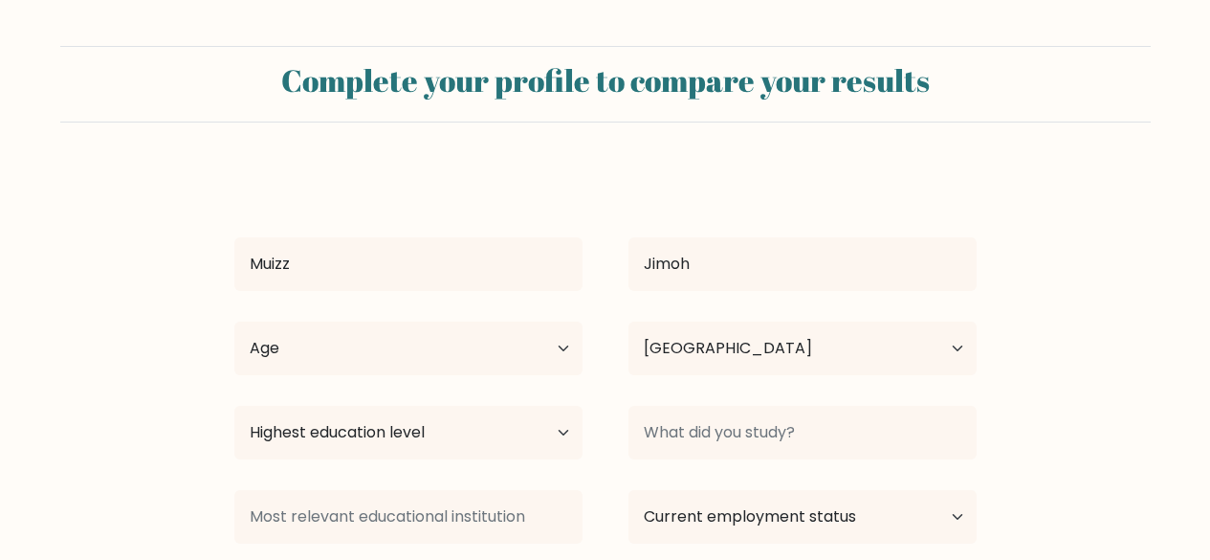
select select "NG"
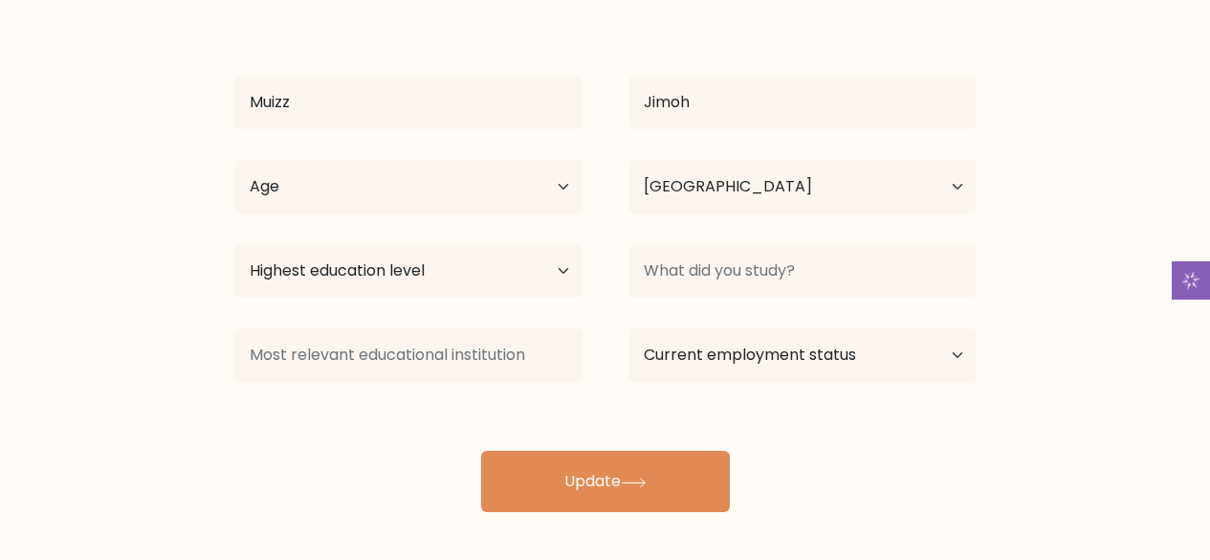
scroll to position [163, 0]
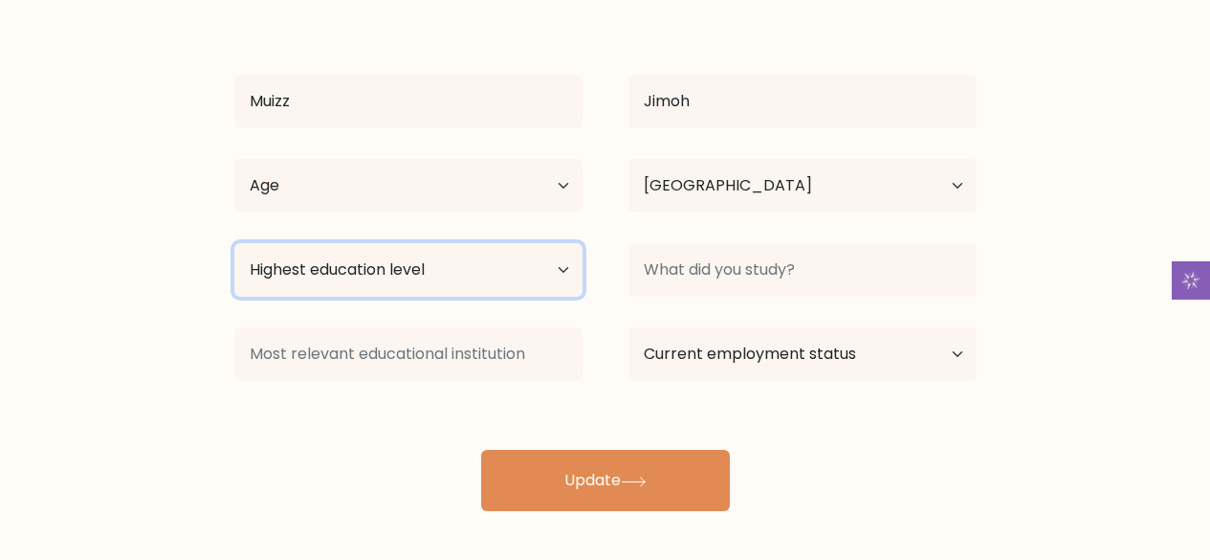
click at [496, 270] on select "Highest education level No schooling Primary Lower Secondary Upper Secondary Oc…" at bounding box center [408, 270] width 348 height 54
select select "bachelors_degree"
click at [234, 243] on select "Highest education level No schooling Primary Lower Secondary Upper Secondary Oc…" at bounding box center [408, 270] width 348 height 54
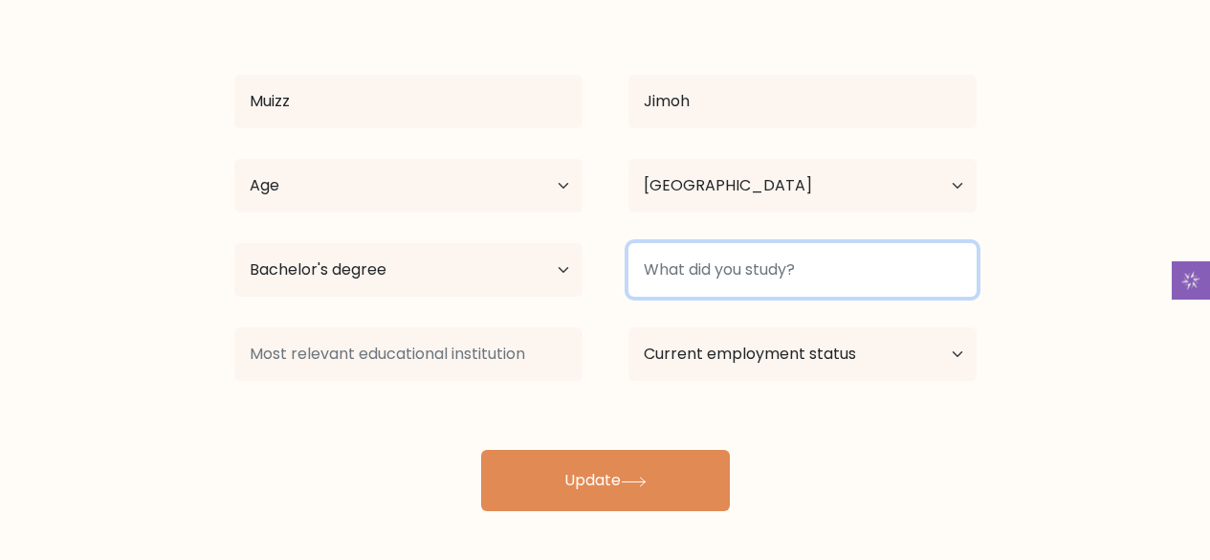
click at [700, 273] on input at bounding box center [803, 270] width 348 height 54
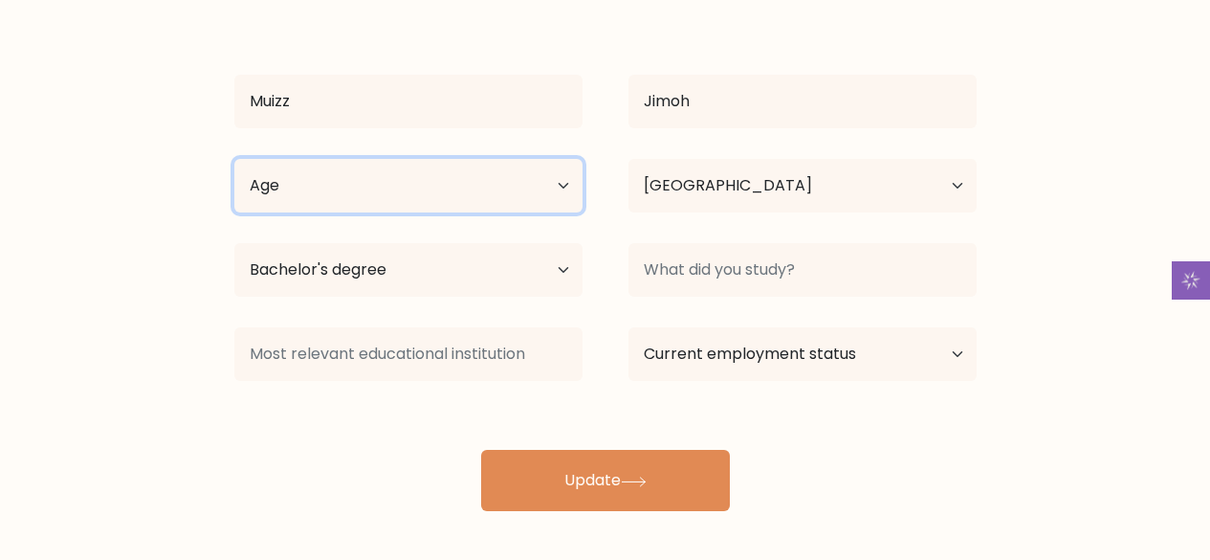
click at [460, 180] on select "Age Under [DEMOGRAPHIC_DATA] [DEMOGRAPHIC_DATA] [DEMOGRAPHIC_DATA] [DEMOGRAPHIC…" at bounding box center [408, 186] width 348 height 54
select select "25_34"
click at [234, 159] on select "Age Under [DEMOGRAPHIC_DATA] [DEMOGRAPHIC_DATA] [DEMOGRAPHIC_DATA] [DEMOGRAPHIC…" at bounding box center [408, 186] width 348 height 54
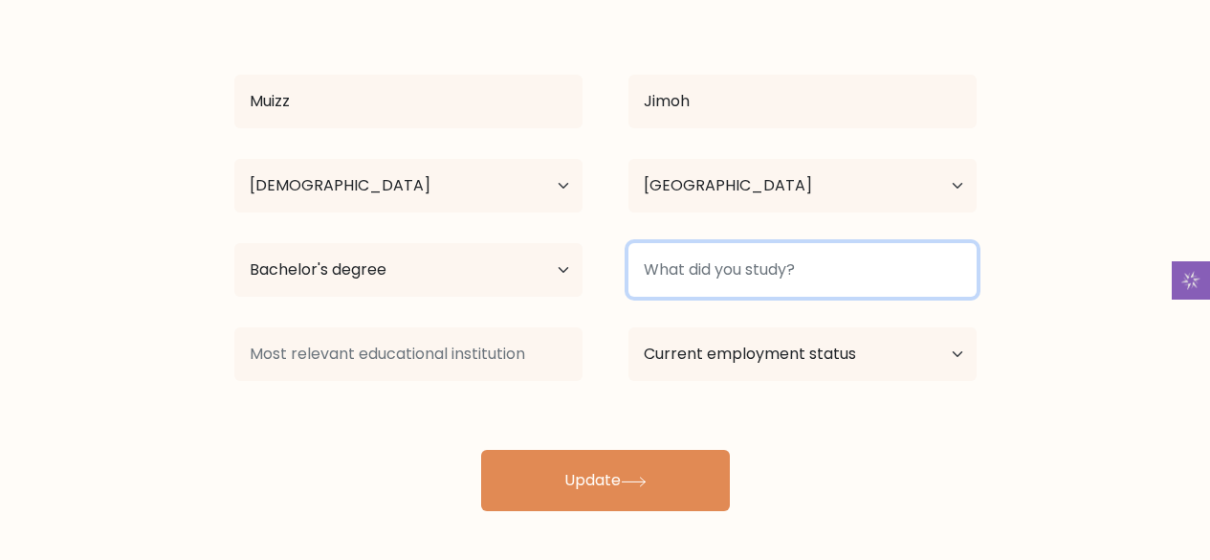
click at [729, 269] on input at bounding box center [803, 270] width 348 height 54
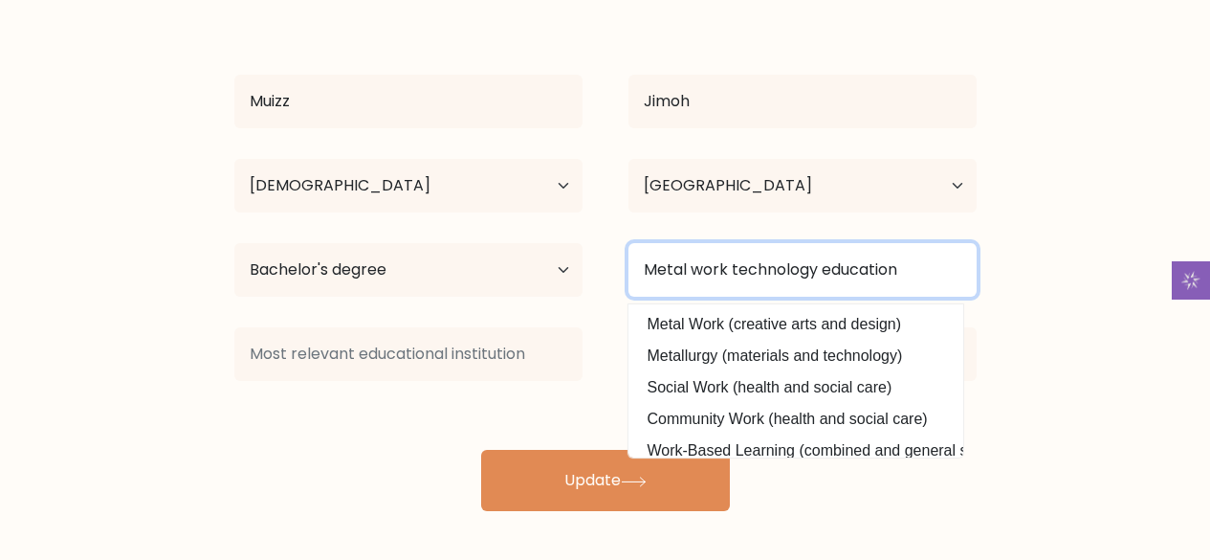
type input "Metal work technology education"
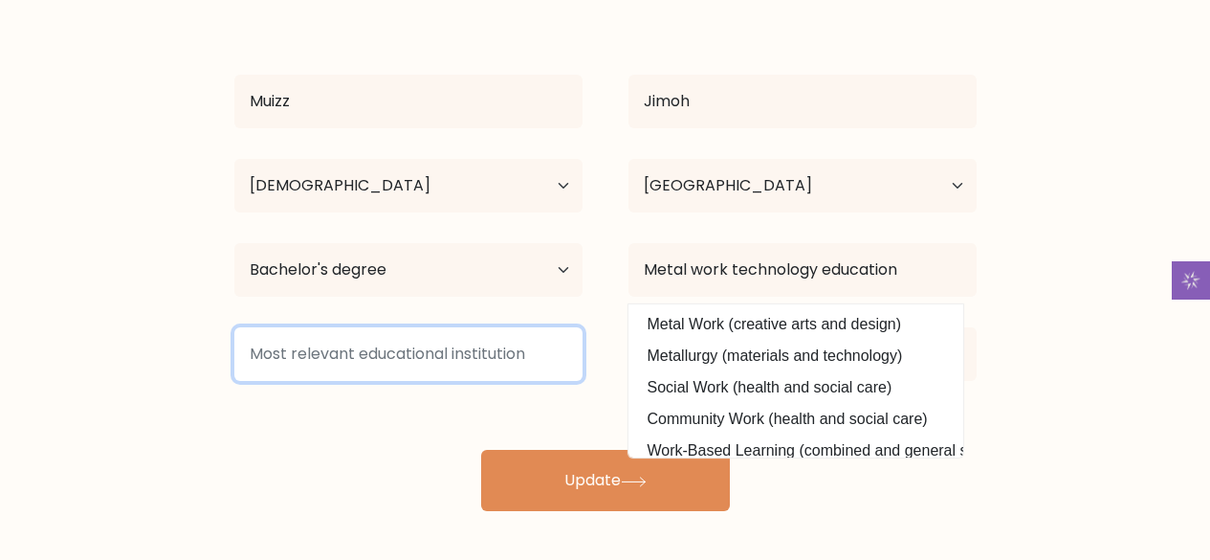
click at [516, 355] on input at bounding box center [408, 354] width 348 height 54
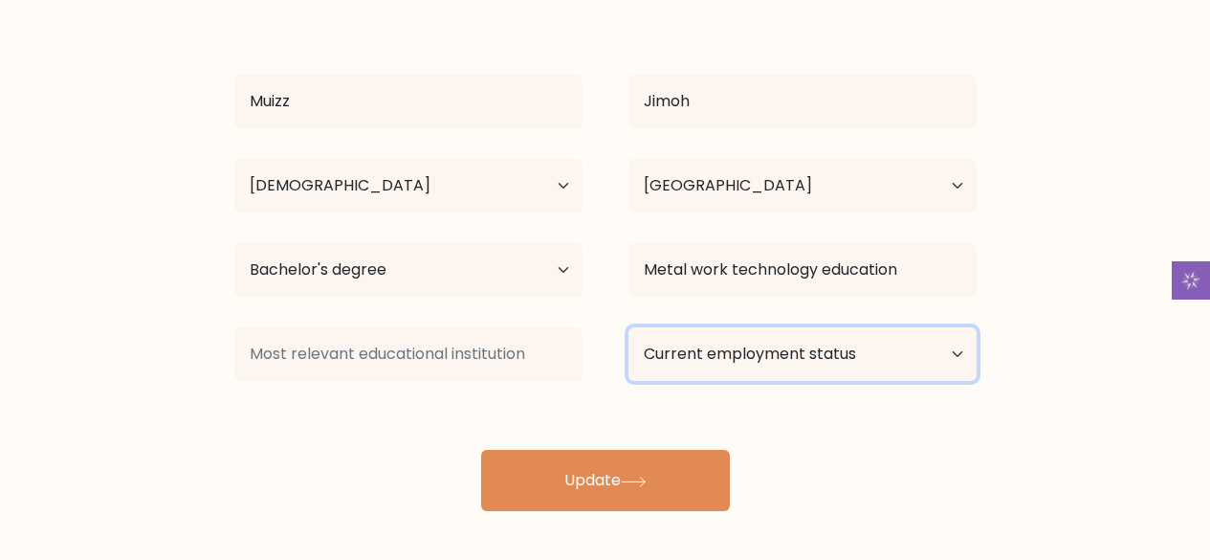
click at [790, 349] on select "Current employment status Employed Student Retired Other / prefer not to answer" at bounding box center [803, 354] width 348 height 54
select select "student"
click at [629, 327] on select "Current employment status Employed Student Retired Other / prefer not to answer" at bounding box center [803, 354] width 348 height 54
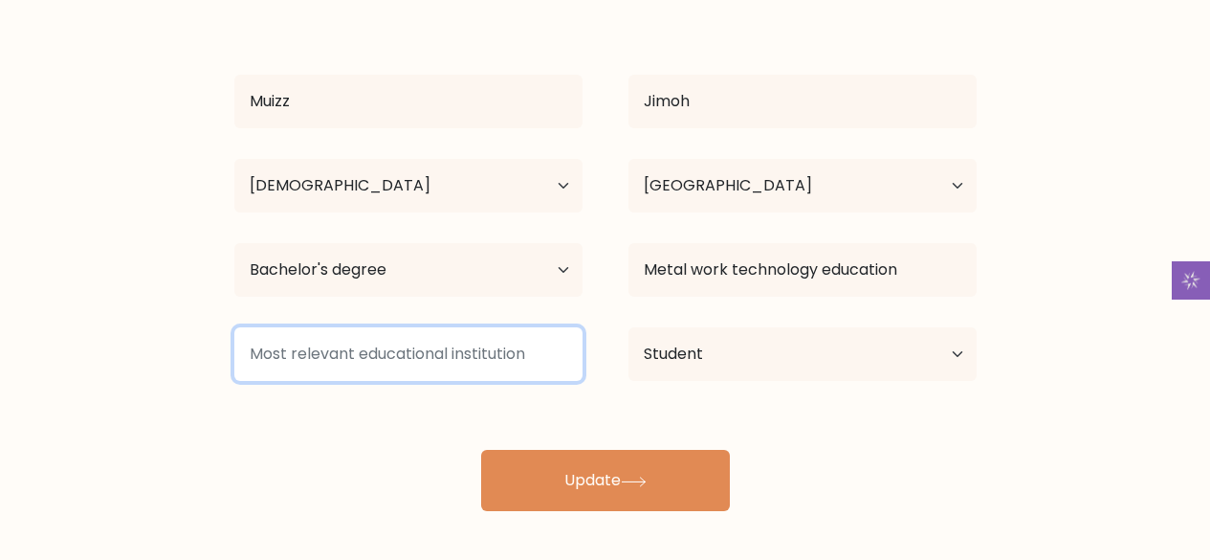
click at [355, 365] on input at bounding box center [408, 354] width 348 height 54
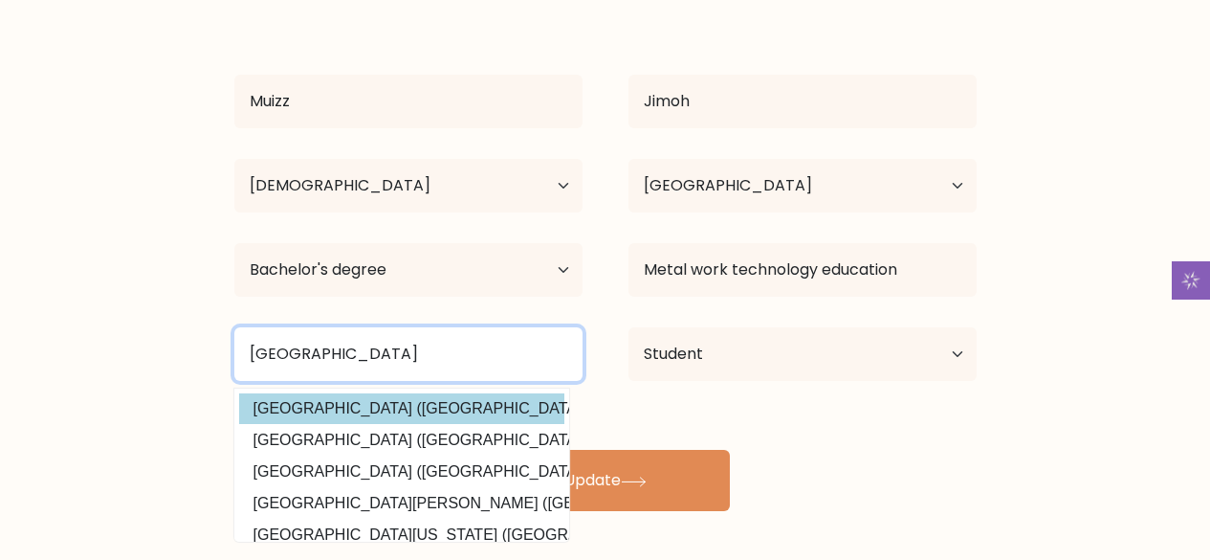
type input "[GEOGRAPHIC_DATA]"
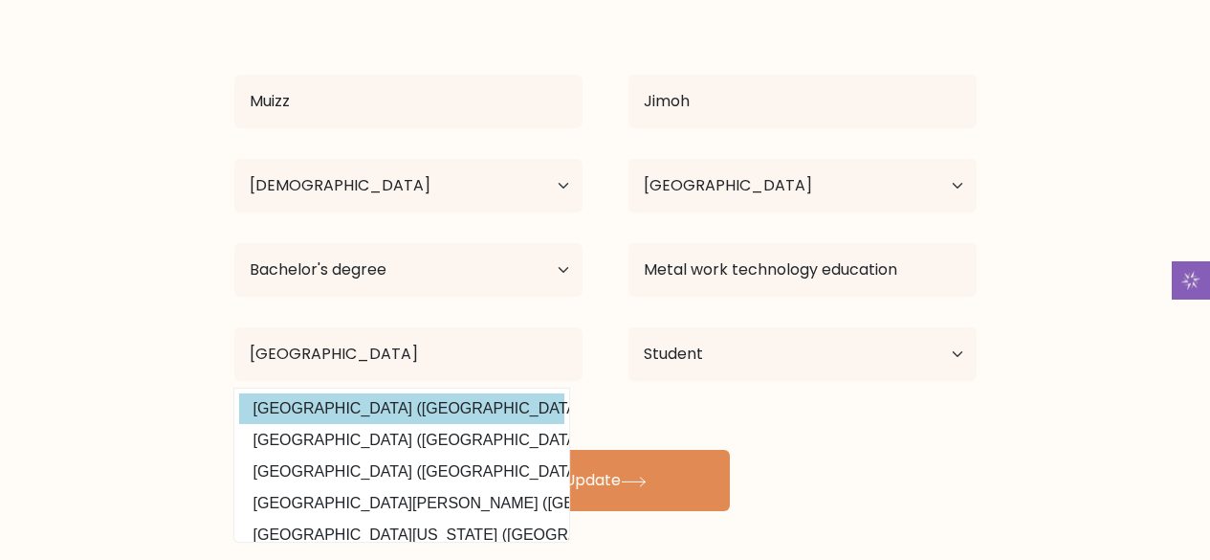
click at [405, 400] on div "[PERSON_NAME] Age Under [DEMOGRAPHIC_DATA] [DEMOGRAPHIC_DATA] [DEMOGRAPHIC_DATA…" at bounding box center [605, 258] width 765 height 505
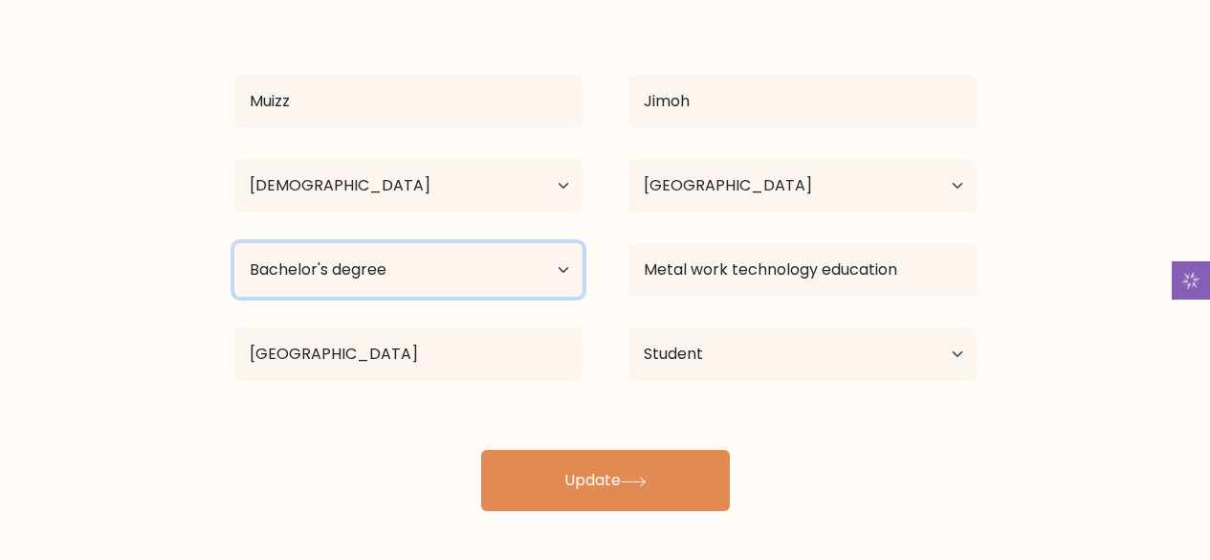
click at [573, 255] on select "Highest education level No schooling Primary Lower Secondary Upper Secondary Oc…" at bounding box center [408, 270] width 348 height 54
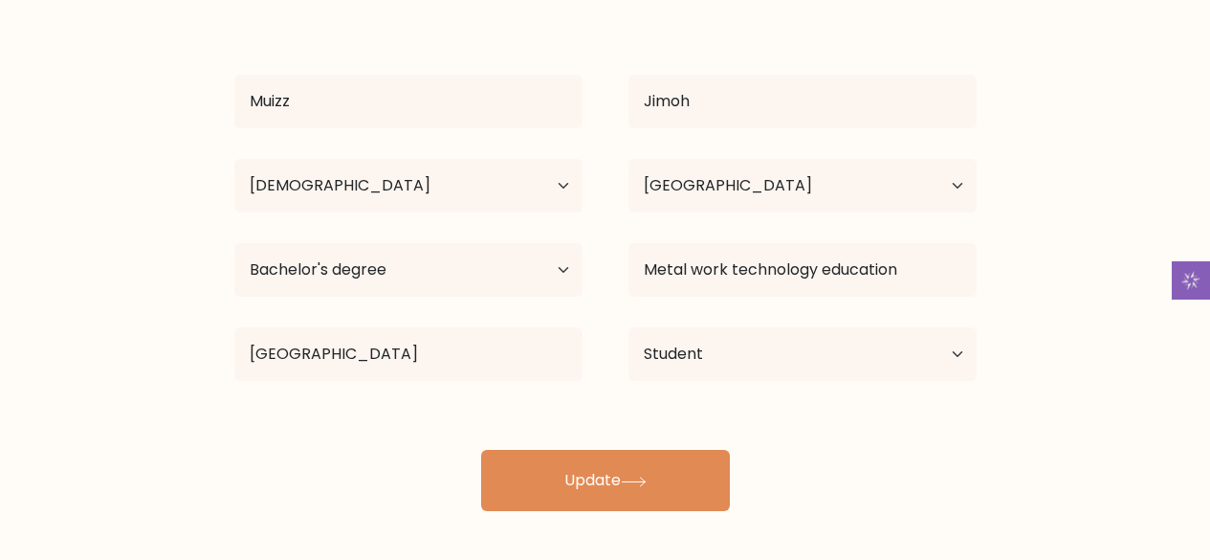
click at [604, 274] on div "Highest education level No schooling Primary Lower Secondary Upper Secondary Oc…" at bounding box center [408, 269] width 394 height 69
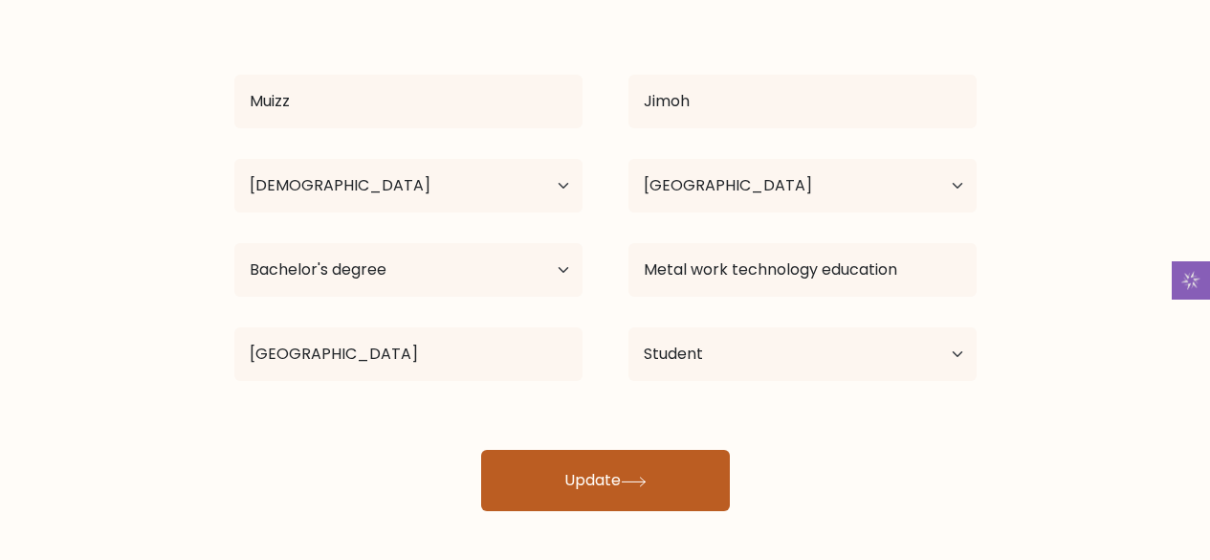
click at [617, 474] on button "Update" at bounding box center [605, 480] width 249 height 61
